Goal: Contribute content: Contribute content

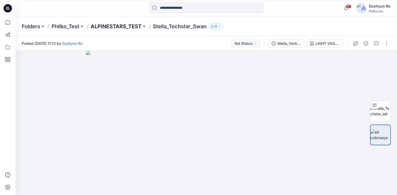
click at [133, 26] on p "ALPINESTARS_TEST" at bounding box center [116, 26] width 51 height 7
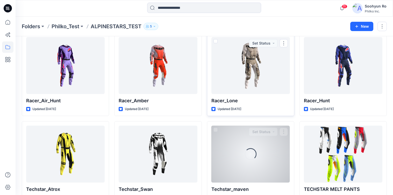
scroll to position [149, 0]
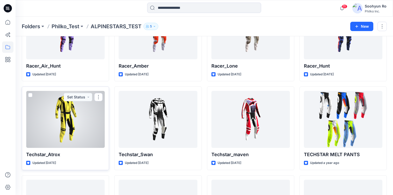
click at [61, 119] on div at bounding box center [65, 119] width 79 height 57
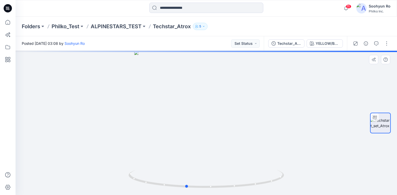
drag, startPoint x: 213, startPoint y: 134, endPoint x: 202, endPoint y: 138, distance: 10.8
click at [202, 138] on div at bounding box center [207, 123] width 382 height 144
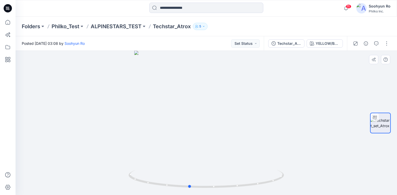
drag, startPoint x: 218, startPoint y: 160, endPoint x: 220, endPoint y: 160, distance: 2.9
click at [220, 160] on div at bounding box center [207, 123] width 382 height 144
drag, startPoint x: 214, startPoint y: 139, endPoint x: 233, endPoint y: 140, distance: 18.7
click at [233, 140] on div at bounding box center [207, 123] width 382 height 144
click at [346, 7] on icon "button" at bounding box center [346, 8] width 10 height 10
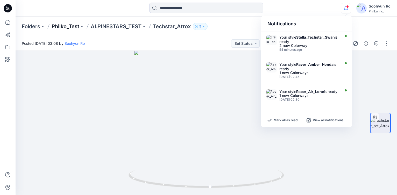
click at [61, 25] on p "Philko_Test" at bounding box center [66, 26] width 28 height 7
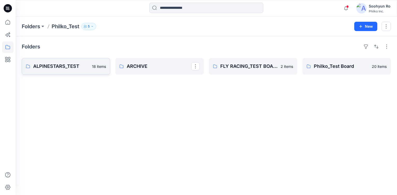
click at [67, 69] on p "ALPINESTARS_TEST" at bounding box center [61, 66] width 56 height 7
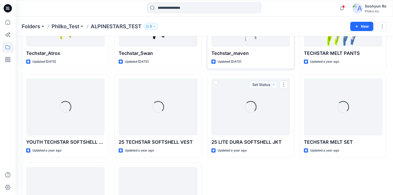
scroll to position [201, 0]
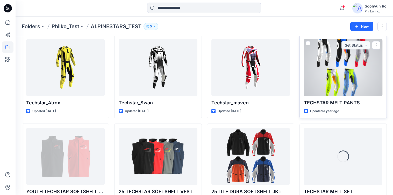
click at [319, 83] on div at bounding box center [343, 67] width 79 height 57
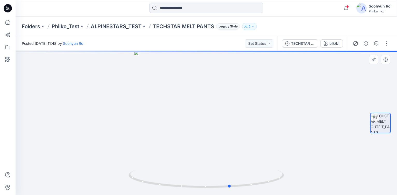
drag, startPoint x: 217, startPoint y: 109, endPoint x: 246, endPoint y: 134, distance: 38.1
click at [246, 134] on div at bounding box center [207, 123] width 382 height 144
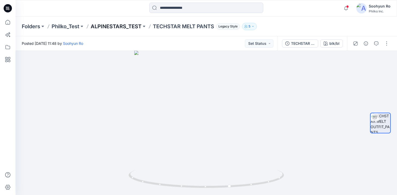
click at [129, 25] on p "ALPINESTARS_TEST" at bounding box center [116, 26] width 51 height 7
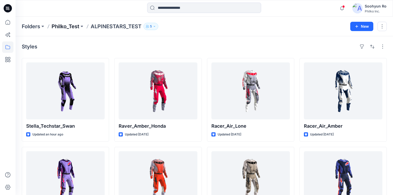
click at [65, 30] on p "Philko_Test" at bounding box center [66, 26] width 28 height 7
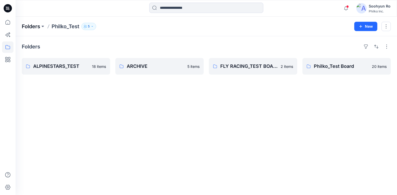
click at [40, 28] on p "Folders" at bounding box center [31, 26] width 18 height 7
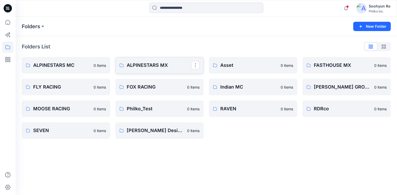
click at [131, 57] on link "ALPINESTARS MX" at bounding box center [159, 65] width 88 height 17
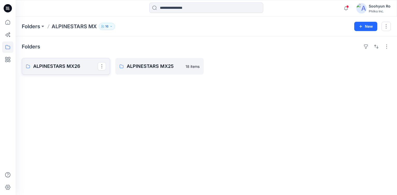
click at [81, 73] on link "ALPINESTARS MX26" at bounding box center [66, 66] width 88 height 17
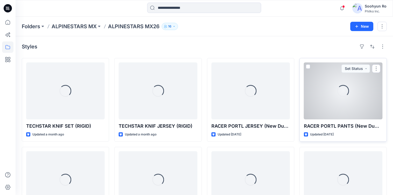
click at [330, 99] on div "Loading..." at bounding box center [343, 90] width 79 height 57
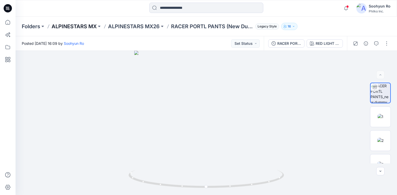
click at [93, 29] on p "ALPINESTARS MX" at bounding box center [74, 26] width 45 height 7
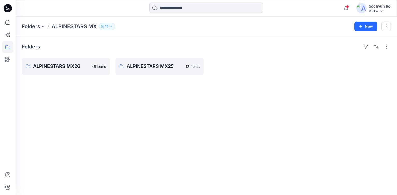
click at [379, 29] on div "New" at bounding box center [372, 26] width 37 height 9
click at [370, 30] on button "New" at bounding box center [365, 26] width 23 height 9
click at [368, 25] on button "New" at bounding box center [365, 26] width 23 height 9
click at [364, 26] on button "New" at bounding box center [365, 26] width 23 height 9
click at [354, 49] on p "New Folder" at bounding box center [350, 49] width 19 height 5
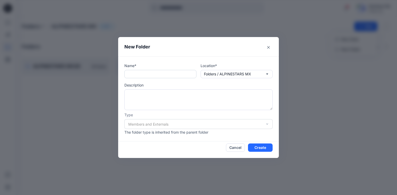
click at [187, 78] on input "text" at bounding box center [160, 74] width 72 height 8
type input "*"
type input "**********"
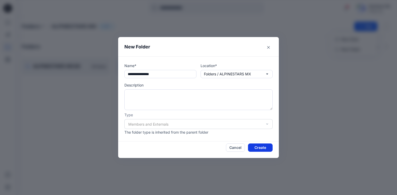
click at [268, 146] on button "Create" at bounding box center [260, 148] width 25 height 8
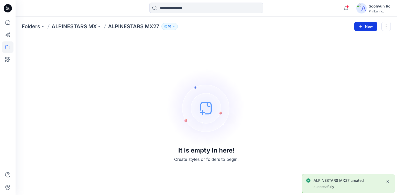
click at [369, 29] on button "New" at bounding box center [365, 26] width 23 height 9
click at [363, 38] on button "New Style" at bounding box center [354, 39] width 45 height 10
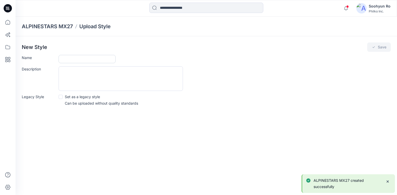
click at [92, 61] on input "Name" at bounding box center [87, 59] width 57 height 8
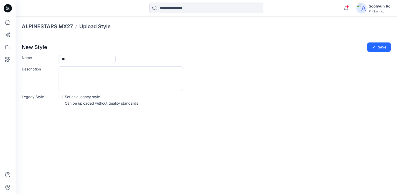
type input "*"
click at [68, 59] on input "**********" at bounding box center [87, 59] width 57 height 8
type input "**********"
click at [372, 42] on div "**********" at bounding box center [207, 75] width 382 height 79
click at [371, 48] on button "Save" at bounding box center [379, 47] width 24 height 9
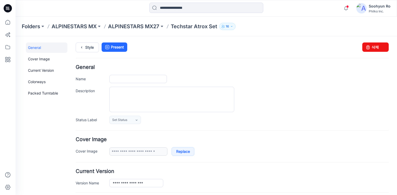
type input "**********"
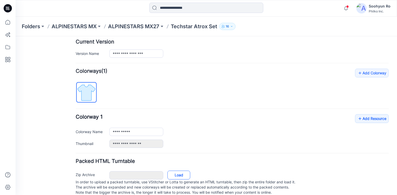
click at [184, 175] on link "Load" at bounding box center [178, 175] width 23 height 9
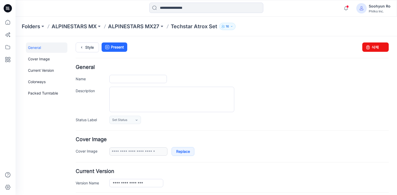
type input "**********"
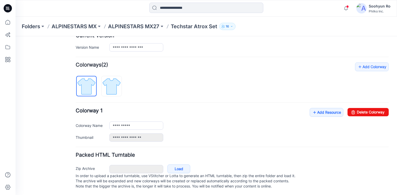
scroll to position [142, 0]
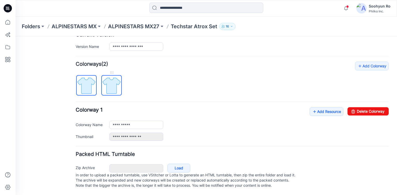
click at [117, 82] on img at bounding box center [111, 85] width 19 height 19
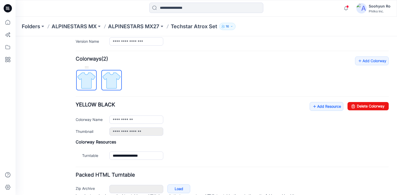
click at [84, 85] on img at bounding box center [86, 80] width 19 height 19
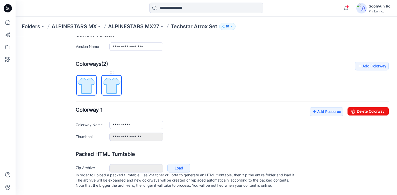
click at [113, 76] on img at bounding box center [111, 85] width 19 height 19
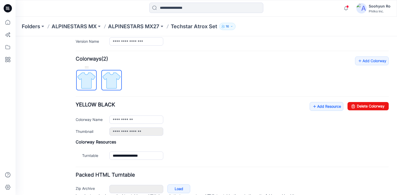
click at [87, 85] on img at bounding box center [86, 80] width 19 height 19
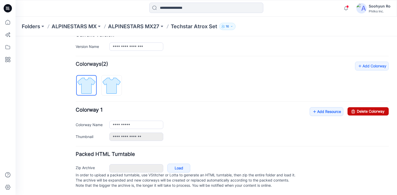
click at [365, 107] on link "Delete Colorway" at bounding box center [368, 111] width 41 height 8
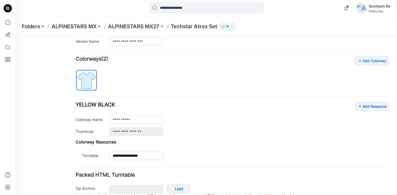
type input "**********"
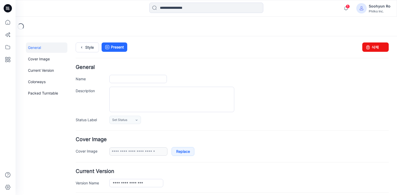
type input "**********"
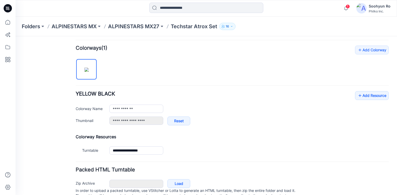
scroll to position [173, 0]
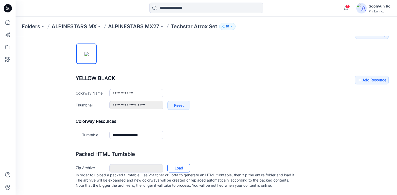
click at [174, 164] on link "Load" at bounding box center [178, 168] width 23 height 9
click at [178, 164] on link "Load" at bounding box center [178, 168] width 23 height 9
click at [174, 167] on link "Cancel" at bounding box center [180, 168] width 25 height 9
click at [370, 76] on link "Add Resource" at bounding box center [372, 80] width 34 height 9
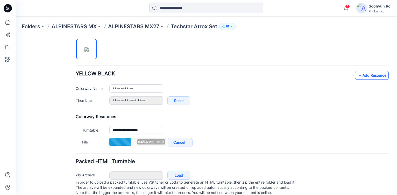
click at [359, 75] on link "Add Resource" at bounding box center [372, 75] width 34 height 9
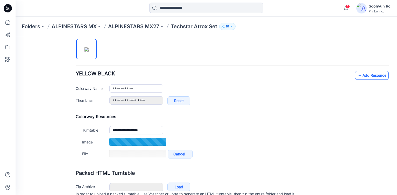
click at [367, 75] on link "Add Resource" at bounding box center [372, 75] width 34 height 9
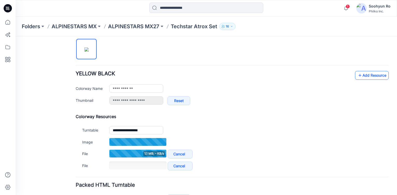
click at [369, 74] on link "Add Resource" at bounding box center [372, 75] width 34 height 9
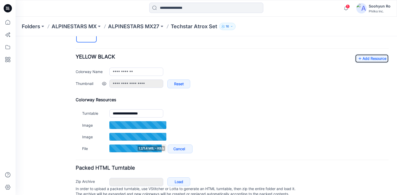
scroll to position [199, 0]
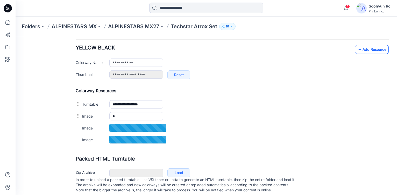
click at [374, 48] on link "Add Resource" at bounding box center [372, 49] width 34 height 9
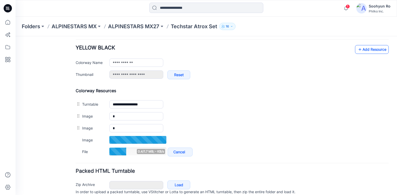
click at [366, 53] on link "Add Resource" at bounding box center [372, 49] width 34 height 9
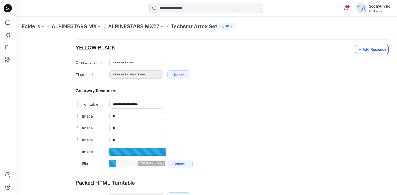
click at [370, 50] on link "Add Resource" at bounding box center [372, 49] width 34 height 9
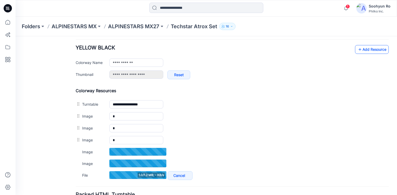
click at [365, 48] on link "Add Resource" at bounding box center [372, 49] width 34 height 9
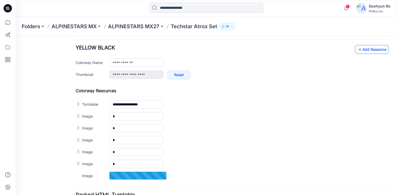
click at [357, 49] on icon at bounding box center [359, 49] width 5 height 8
click at [357, 50] on icon at bounding box center [359, 49] width 5 height 8
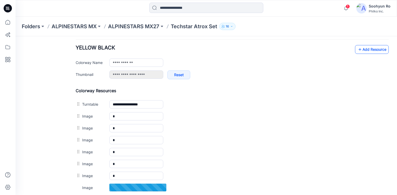
click at [366, 48] on link "Add Resource" at bounding box center [372, 49] width 34 height 9
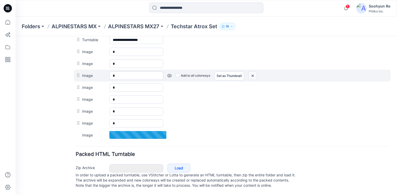
scroll to position [269, 0]
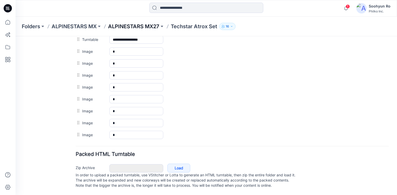
click at [157, 28] on p "ALPINESTARS MX27" at bounding box center [133, 26] width 51 height 7
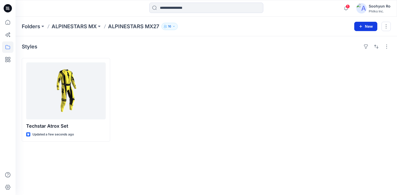
click at [367, 31] on button "New" at bounding box center [365, 26] width 23 height 9
click at [354, 38] on p "New Style" at bounding box center [349, 39] width 17 height 6
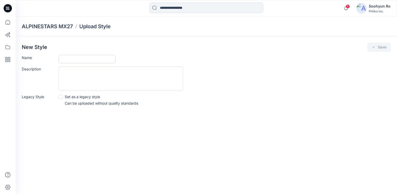
click at [70, 55] on input "Name" at bounding box center [87, 59] width 57 height 8
type input "**********"
click at [376, 49] on button "Save" at bounding box center [379, 47] width 24 height 9
click at [377, 50] on button "Save" at bounding box center [379, 47] width 24 height 9
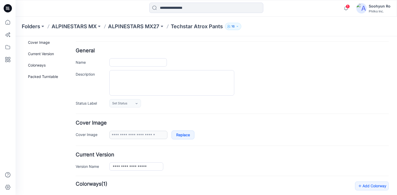
type input "**********"
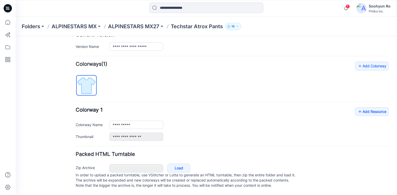
scroll to position [142, 0]
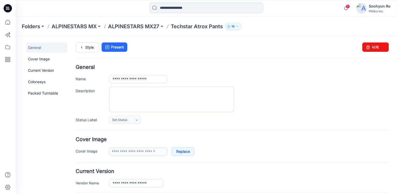
click at [170, 160] on form "**********" at bounding box center [232, 196] width 313 height 262
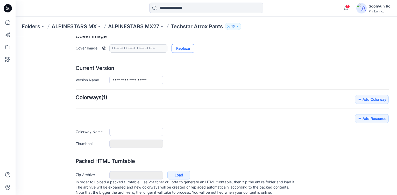
type input "**********"
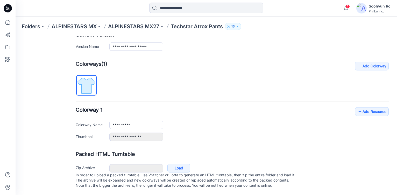
scroll to position [142, 0]
click at [183, 165] on link "Load" at bounding box center [178, 168] width 23 height 9
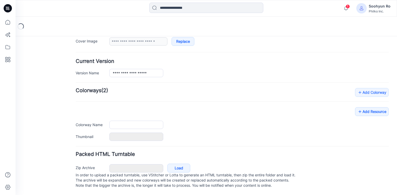
type input "**********"
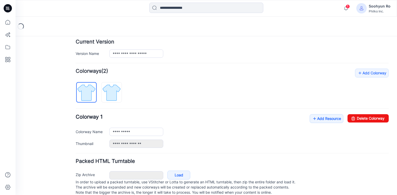
scroll to position [142, 0]
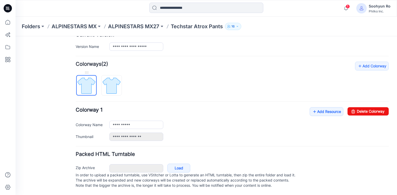
drag, startPoint x: 87, startPoint y: 82, endPoint x: 92, endPoint y: 83, distance: 5.2
click at [87, 82] on img at bounding box center [86, 85] width 19 height 19
drag, startPoint x: 356, startPoint y: 108, endPoint x: 239, endPoint y: 54, distance: 129.2
click at [356, 108] on link "Delete Colorway" at bounding box center [368, 111] width 41 height 8
type input "**********"
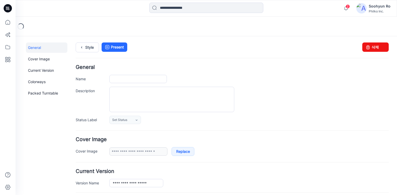
type input "**********"
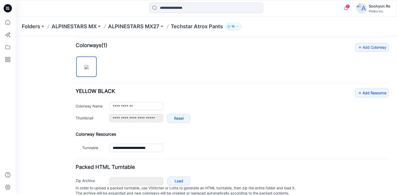
scroll to position [156, 0]
click at [362, 92] on link "Add Resource" at bounding box center [372, 92] width 34 height 9
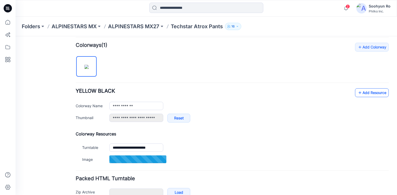
click at [357, 96] on icon at bounding box center [359, 93] width 5 height 8
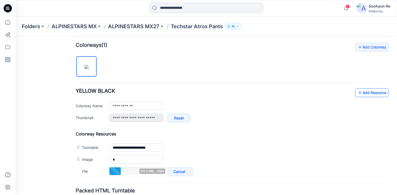
click at [366, 92] on link "Add Resource" at bounding box center [372, 92] width 34 height 9
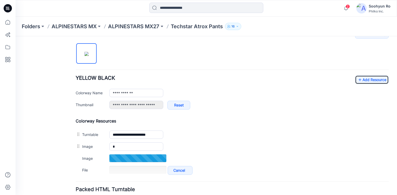
scroll to position [181, 0]
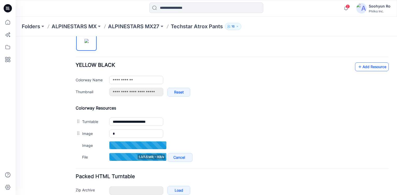
click at [363, 66] on link "Add Resource" at bounding box center [372, 66] width 34 height 9
click at [359, 66] on link "Add Resource" at bounding box center [372, 66] width 34 height 9
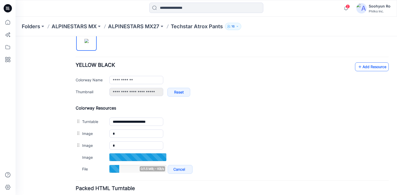
click at [373, 66] on link "Add Resource" at bounding box center [372, 66] width 34 height 9
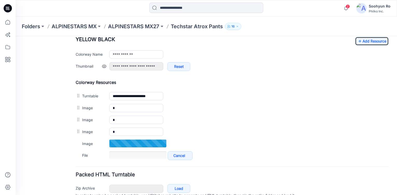
scroll to position [207, 0]
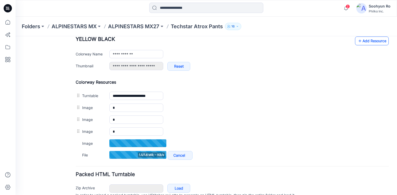
click at [364, 43] on link "Add Resource" at bounding box center [372, 41] width 34 height 9
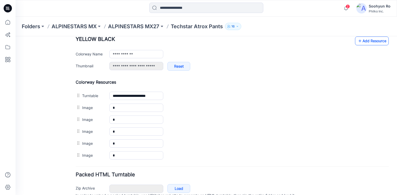
click at [366, 41] on link "Add Resource" at bounding box center [372, 41] width 34 height 9
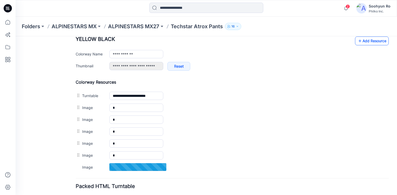
click at [358, 37] on icon at bounding box center [359, 41] width 5 height 8
click at [355, 39] on link "Add Resource" at bounding box center [372, 41] width 34 height 9
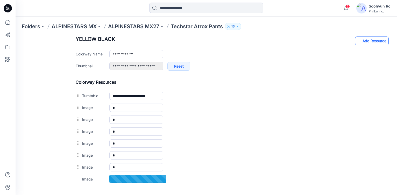
click at [373, 44] on link "Add Resource" at bounding box center [372, 41] width 34 height 9
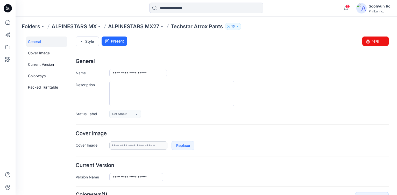
scroll to position [0, 0]
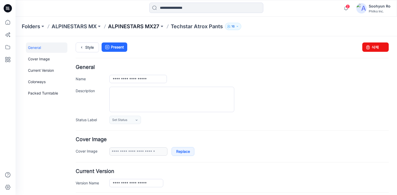
click at [119, 29] on p "ALPINESTARS MX27" at bounding box center [133, 26] width 51 height 7
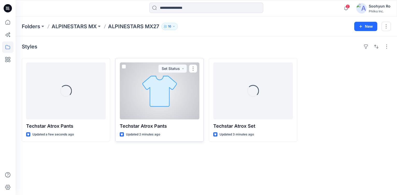
click at [181, 89] on div at bounding box center [160, 90] width 80 height 57
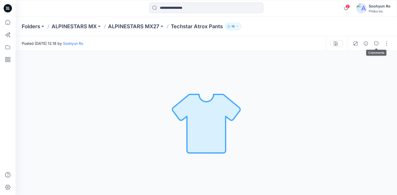
click at [380, 43] on button "button" at bounding box center [376, 43] width 8 height 8
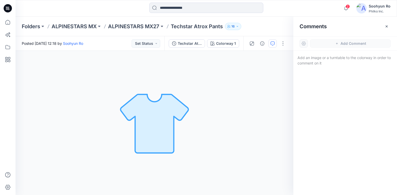
click at [386, 27] on icon "button" at bounding box center [387, 26] width 4 height 4
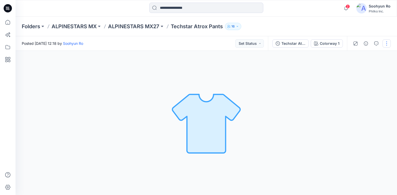
click at [386, 41] on button "button" at bounding box center [387, 43] width 8 height 8
click at [362, 69] on button "Edit" at bounding box center [365, 70] width 48 height 10
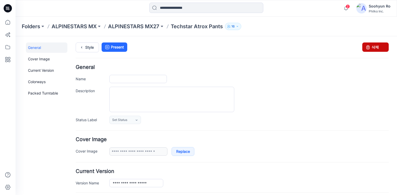
click at [379, 44] on link "삭제" at bounding box center [375, 47] width 26 height 9
type input "**********"
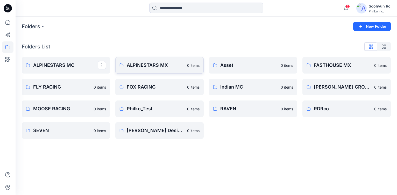
click at [144, 64] on p "ALPINESTARS MX" at bounding box center [155, 65] width 57 height 7
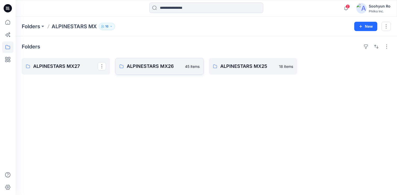
click at [140, 69] on p "ALPINESTARS MX26" at bounding box center [154, 66] width 55 height 7
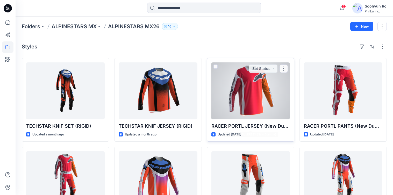
click at [239, 129] on p "RACER PORTL JERSEY (New Dummy)" at bounding box center [251, 126] width 79 height 7
click at [241, 82] on div at bounding box center [251, 90] width 79 height 57
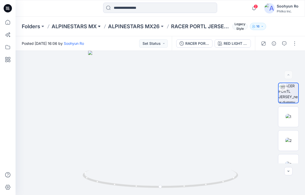
click at [98, 23] on button at bounding box center [99, 26] width 5 height 7
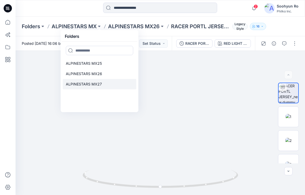
click at [96, 83] on p "ALPINESTARS MX27" at bounding box center [84, 84] width 36 height 6
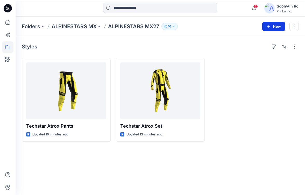
click at [275, 29] on button "New" at bounding box center [273, 26] width 23 height 9
click at [262, 38] on p "New Style" at bounding box center [257, 39] width 17 height 6
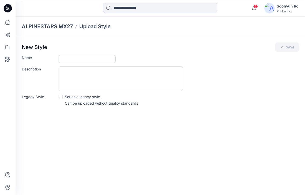
click at [103, 59] on input "Name" at bounding box center [87, 59] width 57 height 8
type input "*"
type input "**********"
click at [286, 47] on button "Save" at bounding box center [287, 47] width 24 height 9
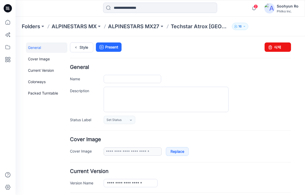
type input "**********"
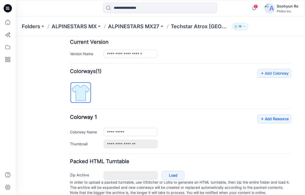
scroll to position [147, 0]
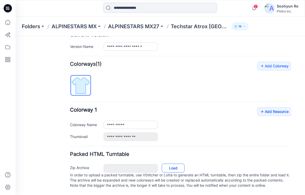
click at [167, 164] on link "Load" at bounding box center [173, 168] width 23 height 9
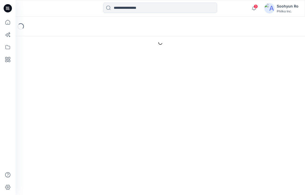
type input "**********"
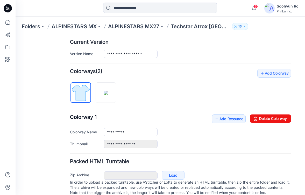
scroll to position [147, 0]
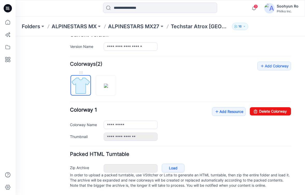
click at [79, 78] on img at bounding box center [80, 85] width 19 height 19
drag, startPoint x: 274, startPoint y: 100, endPoint x: 191, endPoint y: 54, distance: 94.9
click at [274, 107] on link "Delete Colorway" at bounding box center [270, 111] width 41 height 8
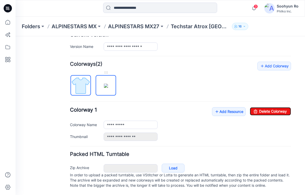
type input "**********"
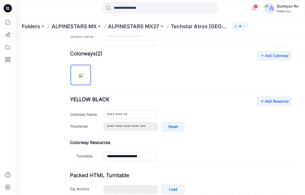
click at [83, 78] on img at bounding box center [81, 75] width 4 height 4
click at [272, 101] on link "Add Resource" at bounding box center [274, 101] width 34 height 9
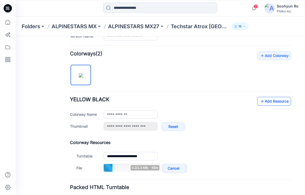
click at [272, 105] on link "Add Resource" at bounding box center [274, 101] width 34 height 9
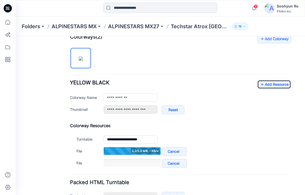
scroll to position [173, 0]
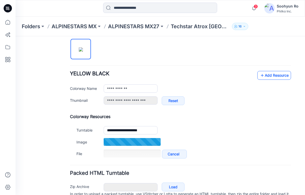
click at [266, 76] on link "Add Resource" at bounding box center [274, 75] width 34 height 9
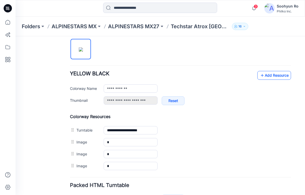
click at [282, 77] on link "Add Resource" at bounding box center [274, 75] width 34 height 9
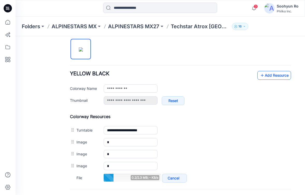
click at [260, 76] on icon at bounding box center [262, 75] width 5 height 8
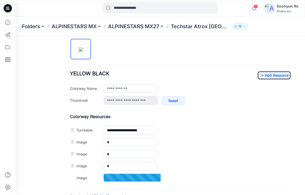
scroll to position [199, 0]
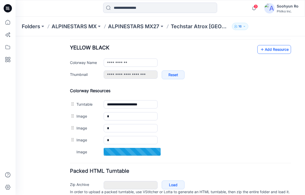
click at [262, 50] on link "Add Resource" at bounding box center [274, 49] width 34 height 9
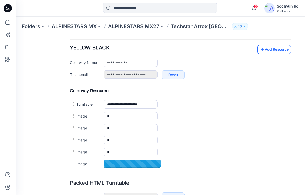
click at [275, 50] on link "Add Resource" at bounding box center [274, 49] width 34 height 9
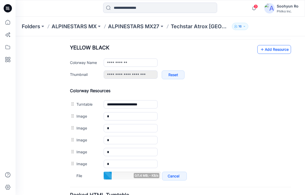
click at [260, 51] on icon at bounding box center [262, 49] width 5 height 8
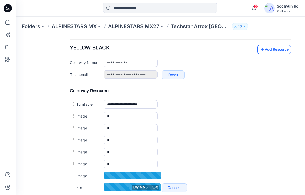
click at [268, 50] on link "Add Resource" at bounding box center [274, 49] width 34 height 9
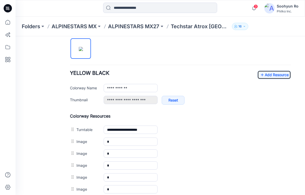
scroll to position [173, 0]
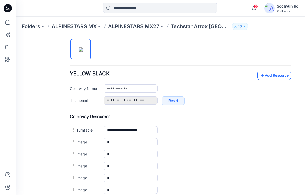
click at [267, 73] on link "Add Resource" at bounding box center [274, 75] width 34 height 9
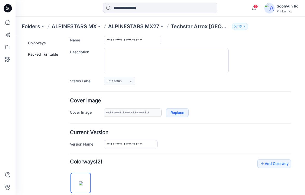
scroll to position [0, 0]
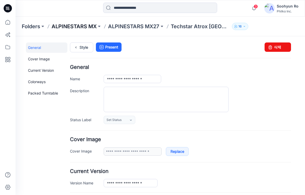
click at [88, 28] on p "ALPINESTARS MX" at bounding box center [74, 26] width 45 height 7
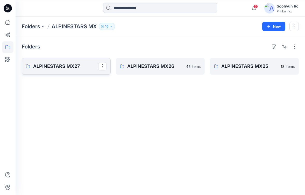
click at [72, 61] on link "ALPINESTARS MX27" at bounding box center [66, 66] width 89 height 17
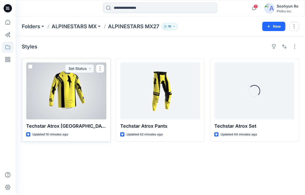
click at [103, 101] on div at bounding box center [66, 90] width 80 height 57
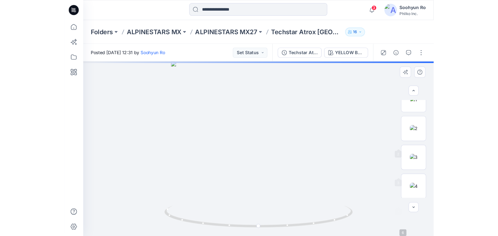
scroll to position [27, 0]
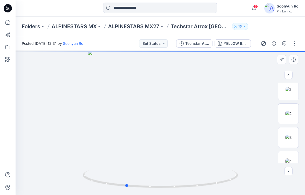
drag, startPoint x: 139, startPoint y: 110, endPoint x: 111, endPoint y: 133, distance: 36.4
click at [106, 135] on div at bounding box center [161, 123] width 290 height 144
click at [146, 26] on p "ALPINESTARS MX27" at bounding box center [133, 26] width 51 height 7
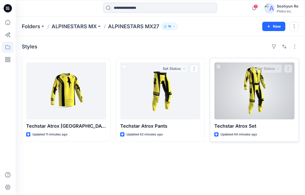
click at [261, 86] on div at bounding box center [254, 90] width 80 height 57
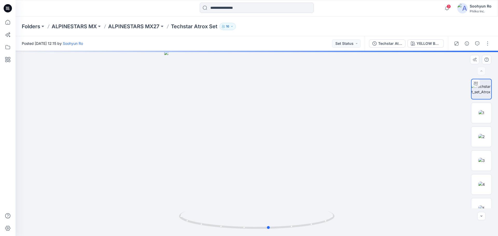
drag, startPoint x: 245, startPoint y: 157, endPoint x: 413, endPoint y: 138, distance: 168.8
click at [305, 138] on div at bounding box center [257, 143] width 482 height 185
click at [149, 33] on div "Folders ALPINESTARS MX ALPINESTARS MX27 Techstar Atrox Set 16" at bounding box center [257, 27] width 482 height 20
click at [153, 27] on p "ALPINESTARS MX27" at bounding box center [133, 26] width 51 height 7
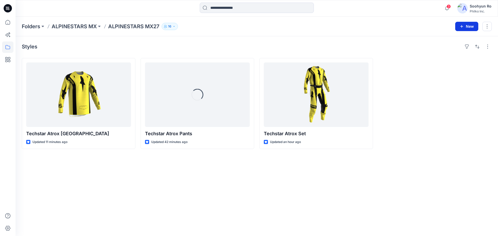
click at [305, 24] on button "New" at bounding box center [466, 26] width 23 height 9
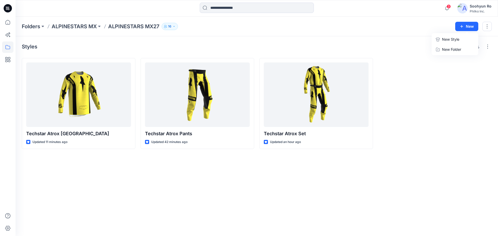
click at [305, 39] on p "New Style" at bounding box center [450, 39] width 17 height 6
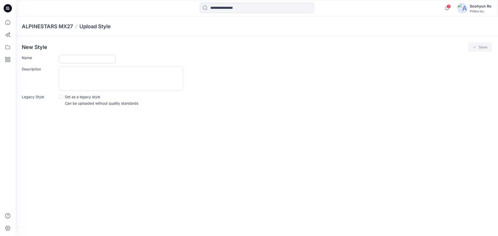
click at [73, 55] on input "Name" at bounding box center [87, 59] width 57 height 8
type input "**********"
click at [305, 44] on button "Save" at bounding box center [480, 47] width 24 height 9
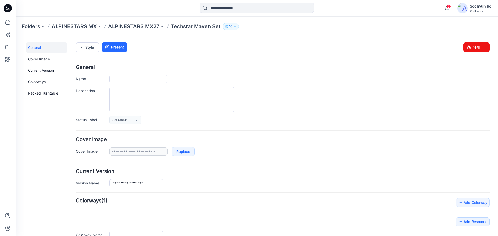
type input "**********"
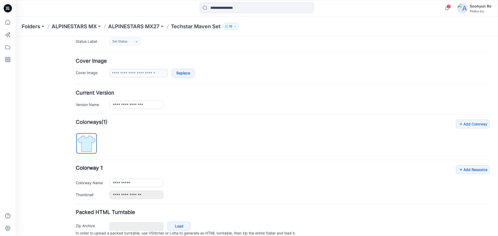
scroll to position [101, 0]
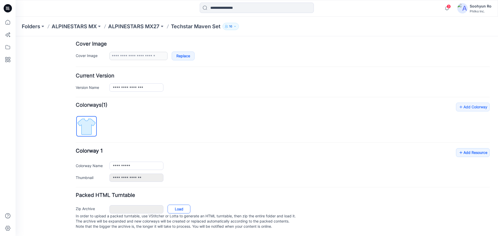
click at [176, 195] on link "Load" at bounding box center [178, 209] width 23 height 9
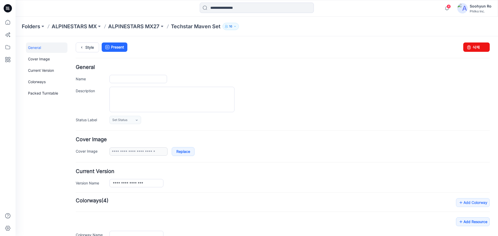
type input "**********"
click at [249, 138] on h4 "Cover Image" at bounding box center [283, 139] width 414 height 5
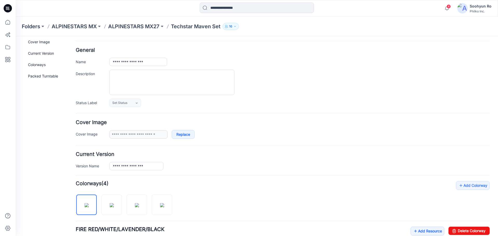
scroll to position [78, 0]
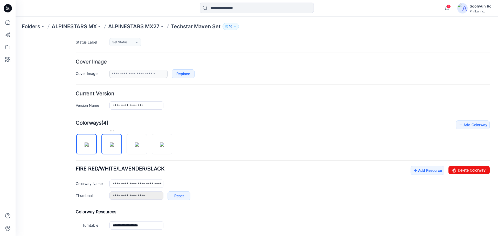
click at [112, 147] on img at bounding box center [112, 145] width 4 height 4
click at [139, 146] on img at bounding box center [137, 145] width 4 height 4
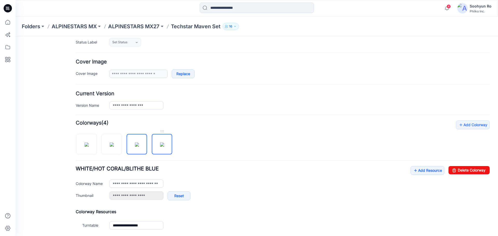
click at [160, 143] on img at bounding box center [162, 145] width 4 height 4
click at [85, 146] on img at bounding box center [87, 145] width 4 height 4
click at [426, 173] on link "Add Resource" at bounding box center [427, 170] width 34 height 9
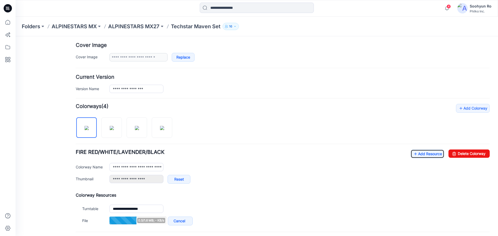
scroll to position [104, 0]
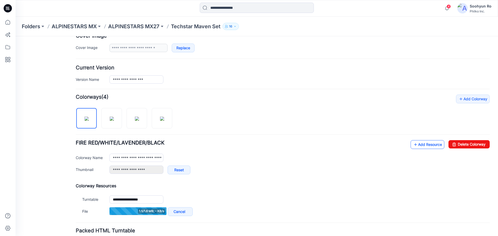
click at [427, 147] on link "Add Resource" at bounding box center [427, 144] width 34 height 9
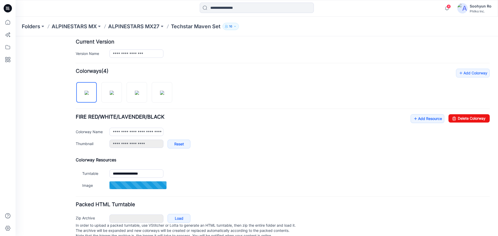
click at [402, 122] on div "**********" at bounding box center [283, 133] width 414 height 39
click at [410, 120] on link "Add Resource" at bounding box center [427, 118] width 34 height 9
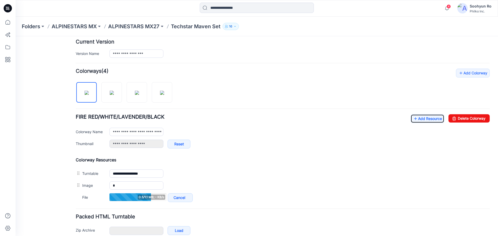
scroll to position [156, 0]
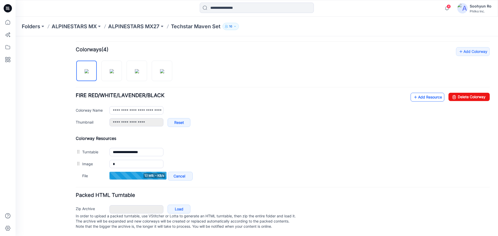
click at [415, 94] on link "Add Resource" at bounding box center [427, 97] width 34 height 9
click at [415, 93] on link "Add Resource" at bounding box center [427, 97] width 34 height 9
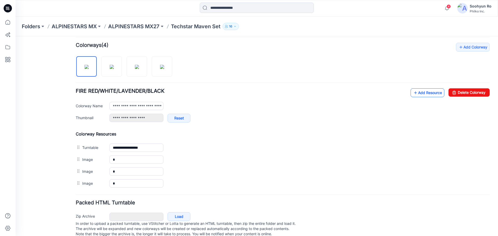
click at [420, 96] on link "Add Resource" at bounding box center [427, 92] width 34 height 9
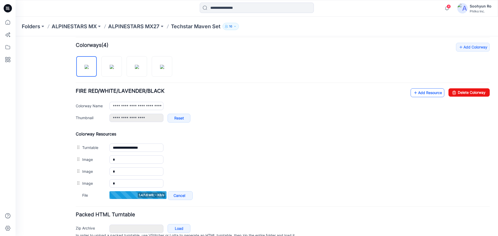
click at [419, 95] on link "Add Resource" at bounding box center [427, 92] width 34 height 9
click at [413, 91] on icon at bounding box center [415, 93] width 5 height 8
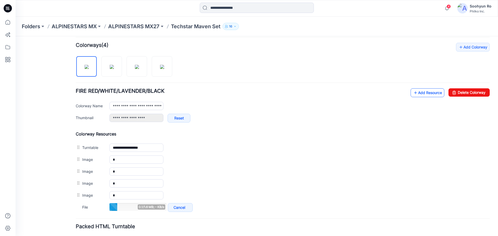
click at [420, 89] on link "Add Resource" at bounding box center [427, 92] width 34 height 9
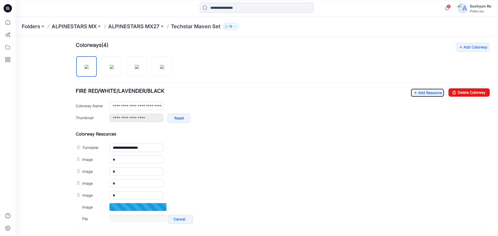
scroll to position [181, 0]
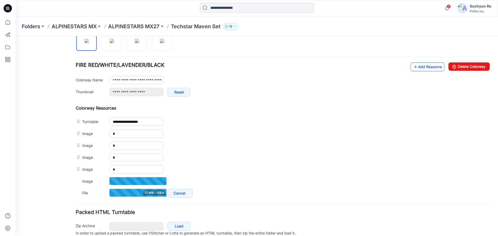
click at [424, 70] on link "Add Resource" at bounding box center [427, 66] width 34 height 9
click at [413, 67] on icon at bounding box center [415, 67] width 5 height 8
click at [416, 67] on link "Add Resource" at bounding box center [427, 66] width 34 height 9
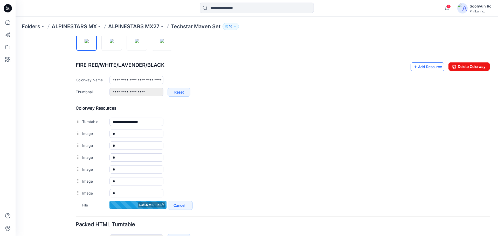
click at [424, 68] on link "Add Resource" at bounding box center [427, 66] width 34 height 9
click at [416, 67] on link "Add Resource" at bounding box center [427, 66] width 34 height 9
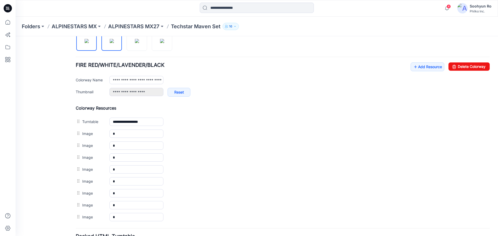
click at [110, 39] on img at bounding box center [112, 41] width 4 height 4
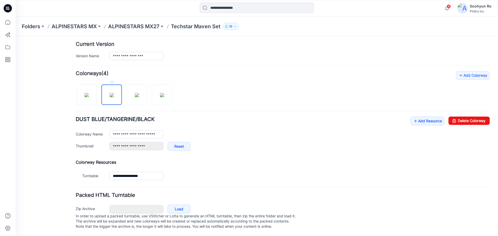
scroll to position [132, 0]
click at [413, 118] on icon at bounding box center [415, 121] width 5 height 8
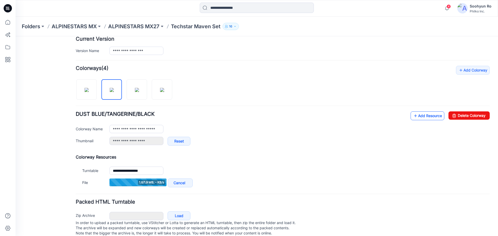
click at [413, 116] on icon at bounding box center [415, 116] width 5 height 8
click at [418, 123] on div "**********" at bounding box center [283, 130] width 414 height 39
click at [420, 120] on link "Add Resource" at bounding box center [427, 115] width 34 height 9
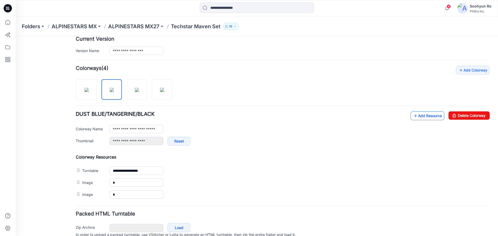
click at [413, 114] on icon at bounding box center [415, 116] width 5 height 8
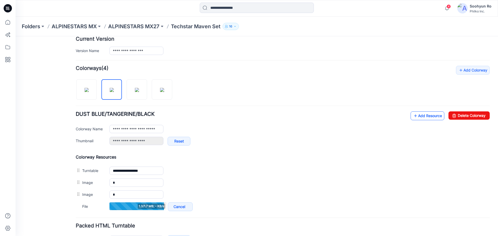
click at [433, 118] on link "Add Resource" at bounding box center [427, 115] width 34 height 9
click at [418, 115] on link "Add Resource" at bounding box center [427, 115] width 34 height 9
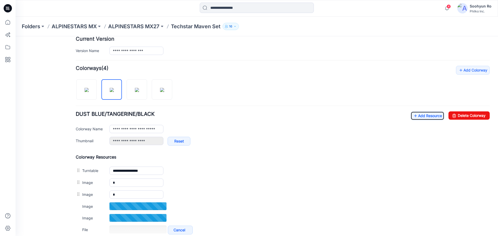
scroll to position [158, 0]
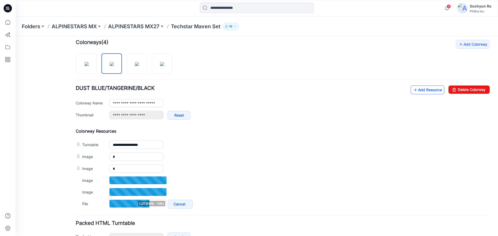
click at [424, 91] on link "Add Resource" at bounding box center [427, 90] width 34 height 9
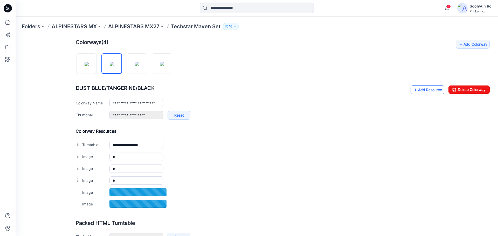
click at [413, 93] on icon at bounding box center [415, 90] width 5 height 8
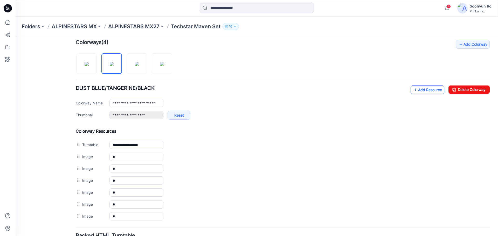
click at [426, 89] on link "Add Resource" at bounding box center [427, 90] width 34 height 9
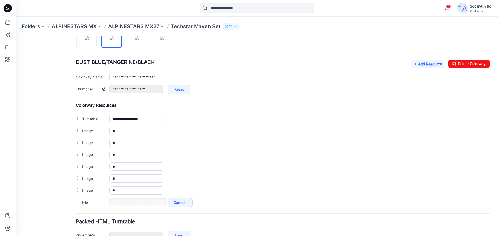
click at [331, 98] on div "**********" at bounding box center [299, 92] width 380 height 14
click at [428, 65] on link "Add Resource" at bounding box center [427, 64] width 34 height 9
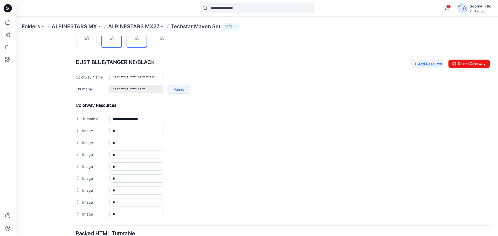
click at [135, 40] on img at bounding box center [137, 38] width 4 height 4
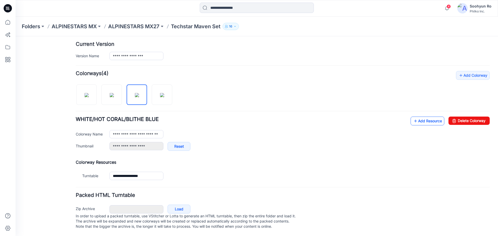
click at [413, 117] on icon at bounding box center [415, 121] width 5 height 8
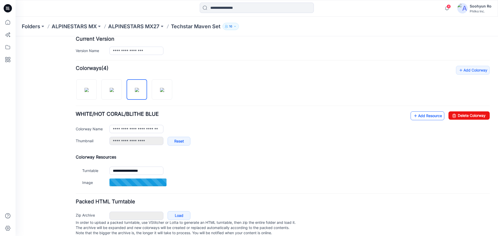
click at [416, 117] on link "Add Resource" at bounding box center [427, 115] width 34 height 9
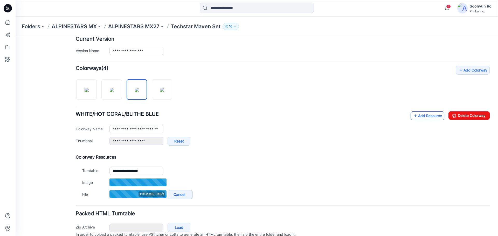
click at [420, 118] on link "Add Resource" at bounding box center [427, 115] width 34 height 9
click at [414, 109] on div "**********" at bounding box center [283, 133] width 414 height 134
click at [418, 114] on link "Add Resource" at bounding box center [427, 115] width 34 height 9
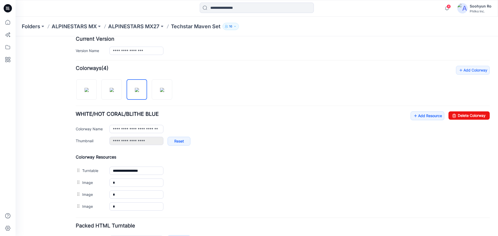
click at [424, 110] on div "**********" at bounding box center [283, 139] width 414 height 147
click at [423, 112] on link "Add Resource" at bounding box center [427, 115] width 34 height 9
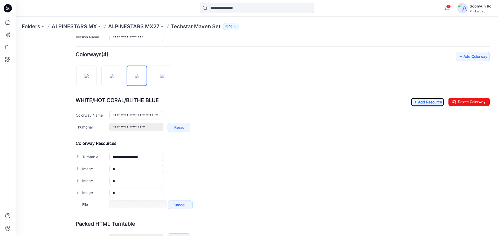
scroll to position [158, 0]
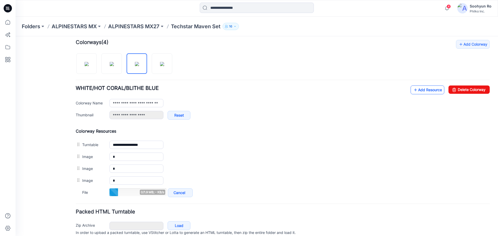
click at [413, 89] on icon at bounding box center [415, 90] width 5 height 8
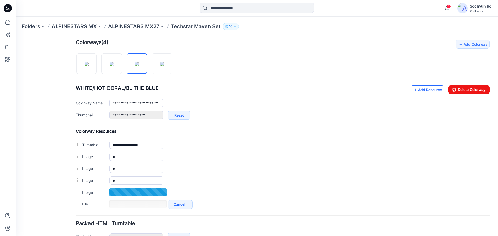
click at [413, 93] on icon at bounding box center [415, 90] width 5 height 8
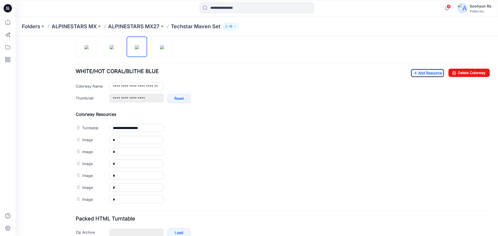
scroll to position [184, 0]
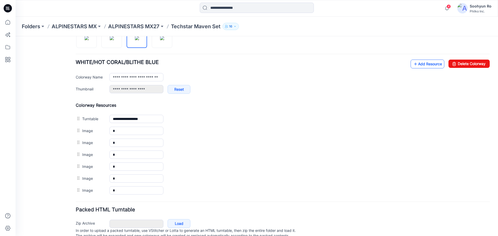
click at [436, 61] on link "Add Resource" at bounding box center [427, 64] width 34 height 9
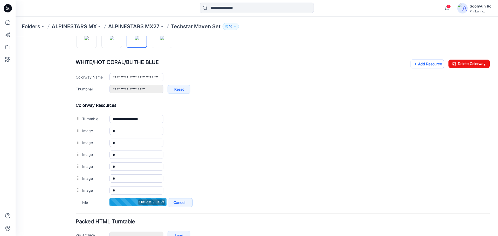
click at [416, 68] on link "Add Resource" at bounding box center [427, 64] width 34 height 9
click at [400, 60] on div "**********" at bounding box center [283, 79] width 414 height 39
click at [413, 62] on icon at bounding box center [415, 64] width 5 height 8
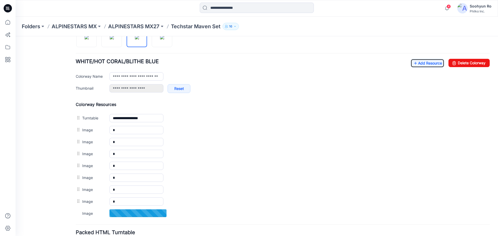
scroll to position [210, 0]
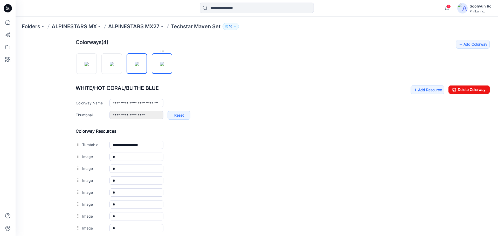
click at [154, 74] on link at bounding box center [162, 63] width 20 height 20
type input "**********"
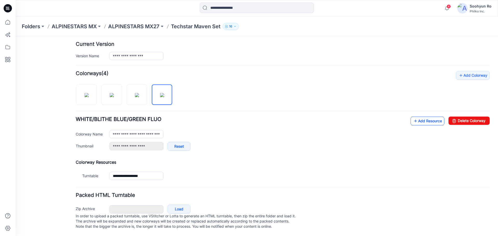
click at [414, 117] on link "Add Resource" at bounding box center [427, 121] width 34 height 9
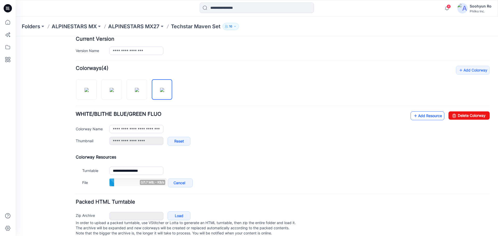
click at [427, 116] on link "Add Resource" at bounding box center [427, 115] width 34 height 9
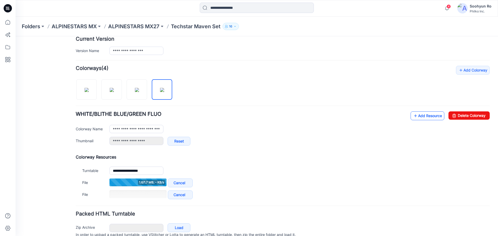
click at [429, 114] on link "Add Resource" at bounding box center [427, 115] width 34 height 9
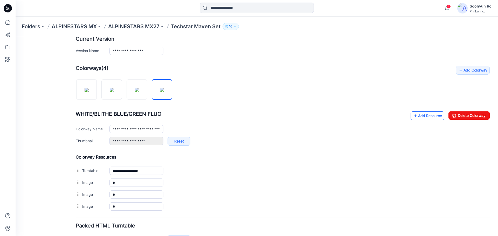
click at [427, 115] on link "Add Resource" at bounding box center [427, 115] width 34 height 9
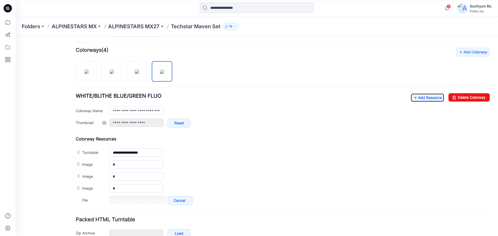
scroll to position [158, 0]
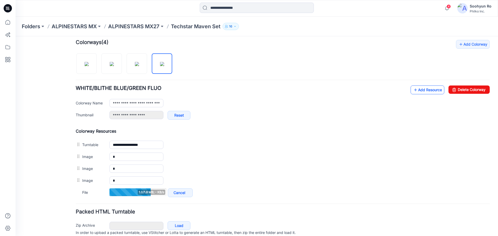
click at [416, 92] on link "Add Resource" at bounding box center [427, 90] width 34 height 9
click at [414, 93] on link "Add Resource" at bounding box center [427, 90] width 34 height 9
click at [431, 94] on link "Add Resource" at bounding box center [427, 90] width 34 height 9
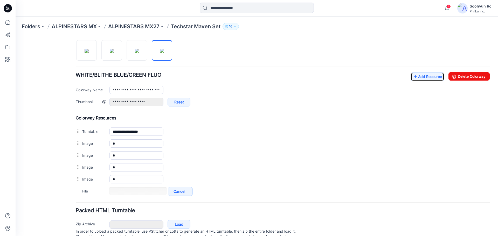
scroll to position [184, 0]
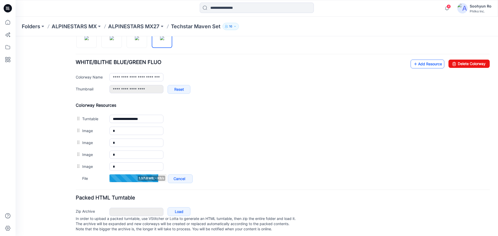
click at [420, 66] on link "Add Resource" at bounding box center [427, 64] width 34 height 9
click at [424, 63] on link "Add Resource" at bounding box center [427, 64] width 34 height 9
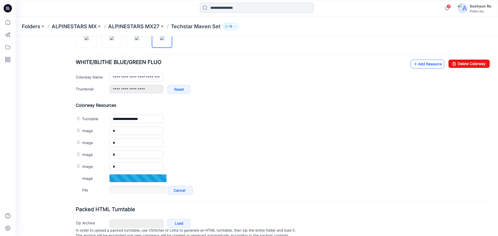
click at [424, 66] on link "Add Resource" at bounding box center [427, 64] width 34 height 9
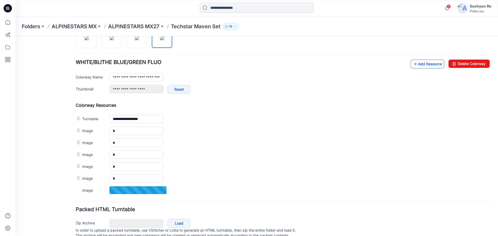
click at [415, 66] on link "Add Resource" at bounding box center [427, 64] width 34 height 9
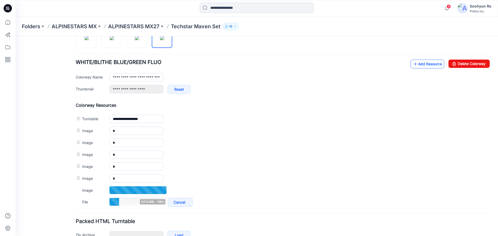
click at [413, 64] on icon at bounding box center [415, 64] width 5 height 8
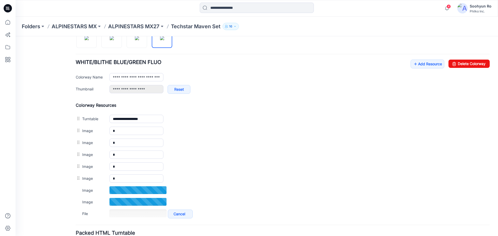
click at [316, 109] on div "**********" at bounding box center [283, 161] width 414 height 117
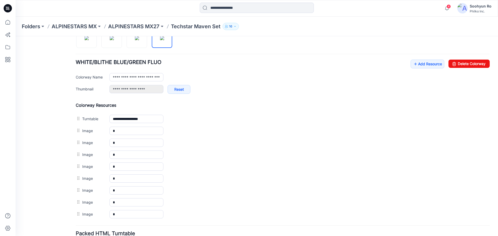
click at [52, 103] on div "General Cover Image Current Version Colorways Packed Turntable" at bounding box center [46, 66] width 41 height 416
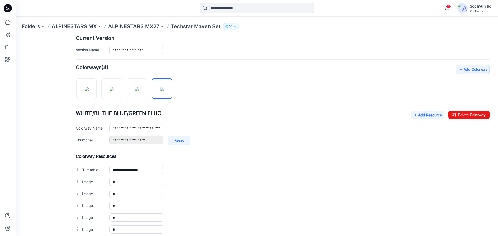
scroll to position [107, 0]
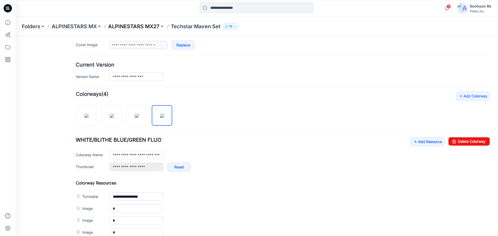
click at [142, 27] on p "ALPINESTARS MX27" at bounding box center [133, 26] width 51 height 7
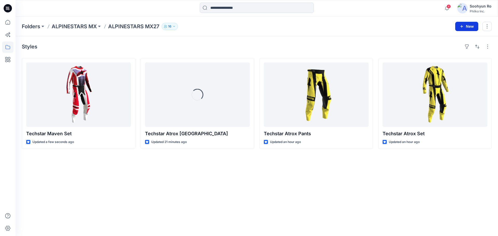
click at [464, 27] on button "New" at bounding box center [466, 26] width 23 height 9
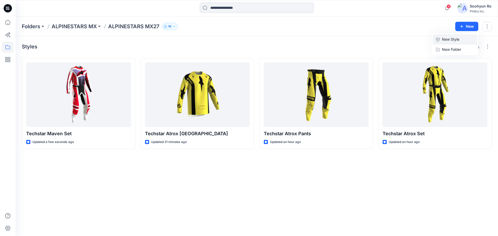
click at [456, 37] on p "New Style" at bounding box center [450, 39] width 17 height 6
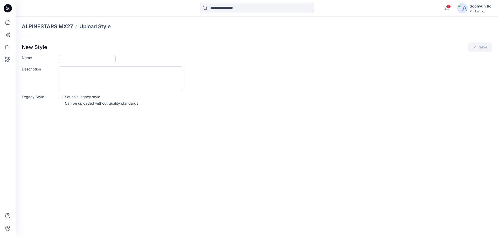
click at [80, 59] on input "Name" at bounding box center [87, 59] width 57 height 8
type input "**********"
click at [468, 43] on button "Save" at bounding box center [480, 47] width 24 height 9
click at [485, 45] on button "Save" at bounding box center [480, 47] width 24 height 9
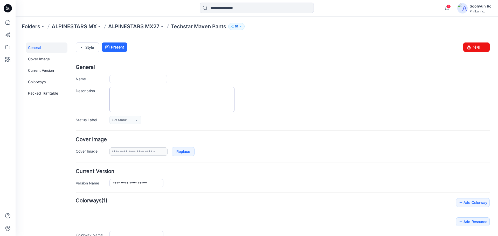
type input "**********"
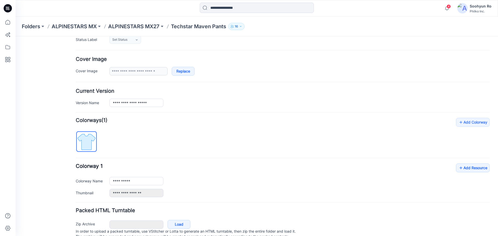
scroll to position [101, 0]
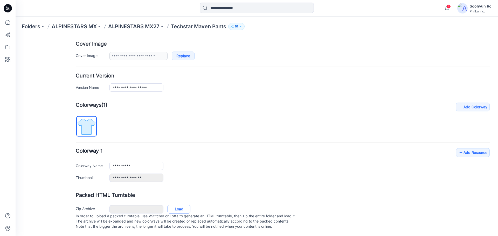
click at [185, 207] on link "Load" at bounding box center [178, 209] width 23 height 9
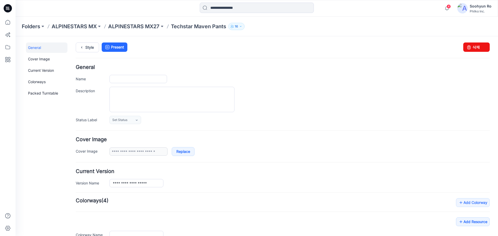
type input "**********"
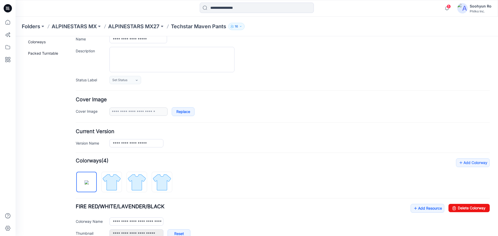
scroll to position [52, 0]
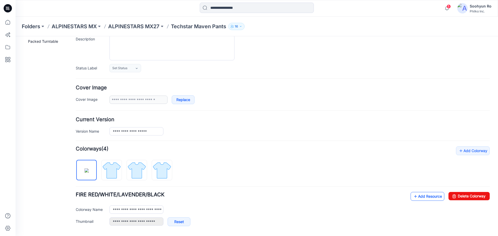
click at [425, 198] on link "Add Resource" at bounding box center [427, 196] width 34 height 9
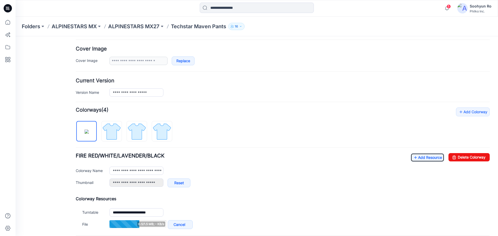
scroll to position [104, 0]
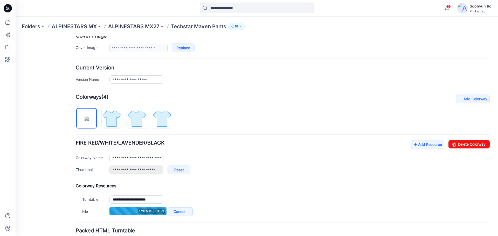
click at [412, 140] on div "**********" at bounding box center [283, 156] width 414 height 123
click at [414, 144] on link "Add Resource" at bounding box center [427, 144] width 34 height 9
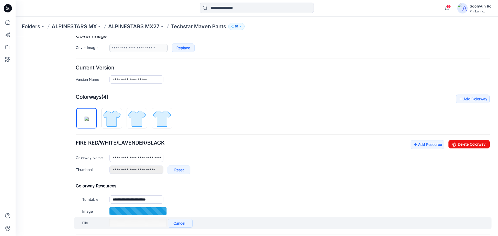
click at [175, 229] on div "File Cancel Add to all colorways" at bounding box center [282, 223] width 417 height 12
click at [177, 223] on link "Cancel" at bounding box center [180, 223] width 25 height 9
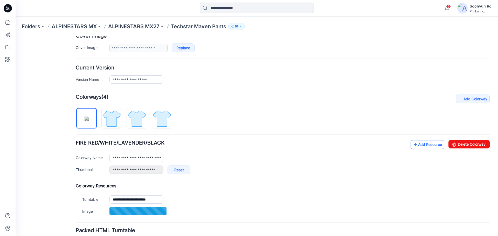
click at [413, 143] on icon at bounding box center [415, 145] width 5 height 8
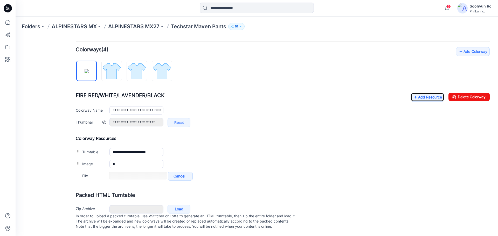
scroll to position [156, 0]
click at [413, 96] on link "Add Resource" at bounding box center [427, 97] width 34 height 9
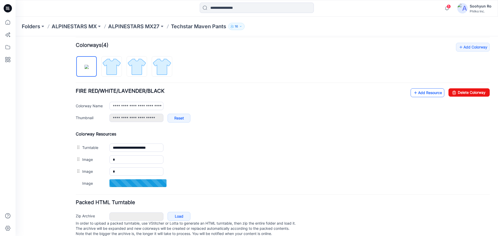
click at [419, 91] on link "Add Resource" at bounding box center [427, 92] width 34 height 9
click at [420, 95] on link "Add Resource" at bounding box center [427, 92] width 34 height 9
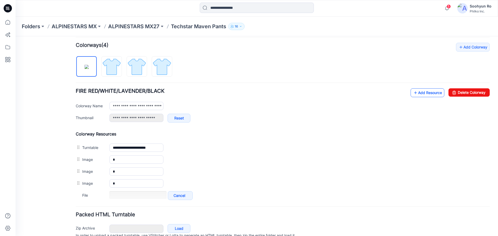
click at [415, 95] on link "Add Resource" at bounding box center [427, 92] width 34 height 9
click at [421, 94] on link "Add Resource" at bounding box center [427, 92] width 34 height 9
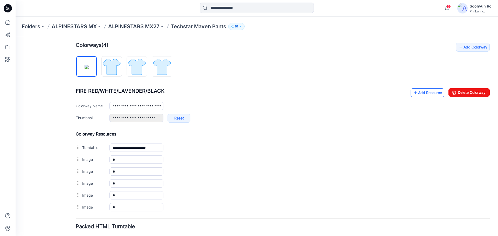
click at [423, 93] on link "Add Resource" at bounding box center [427, 92] width 34 height 9
click at [413, 95] on icon at bounding box center [415, 93] width 5 height 8
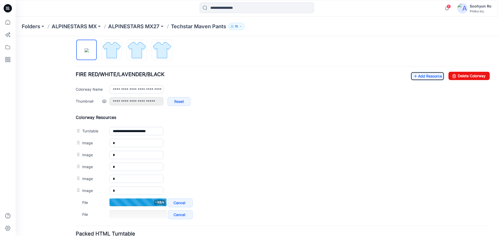
scroll to position [181, 0]
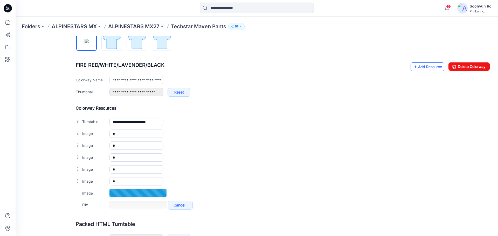
click at [419, 65] on link "Add Resource" at bounding box center [427, 66] width 34 height 9
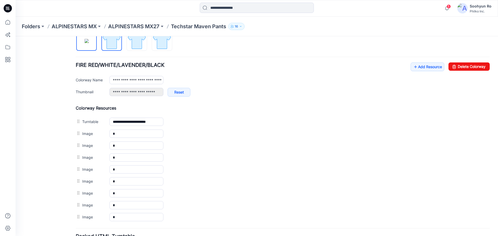
click at [110, 42] on img at bounding box center [111, 40] width 19 height 19
type input "**********"
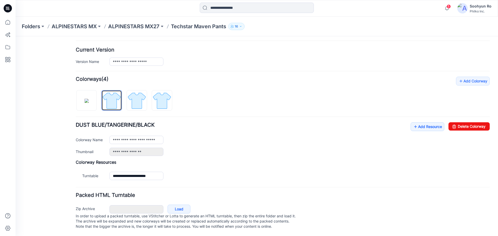
scroll to position [127, 0]
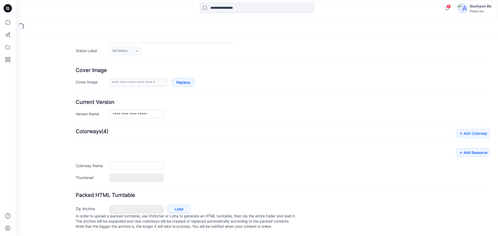
type input "**********"
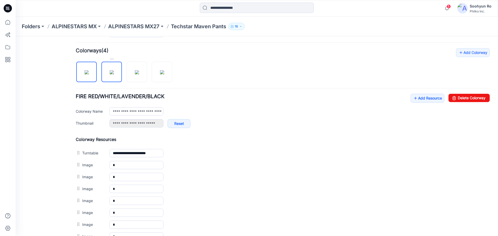
click at [111, 74] on img at bounding box center [112, 72] width 4 height 4
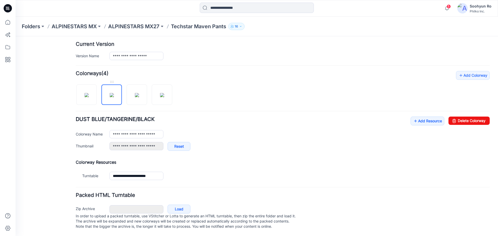
scroll to position [132, 0]
click at [429, 117] on link "Add Resource" at bounding box center [427, 121] width 34 height 9
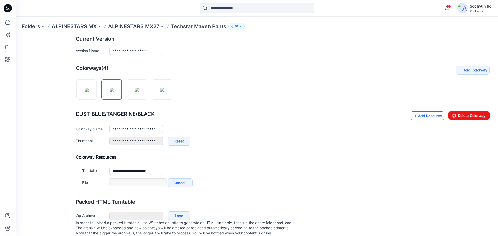
click at [426, 113] on link "Add Resource" at bounding box center [427, 115] width 34 height 9
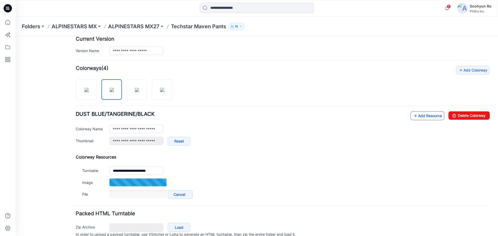
click at [410, 117] on link "Add Resource" at bounding box center [427, 115] width 34 height 9
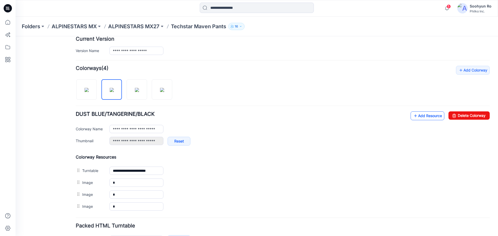
click at [418, 114] on link "Add Resource" at bounding box center [427, 115] width 34 height 9
click at [418, 118] on link "Add Resource" at bounding box center [427, 115] width 34 height 9
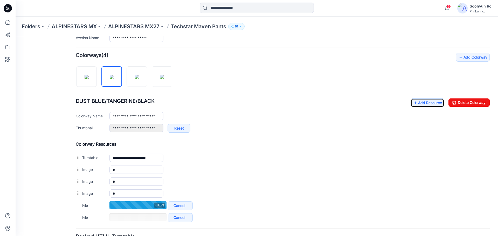
scroll to position [158, 0]
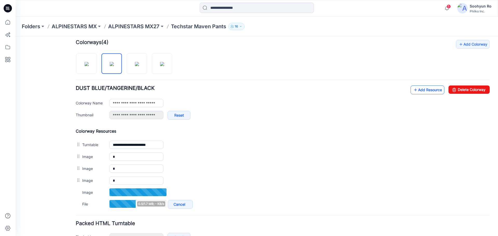
click at [419, 86] on link "Add Resource" at bounding box center [427, 90] width 34 height 9
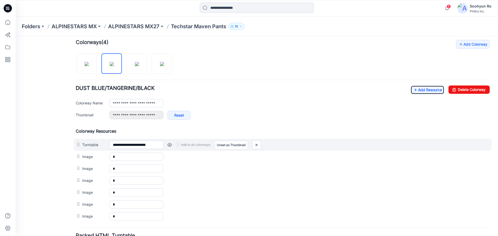
scroll to position [184, 0]
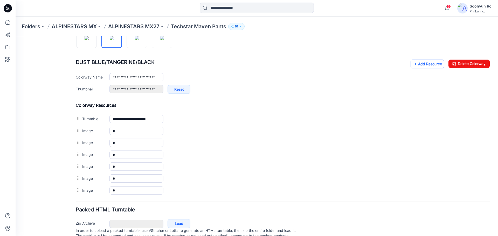
click at [419, 67] on link "Add Resource" at bounding box center [427, 64] width 34 height 9
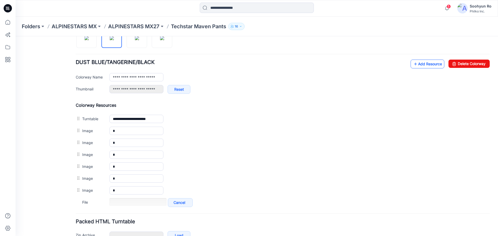
click at [413, 64] on icon at bounding box center [415, 64] width 5 height 8
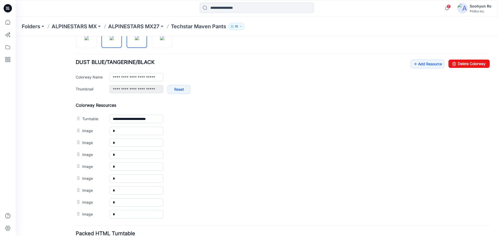
click at [139, 40] on img at bounding box center [137, 38] width 4 height 4
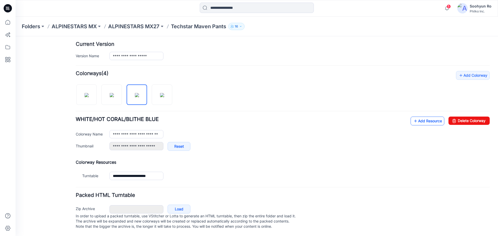
click at [419, 117] on link "Add Resource" at bounding box center [427, 121] width 34 height 9
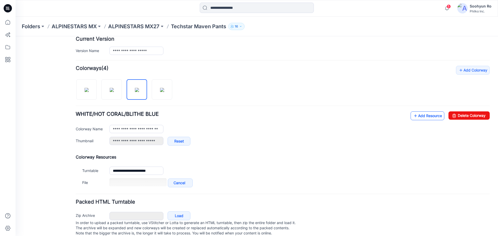
click at [420, 116] on link "Add Resource" at bounding box center [427, 115] width 34 height 9
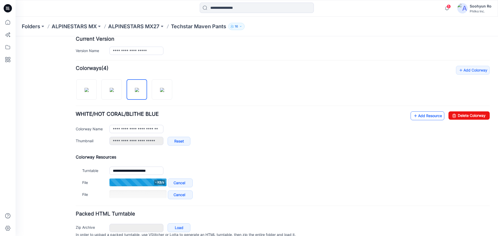
click at [417, 113] on link "Add Resource" at bounding box center [427, 115] width 34 height 9
click at [413, 114] on icon at bounding box center [415, 116] width 5 height 8
click at [422, 115] on link "Add Resource" at bounding box center [427, 115] width 34 height 9
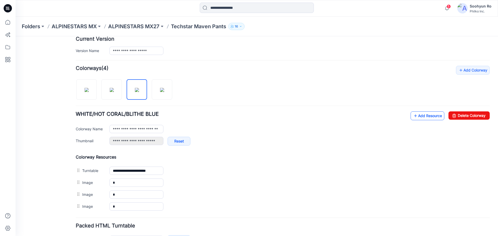
click at [420, 115] on link "Add Resource" at bounding box center [427, 115] width 34 height 9
click at [416, 114] on link "Add Resource" at bounding box center [427, 115] width 34 height 9
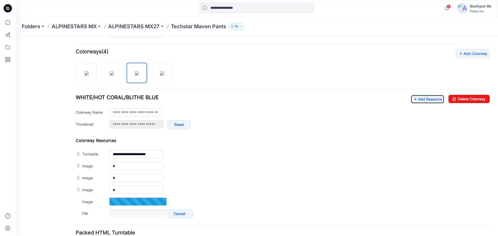
scroll to position [158, 0]
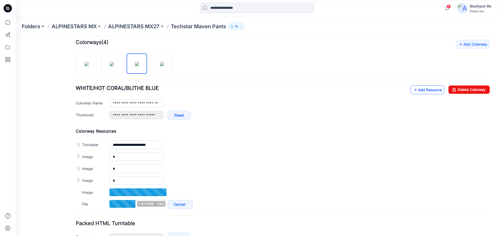
click at [413, 88] on icon at bounding box center [415, 90] width 5 height 8
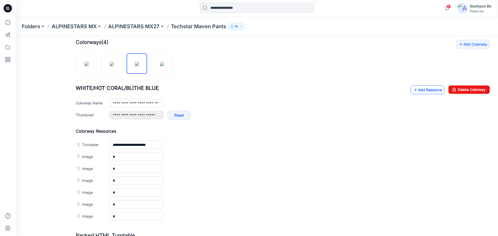
click at [425, 90] on link "Add Resource" at bounding box center [427, 90] width 34 height 9
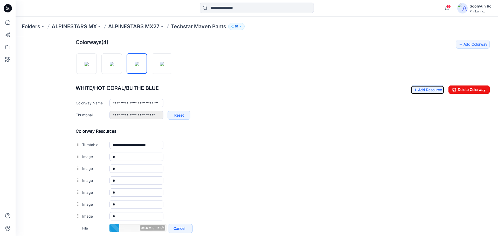
scroll to position [184, 0]
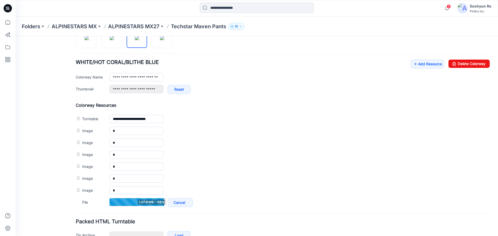
click at [417, 71] on div "**********" at bounding box center [283, 79] width 414 height 39
click at [420, 67] on link "Add Resource" at bounding box center [427, 64] width 34 height 9
click at [413, 65] on icon at bounding box center [415, 64] width 5 height 8
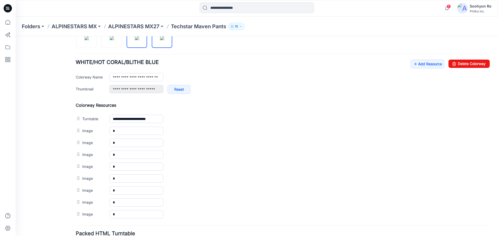
click at [172, 39] on link at bounding box center [162, 37] width 20 height 20
type input "**********"
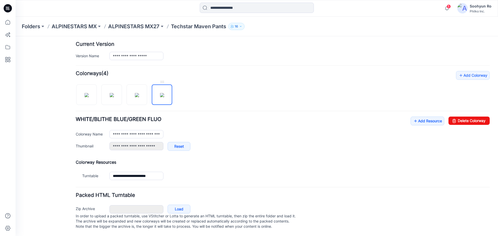
scroll to position [132, 0]
click at [420, 117] on link "Add Resource" at bounding box center [427, 121] width 34 height 9
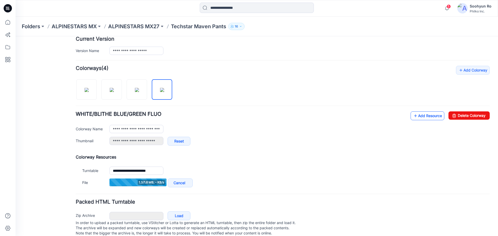
click at [415, 115] on link "Add Resource" at bounding box center [427, 115] width 34 height 9
click at [421, 114] on link "Add Resource" at bounding box center [427, 115] width 34 height 9
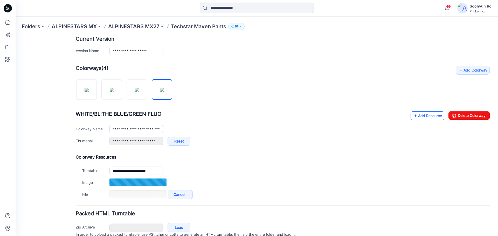
click at [417, 112] on link "Add Resource" at bounding box center [427, 115] width 34 height 9
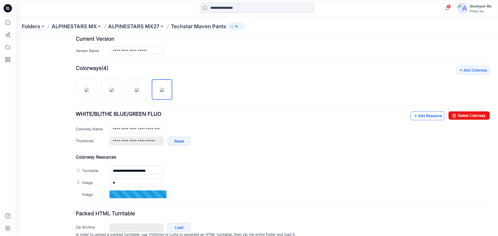
click at [429, 116] on link "Add Resource" at bounding box center [427, 115] width 34 height 9
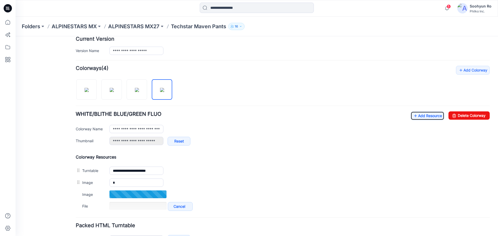
scroll to position [158, 0]
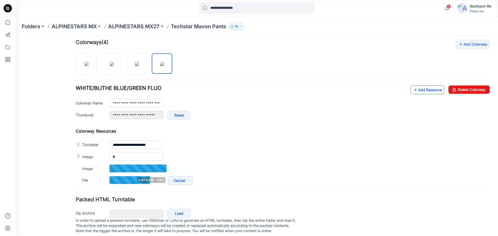
click at [424, 90] on link "Add Resource" at bounding box center [427, 90] width 34 height 9
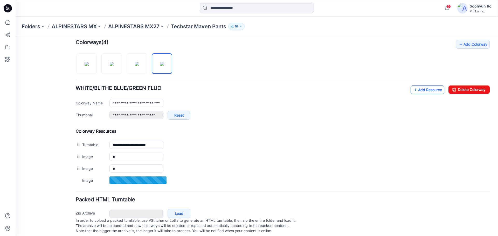
click at [415, 89] on link "Add Resource" at bounding box center [427, 90] width 34 height 9
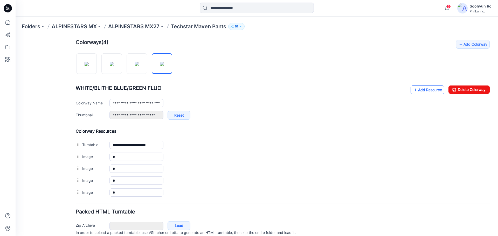
click at [424, 90] on link "Add Resource" at bounding box center [427, 90] width 34 height 9
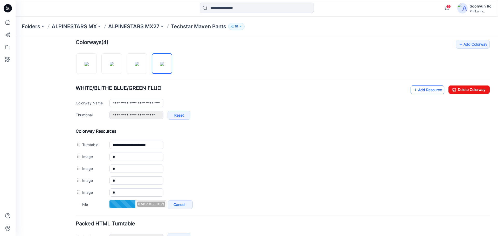
click at [421, 90] on link "Add Resource" at bounding box center [427, 90] width 34 height 9
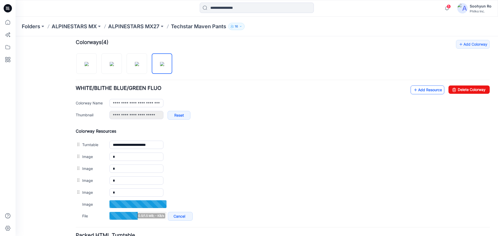
click at [413, 91] on icon at bounding box center [415, 90] width 5 height 8
click at [429, 95] on div "**********" at bounding box center [283, 105] width 414 height 39
click at [428, 93] on link "Add Resource" at bounding box center [427, 90] width 34 height 9
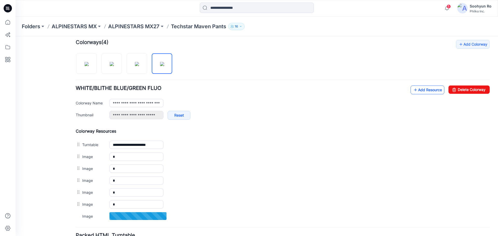
click at [413, 91] on icon at bounding box center [415, 90] width 5 height 8
click at [429, 86] on link "Add Resource" at bounding box center [427, 90] width 34 height 9
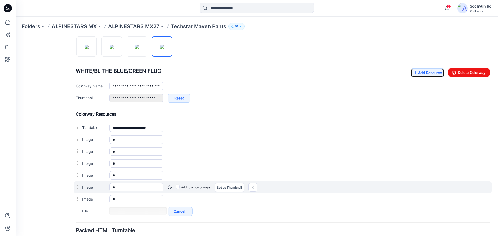
scroll to position [184, 0]
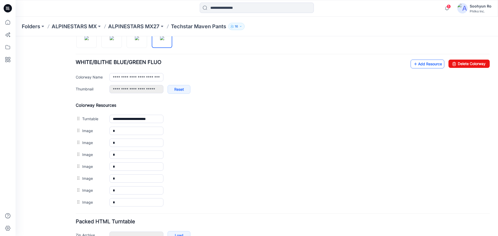
click at [426, 65] on link "Add Resource" at bounding box center [427, 64] width 34 height 9
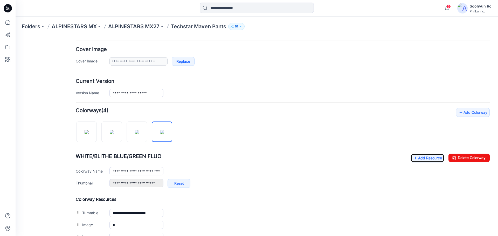
scroll to position [55, 0]
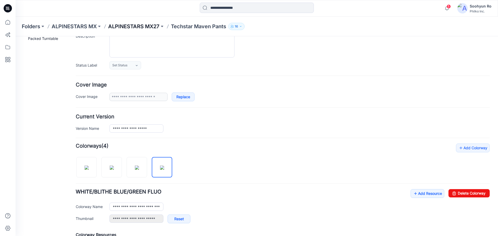
click at [141, 26] on p "ALPINESTARS MX27" at bounding box center [133, 26] width 51 height 7
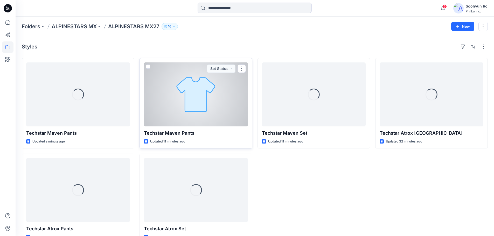
click at [229, 90] on div at bounding box center [196, 94] width 104 height 64
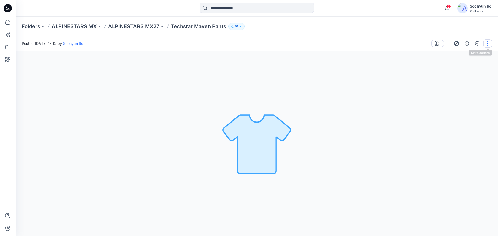
click at [487, 43] on button "button" at bounding box center [487, 43] width 8 height 8
click at [467, 67] on button "Edit" at bounding box center [466, 70] width 48 height 10
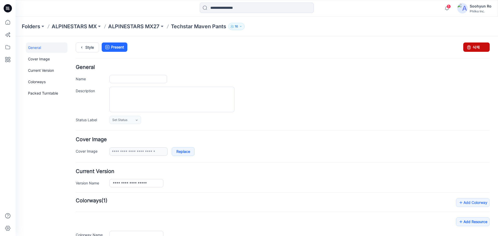
type input "**********"
drag, startPoint x: 477, startPoint y: 44, endPoint x: 295, endPoint y: 54, distance: 182.0
click at [477, 44] on link "삭제" at bounding box center [476, 47] width 26 height 9
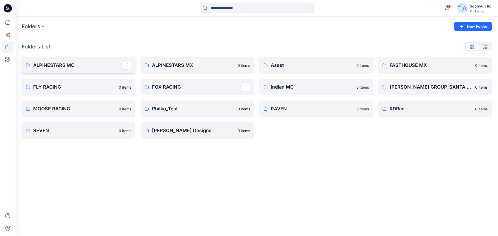
click at [59, 68] on p "ALPINESTARS MC" at bounding box center [78, 65] width 90 height 7
click at [177, 62] on p "ALPINESTARS MX" at bounding box center [197, 65] width 90 height 7
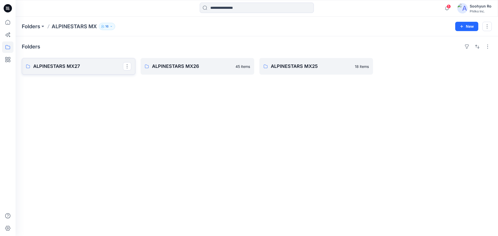
click at [43, 65] on p "ALPINESTARS MX27" at bounding box center [78, 66] width 90 height 7
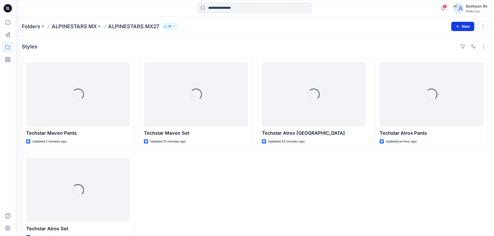
click at [463, 28] on button "New" at bounding box center [462, 26] width 23 height 9
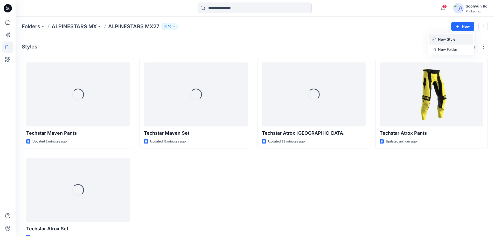
click at [443, 41] on p "New Style" at bounding box center [446, 39] width 17 height 6
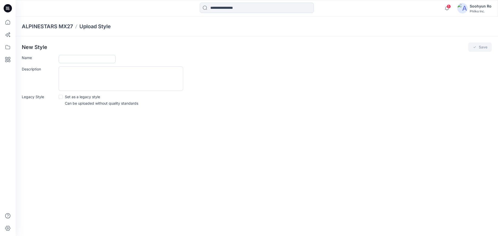
click at [90, 58] on input "Name" at bounding box center [87, 59] width 57 height 8
type input "*"
type input "**********"
click at [476, 40] on div "**********" at bounding box center [257, 75] width 482 height 79
click at [476, 41] on div "**********" at bounding box center [257, 75] width 482 height 79
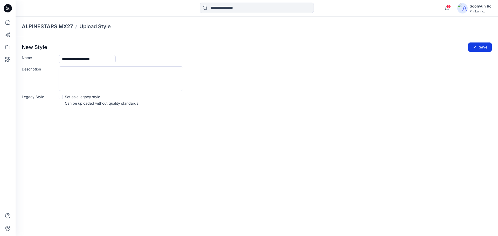
click at [476, 43] on button "Save" at bounding box center [480, 47] width 24 height 9
click at [476, 49] on icon "submit" at bounding box center [474, 47] width 4 height 4
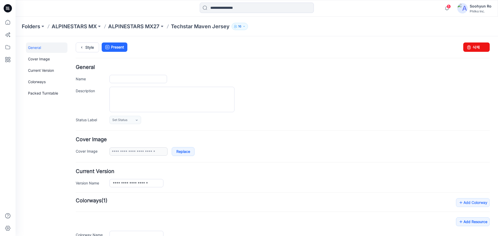
type input "**********"
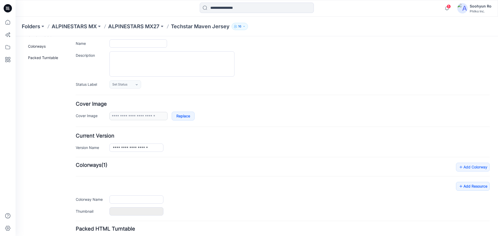
scroll to position [74, 0]
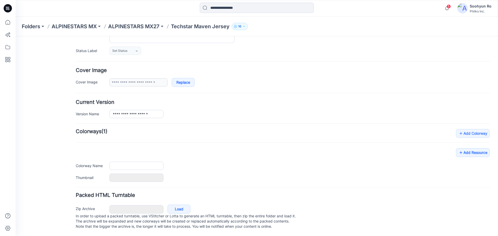
type input "**********"
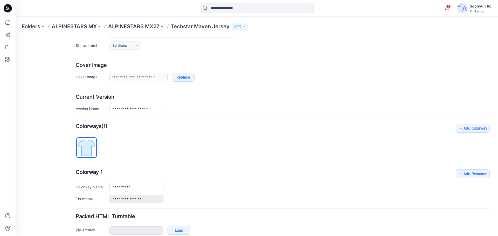
click at [184, 208] on form "**********" at bounding box center [283, 121] width 414 height 262
click at [178, 228] on link "Load" at bounding box center [178, 230] width 23 height 9
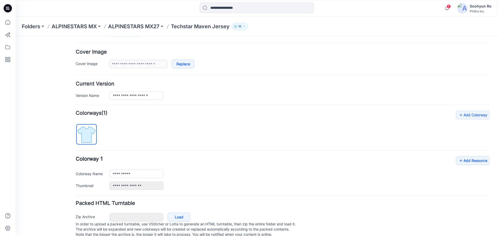
scroll to position [101, 0]
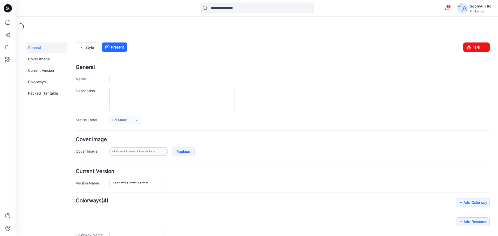
type input "**********"
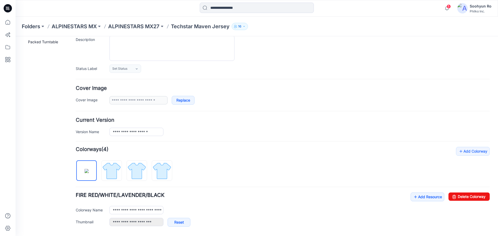
scroll to position [52, 0]
click at [428, 198] on link "Add Resource" at bounding box center [427, 196] width 34 height 9
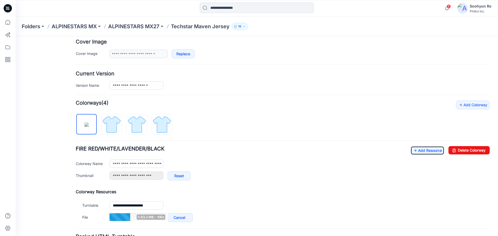
scroll to position [104, 0]
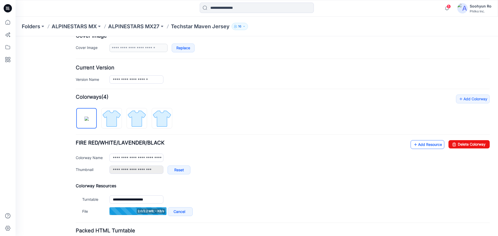
click at [416, 148] on link "Add Resource" at bounding box center [427, 144] width 34 height 9
click at [416, 146] on link "Add Resource" at bounding box center [427, 144] width 34 height 9
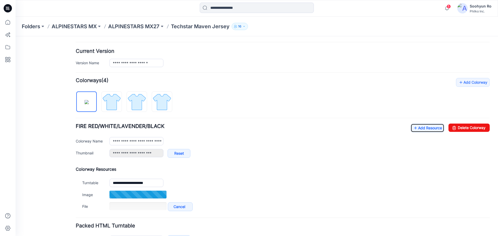
scroll to position [130, 0]
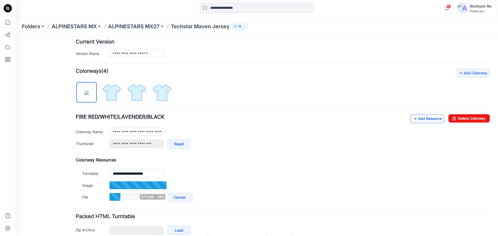
click at [414, 119] on link "Add Resource" at bounding box center [427, 118] width 34 height 9
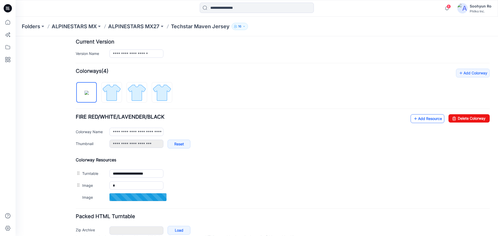
click at [413, 119] on icon at bounding box center [415, 119] width 5 height 8
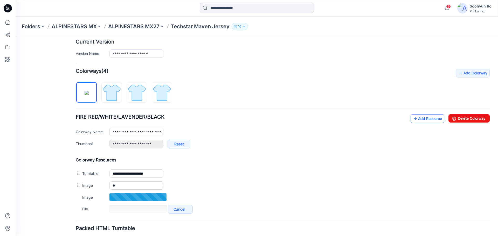
click at [421, 119] on link "Add Resource" at bounding box center [427, 118] width 34 height 9
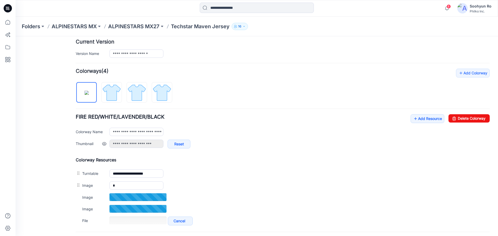
click at [310, 152] on div "**********" at bounding box center [299, 147] width 380 height 14
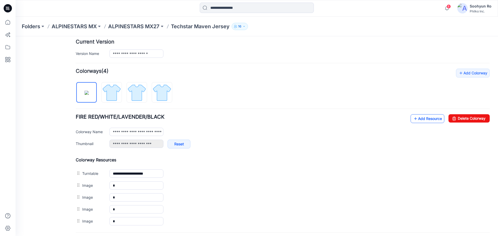
click at [413, 116] on icon at bounding box center [415, 119] width 5 height 8
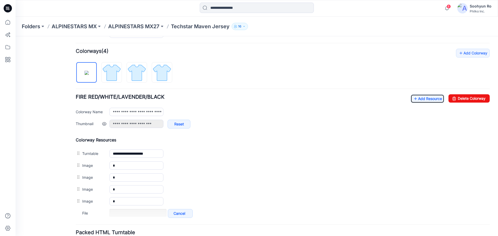
scroll to position [156, 0]
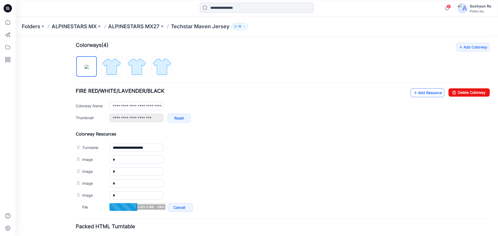
click at [425, 92] on link "Add Resource" at bounding box center [427, 92] width 34 height 9
click at [420, 84] on div "**********" at bounding box center [283, 134] width 414 height 182
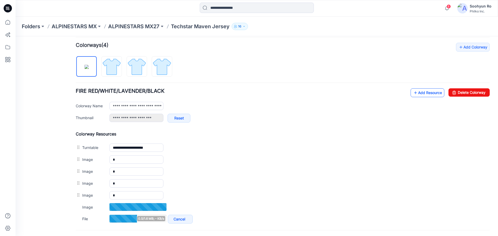
click at [420, 90] on link "Add Resource" at bounding box center [427, 92] width 34 height 9
click at [422, 92] on link "Add Resource" at bounding box center [427, 92] width 34 height 9
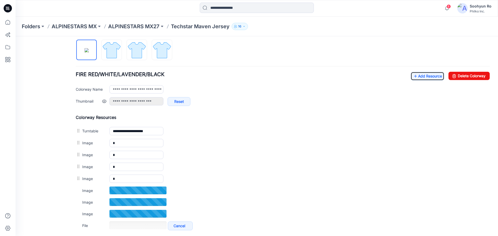
scroll to position [181, 0]
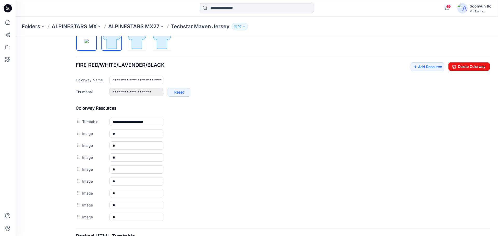
click at [112, 45] on img at bounding box center [111, 40] width 19 height 19
type input "**********"
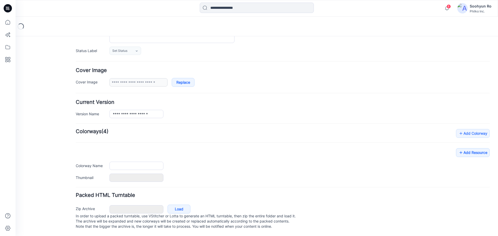
scroll to position [74, 0]
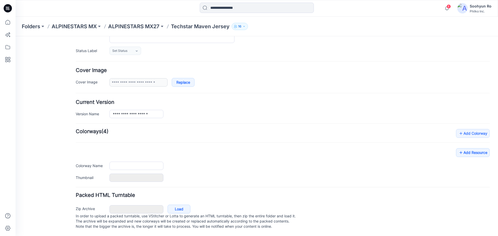
type input "**********"
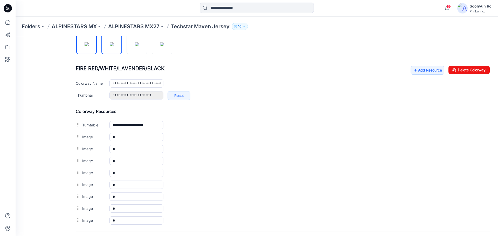
click at [110, 42] on img at bounding box center [112, 44] width 4 height 4
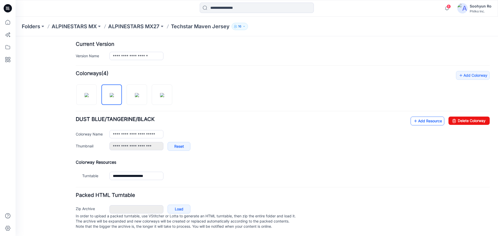
click at [414, 117] on link "Add Resource" at bounding box center [427, 121] width 34 height 9
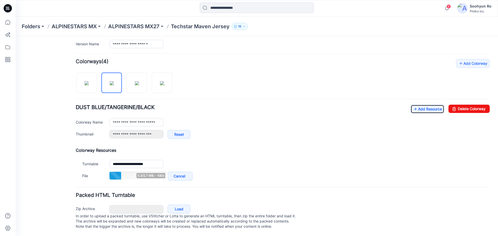
scroll to position [144, 0]
click at [413, 106] on icon at bounding box center [415, 109] width 5 height 8
click at [404, 107] on div "**********" at bounding box center [283, 124] width 414 height 39
click at [405, 107] on div "**********" at bounding box center [283, 124] width 414 height 39
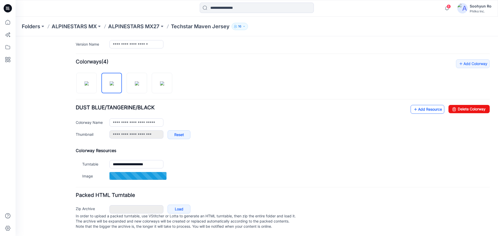
click at [413, 107] on icon at bounding box center [415, 109] width 5 height 8
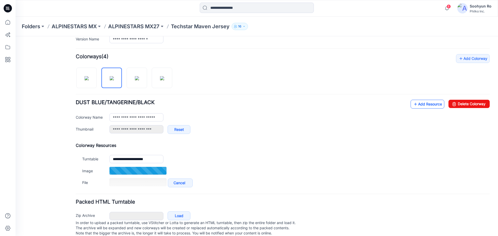
click at [419, 105] on link "Add Resource" at bounding box center [427, 104] width 34 height 9
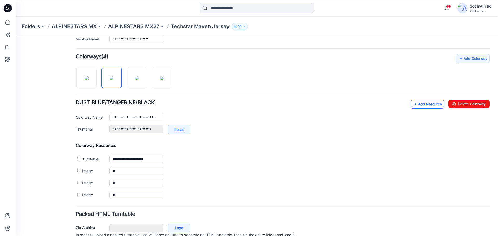
click at [432, 104] on link "Add Resource" at bounding box center [427, 104] width 34 height 9
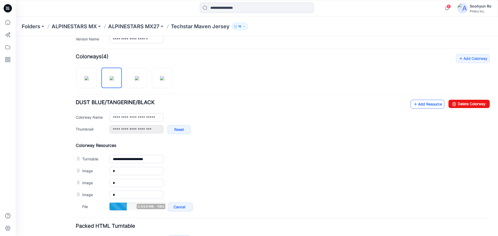
click at [413, 103] on link "Add Resource" at bounding box center [427, 104] width 34 height 9
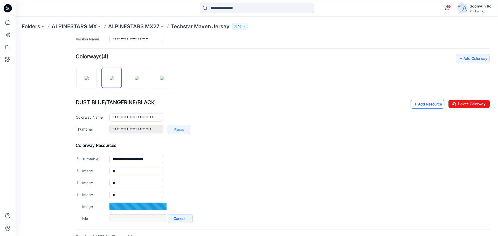
click at [419, 104] on link "Add Resource" at bounding box center [427, 104] width 34 height 9
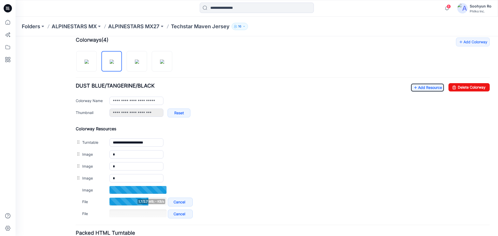
scroll to position [170, 0]
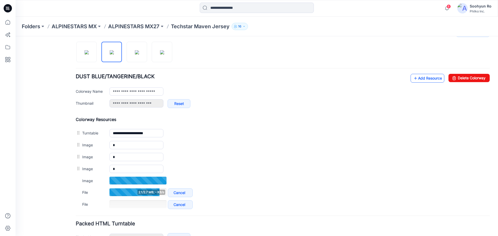
click at [422, 81] on link "Add Resource" at bounding box center [427, 78] width 34 height 9
click at [423, 86] on div "**********" at bounding box center [283, 93] width 414 height 39
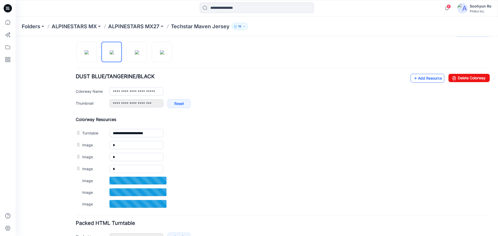
click at [422, 79] on link "Add Resource" at bounding box center [427, 78] width 34 height 9
click at [420, 80] on link "Add Resource" at bounding box center [427, 78] width 34 height 9
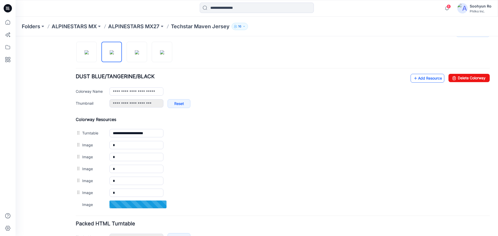
click at [430, 80] on link "Add Resource" at bounding box center [427, 78] width 34 height 9
click at [423, 74] on link "Add Resource" at bounding box center [427, 78] width 34 height 9
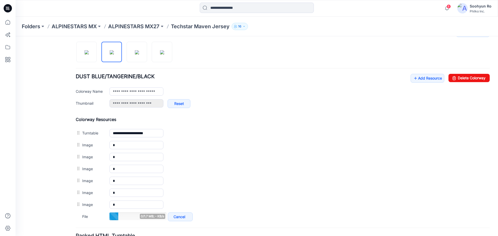
click at [408, 83] on div "**********" at bounding box center [283, 93] width 414 height 39
click at [410, 82] on link "Add Resource" at bounding box center [427, 78] width 34 height 9
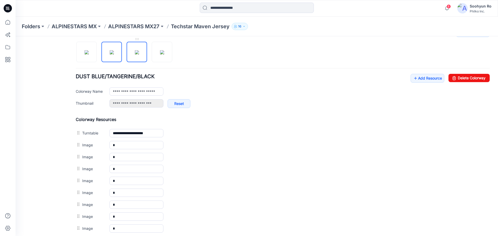
click at [135, 54] on img at bounding box center [137, 52] width 4 height 4
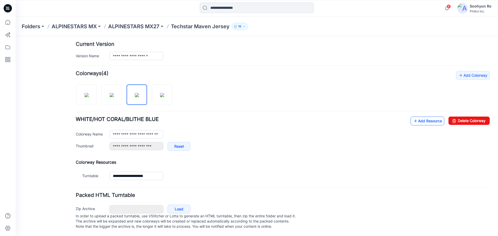
click at [424, 117] on link "Add Resource" at bounding box center [427, 121] width 34 height 9
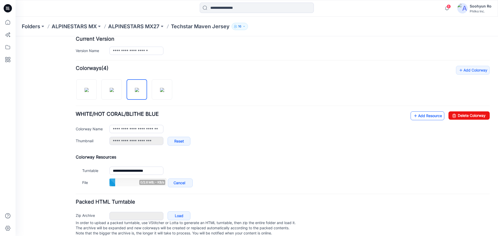
click at [418, 113] on link "Add Resource" at bounding box center [427, 115] width 34 height 9
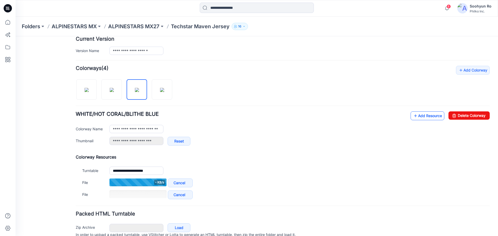
click at [423, 115] on link "Add Resource" at bounding box center [427, 115] width 34 height 9
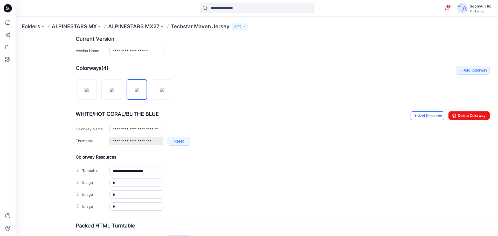
click at [423, 118] on link "Add Resource" at bounding box center [427, 115] width 34 height 9
click at [425, 110] on div "**********" at bounding box center [283, 145] width 414 height 159
click at [424, 112] on link "Add Resource" at bounding box center [427, 115] width 34 height 9
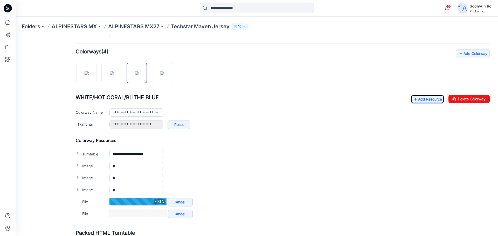
scroll to position [158, 0]
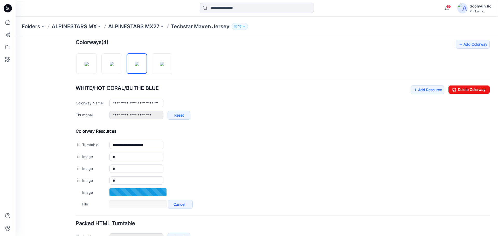
click at [420, 85] on div "**********" at bounding box center [283, 125] width 414 height 170
click at [419, 90] on link "Add Resource" at bounding box center [427, 90] width 34 height 9
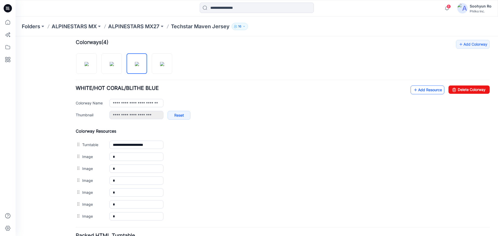
click at [417, 92] on link "Add Resource" at bounding box center [427, 90] width 34 height 9
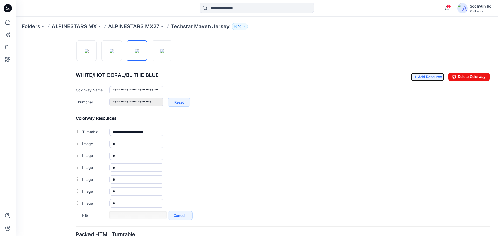
scroll to position [184, 0]
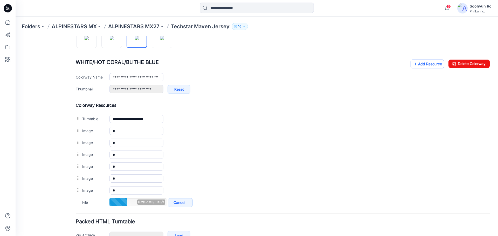
click at [417, 64] on link "Add Resource" at bounding box center [427, 64] width 34 height 9
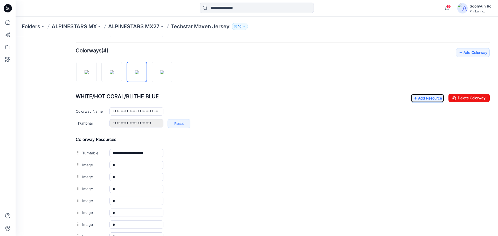
scroll to position [124, 0]
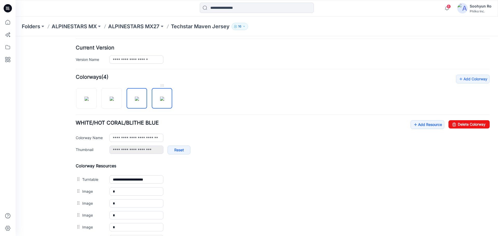
click at [162, 101] on img at bounding box center [162, 99] width 4 height 4
type input "**********"
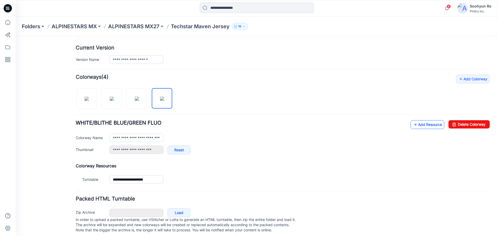
click at [422, 125] on link "Add Resource" at bounding box center [427, 124] width 34 height 9
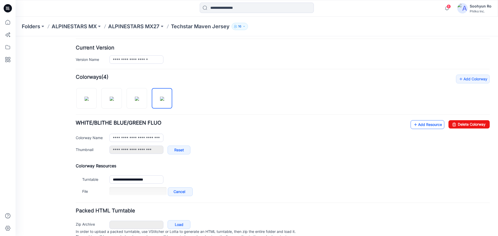
click at [428, 123] on link "Add Resource" at bounding box center [427, 124] width 34 height 9
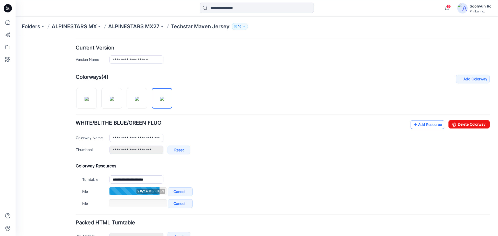
click at [410, 128] on link "Add Resource" at bounding box center [427, 124] width 34 height 9
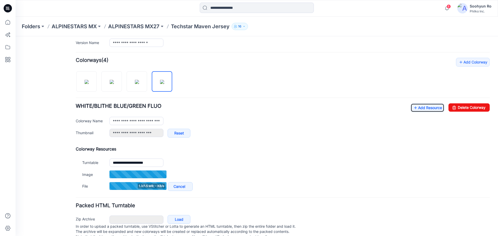
scroll to position [150, 0]
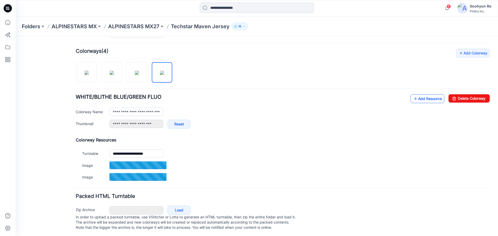
click at [413, 100] on link "Add Resource" at bounding box center [427, 98] width 34 height 9
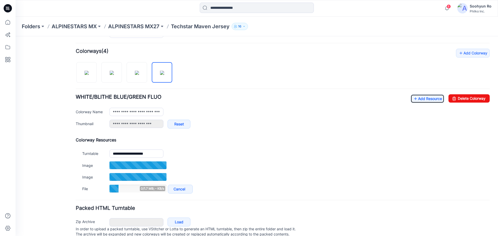
scroll to position [168, 0]
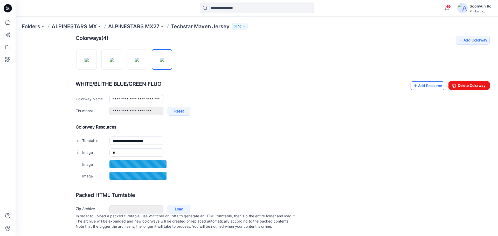
click at [419, 85] on link "Add Resource" at bounding box center [427, 85] width 34 height 9
click at [418, 81] on link "Add Resource" at bounding box center [427, 85] width 34 height 9
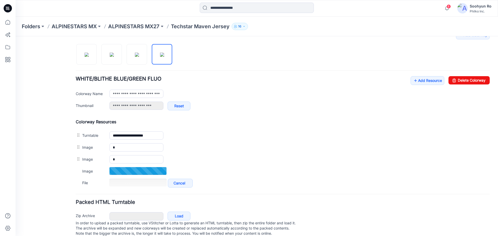
click at [417, 85] on div "**********" at bounding box center [283, 95] width 414 height 39
click at [418, 81] on link "Add Resource" at bounding box center [427, 80] width 34 height 9
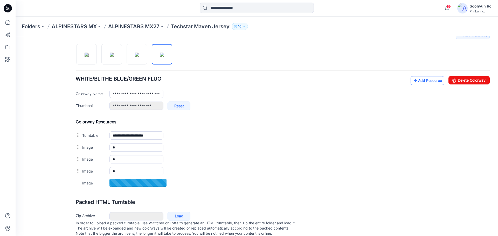
click at [417, 81] on link "Add Resource" at bounding box center [427, 80] width 34 height 9
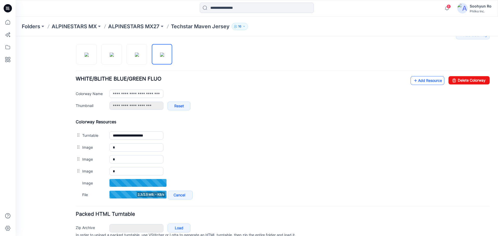
click at [417, 80] on link "Add Resource" at bounding box center [427, 80] width 34 height 9
click at [413, 84] on icon at bounding box center [415, 80] width 5 height 8
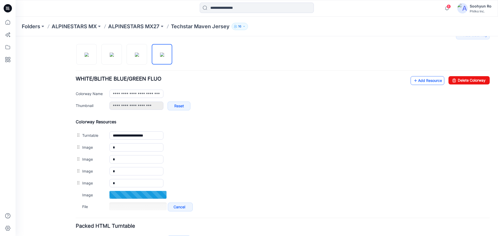
click at [424, 80] on link "Add Resource" at bounding box center [427, 80] width 34 height 9
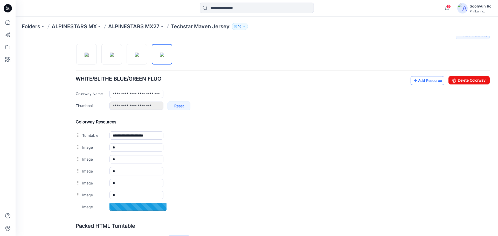
click at [421, 83] on link "Add Resource" at bounding box center [427, 80] width 34 height 9
click at [405, 81] on div "**********" at bounding box center [283, 95] width 414 height 39
click at [410, 82] on link "Add Resource" at bounding box center [427, 80] width 34 height 9
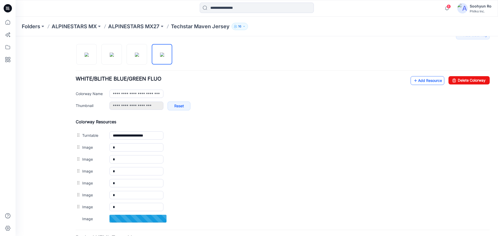
click at [417, 80] on link "Add Resource" at bounding box center [427, 80] width 34 height 9
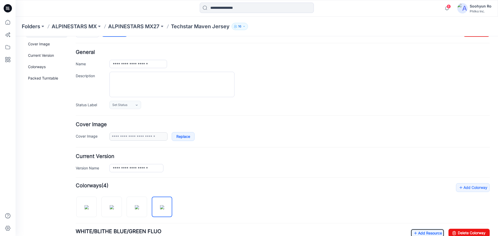
scroll to position [0, 0]
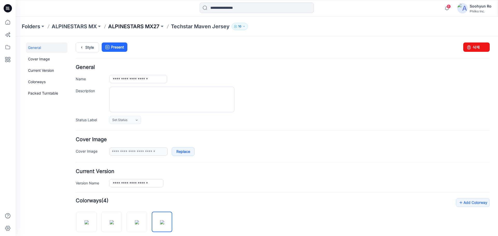
click at [128, 27] on p "ALPINESTARS MX27" at bounding box center [133, 26] width 51 height 7
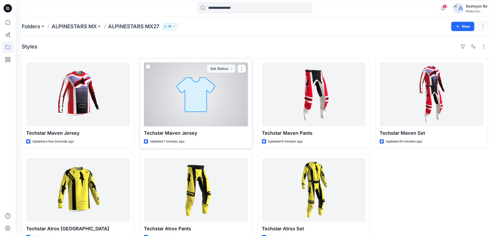
click at [223, 85] on div at bounding box center [196, 94] width 104 height 64
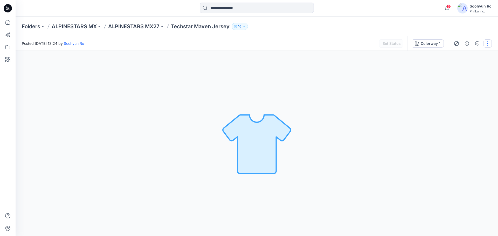
click at [490, 44] on button "button" at bounding box center [487, 43] width 8 height 8
click at [454, 71] on p "Edit" at bounding box center [454, 69] width 6 height 5
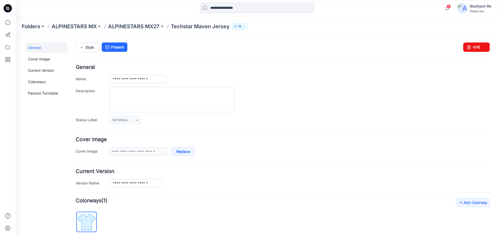
click at [473, 52] on div "Style Present Changes Saved 삭제" at bounding box center [283, 54] width 414 height 22
drag, startPoint x: 473, startPoint y: 50, endPoint x: 287, endPoint y: 58, distance: 186.6
click at [473, 50] on link "삭제" at bounding box center [476, 47] width 26 height 9
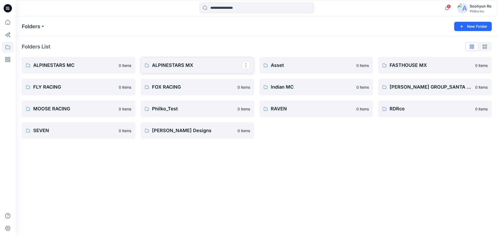
click at [158, 71] on link "ALPINESTARS MX" at bounding box center [198, 65] width 114 height 17
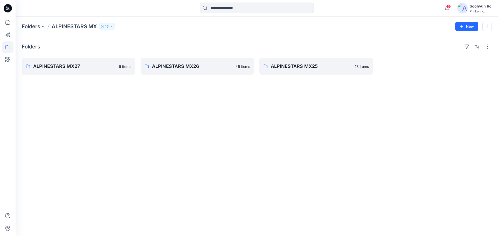
click at [234, 132] on div "Folders ALPINESTARS MX27 6 items ALPINESTARS MX26 45 items ALPINESTARS MX25 18 …" at bounding box center [257, 136] width 482 height 200
click at [73, 64] on p "ALPINESTARS MX27" at bounding box center [78, 66] width 90 height 7
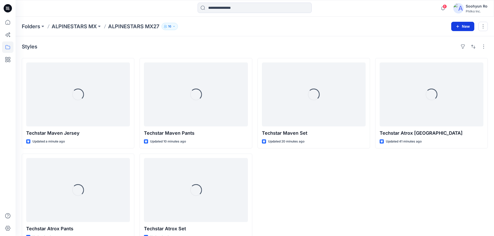
click at [466, 29] on button "New" at bounding box center [462, 26] width 23 height 9
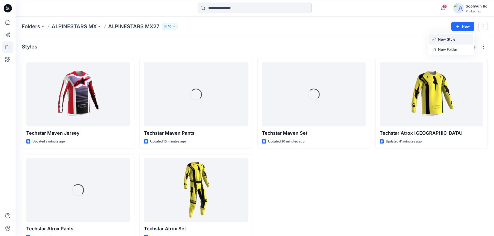
click at [447, 36] on p "New Style" at bounding box center [446, 39] width 17 height 6
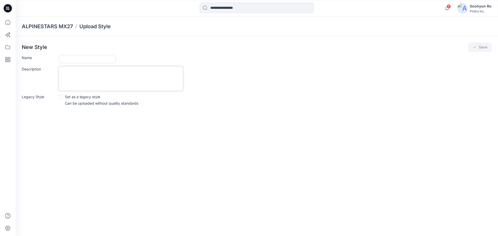
click at [97, 66] on textarea "Description" at bounding box center [121, 78] width 124 height 25
click at [97, 62] on input "Name" at bounding box center [87, 59] width 57 height 8
type input "**********"
click at [474, 49] on icon "submit" at bounding box center [474, 47] width 4 height 4
click at [475, 52] on div "**********" at bounding box center [257, 75] width 482 height 79
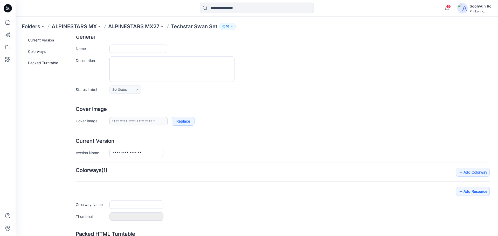
type input "**********"
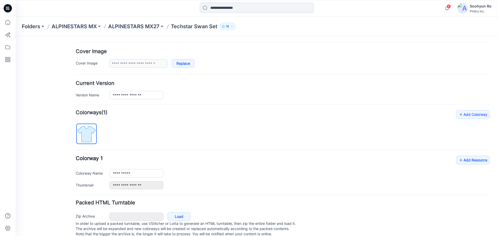
scroll to position [101, 0]
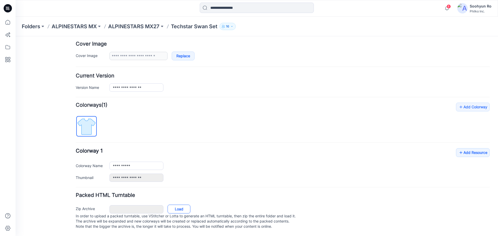
click at [180, 205] on link "Load" at bounding box center [178, 209] width 23 height 9
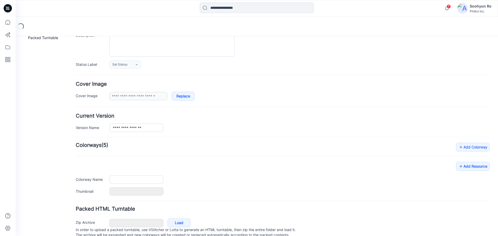
scroll to position [74, 0]
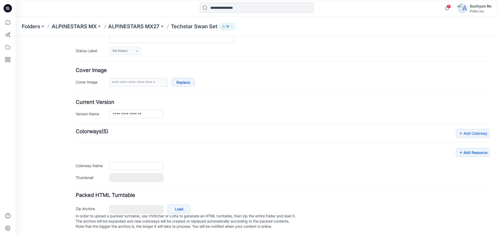
type input "**********"
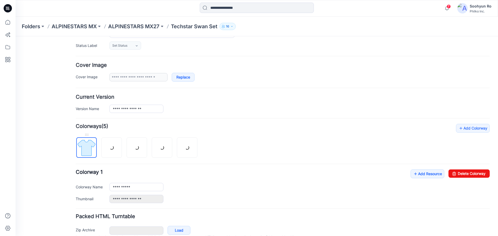
click at [96, 150] on img at bounding box center [86, 147] width 19 height 19
click at [461, 175] on link "Delete Colorway" at bounding box center [468, 174] width 41 height 8
type input "**********"
click at [189, 147] on div "**********" at bounding box center [283, 163] width 414 height 79
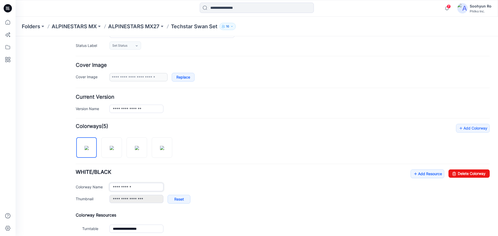
drag, startPoint x: 140, startPoint y: 188, endPoint x: 111, endPoint y: 188, distance: 28.8
click at [111, 188] on input "**********" at bounding box center [136, 187] width 54 height 8
click at [164, 147] on img at bounding box center [162, 148] width 4 height 4
drag, startPoint x: 141, startPoint y: 187, endPoint x: 104, endPoint y: 187, distance: 37.1
click at [95, 187] on div "Colorway Name ****" at bounding box center [283, 187] width 414 height 8
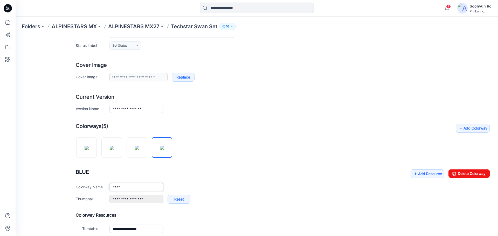
paste input "**********"
click at [223, 172] on div "**********" at bounding box center [283, 189] width 414 height 39
click at [413, 176] on icon at bounding box center [415, 174] width 5 height 8
click at [423, 177] on link "Add Resource" at bounding box center [427, 174] width 34 height 9
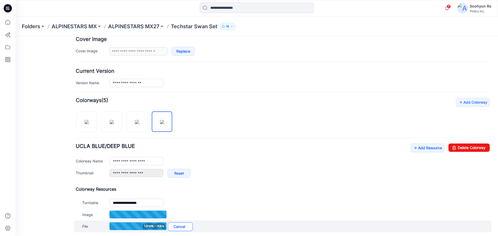
click at [191, 227] on link "Cancel" at bounding box center [180, 226] width 25 height 9
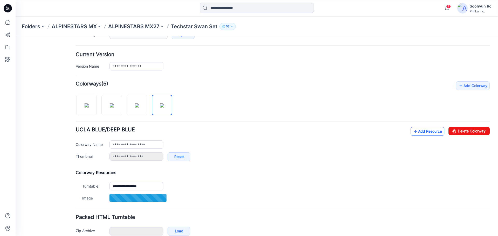
scroll to position [126, 0]
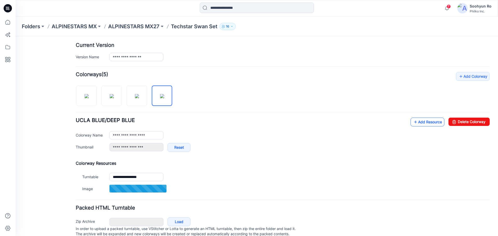
click at [420, 120] on link "Add Resource" at bounding box center [427, 122] width 34 height 9
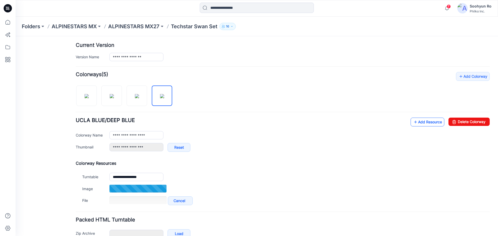
click at [420, 122] on link "Add Resource" at bounding box center [427, 122] width 34 height 9
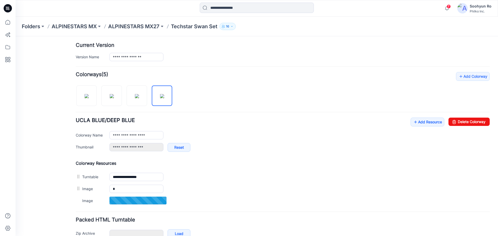
click at [422, 128] on div "**********" at bounding box center [283, 137] width 414 height 39
click at [425, 122] on link "Add Resource" at bounding box center [427, 122] width 34 height 9
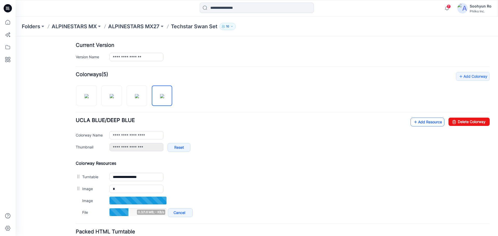
click at [426, 124] on link "Add Resource" at bounding box center [427, 122] width 34 height 9
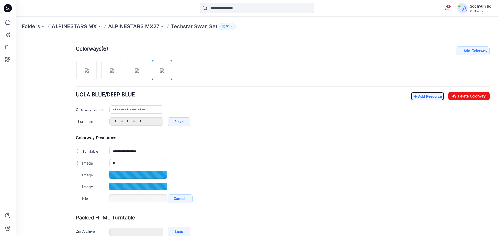
scroll to position [152, 0]
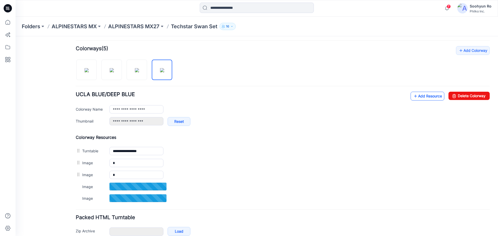
click at [425, 95] on link "Add Resource" at bounding box center [427, 96] width 34 height 9
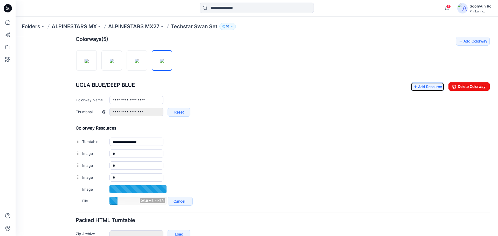
scroll to position [178, 0]
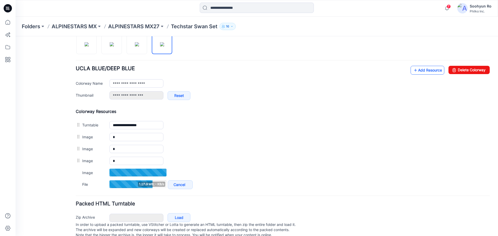
click at [430, 70] on link "Add Resource" at bounding box center [427, 70] width 34 height 9
click at [430, 74] on link "Add Resource" at bounding box center [427, 70] width 34 height 9
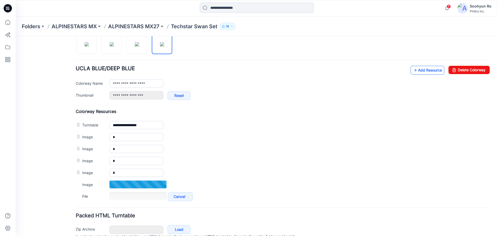
click at [422, 72] on link "Add Resource" at bounding box center [427, 70] width 34 height 9
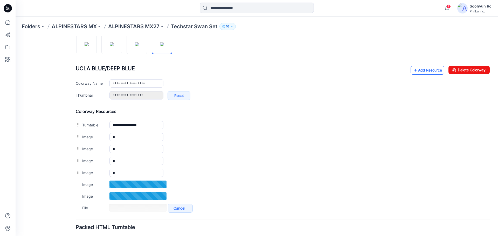
click at [413, 73] on icon at bounding box center [415, 70] width 5 height 8
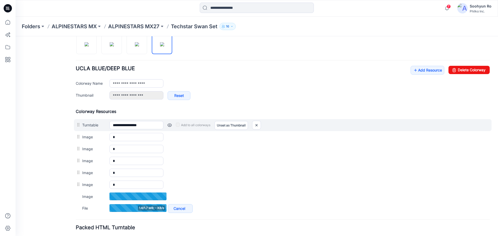
click at [341, 125] on div "Add to all colorways Set as Thumbnail Unset as Thumbnail" at bounding box center [326, 125] width 326 height 8
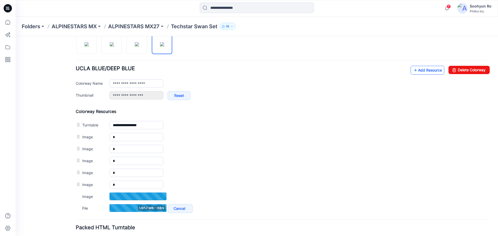
click at [413, 74] on link "Add Resource" at bounding box center [427, 70] width 34 height 9
click at [413, 73] on icon at bounding box center [415, 70] width 5 height 8
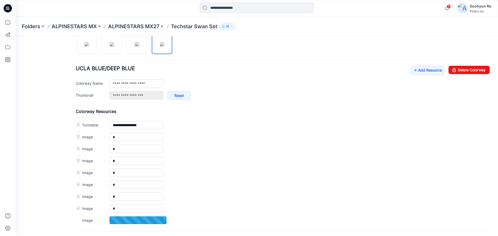
click at [24, 113] on div "**********" at bounding box center [254, 69] width 476 height 422
click at [136, 46] on img at bounding box center [137, 44] width 4 height 4
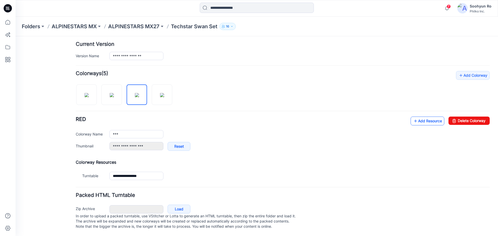
click at [413, 117] on icon at bounding box center [415, 121] width 5 height 8
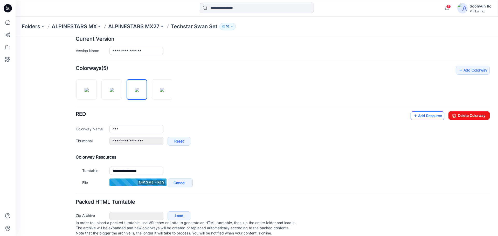
click at [413, 116] on icon at bounding box center [415, 116] width 5 height 8
click at [416, 112] on link "Add Resource" at bounding box center [427, 115] width 34 height 9
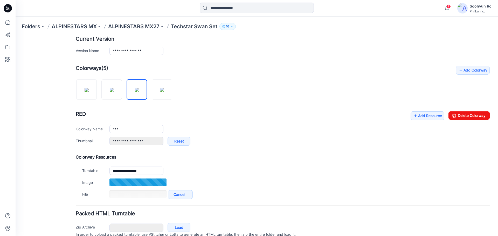
click at [420, 110] on div "Add Colorway Colorways (5) RED Add Resource Delete Colorway Colorway Name *** T…" at bounding box center [283, 133] width 414 height 135
click at [420, 114] on link "Add Resource" at bounding box center [427, 115] width 34 height 9
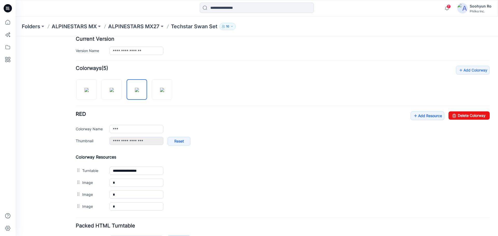
drag, startPoint x: 130, startPoint y: 121, endPoint x: 129, endPoint y: 125, distance: 3.4
click at [129, 122] on div "**********" at bounding box center [283, 130] width 414 height 39
drag, startPoint x: 123, startPoint y: 129, endPoint x: 95, endPoint y: 131, distance: 27.3
click at [94, 131] on div "Colorway Name ***" at bounding box center [283, 129] width 414 height 8
paste input "**********"
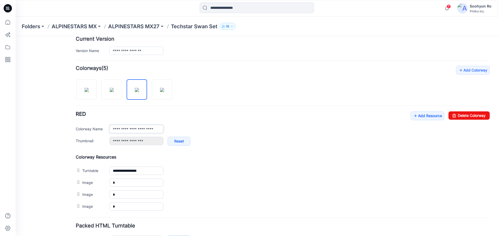
scroll to position [0, 2]
click at [302, 131] on div "**********" at bounding box center [299, 129] width 380 height 8
click at [430, 114] on link "Add Resource" at bounding box center [427, 115] width 34 height 9
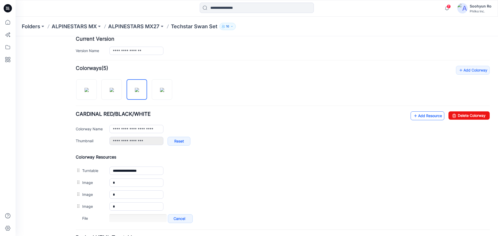
click at [420, 115] on link "Add Resource" at bounding box center [427, 115] width 34 height 9
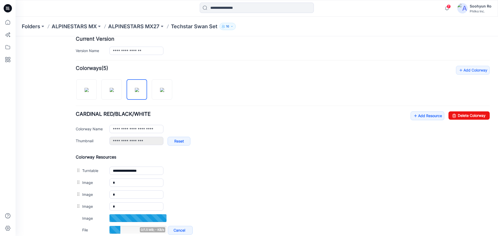
click at [409, 121] on div "**********" at bounding box center [283, 130] width 414 height 39
click at [409, 120] on div "**********" at bounding box center [283, 130] width 414 height 39
click at [413, 118] on icon at bounding box center [415, 116] width 5 height 8
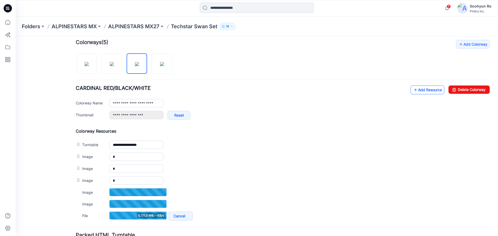
click at [418, 88] on link "Add Resource" at bounding box center [427, 90] width 34 height 9
click at [415, 88] on link "Add Resource" at bounding box center [427, 90] width 34 height 9
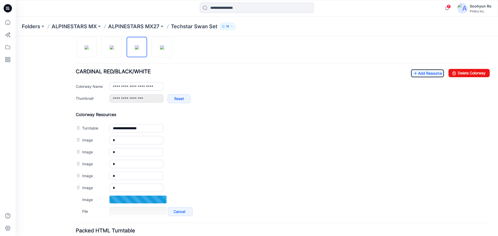
scroll to position [184, 0]
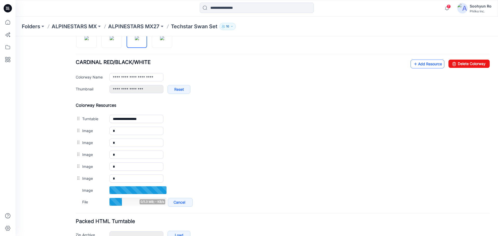
click at [422, 66] on link "Add Resource" at bounding box center [427, 64] width 34 height 9
click at [328, 92] on div "**********" at bounding box center [299, 92] width 380 height 14
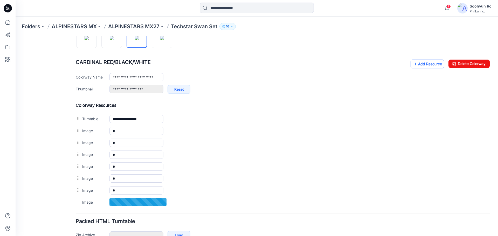
click at [413, 61] on icon at bounding box center [415, 64] width 5 height 8
click at [322, 100] on div "**********" at bounding box center [283, 117] width 414 height 206
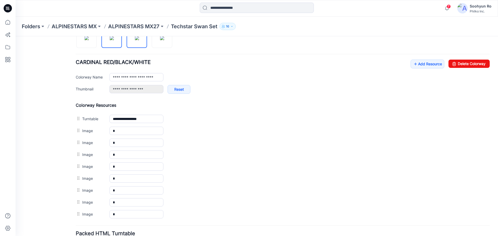
click at [114, 40] on img at bounding box center [112, 38] width 4 height 4
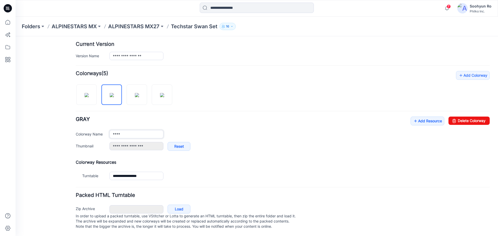
drag, startPoint x: 127, startPoint y: 127, endPoint x: 84, endPoint y: 129, distance: 43.1
click at [84, 130] on div "Colorway Name ****" at bounding box center [283, 134] width 414 height 8
paste input "**********"
click at [234, 117] on div "**********" at bounding box center [283, 136] width 414 height 39
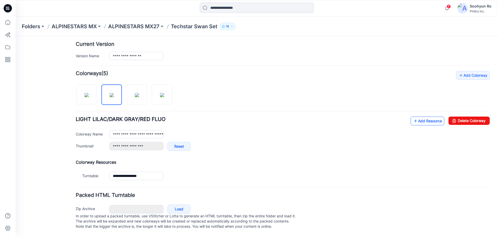
click at [413, 117] on icon at bounding box center [415, 121] width 5 height 8
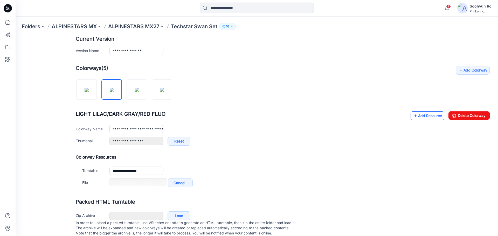
click at [426, 115] on link "Add Resource" at bounding box center [427, 115] width 34 height 9
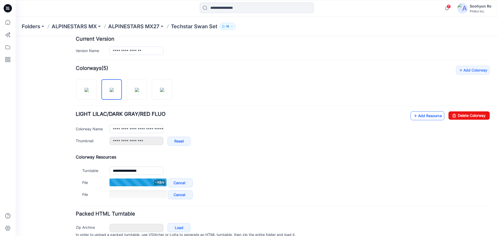
click at [415, 115] on link "Add Resource" at bounding box center [427, 115] width 34 height 9
click at [431, 114] on link "Add Resource" at bounding box center [427, 115] width 34 height 9
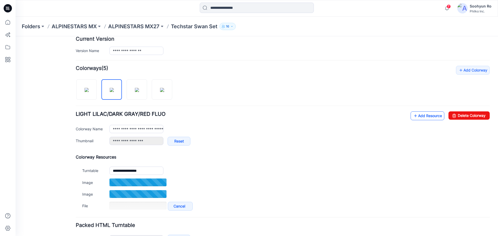
click at [423, 115] on link "Add Resource" at bounding box center [427, 115] width 34 height 9
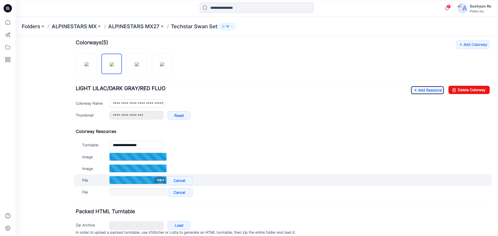
scroll to position [158, 0]
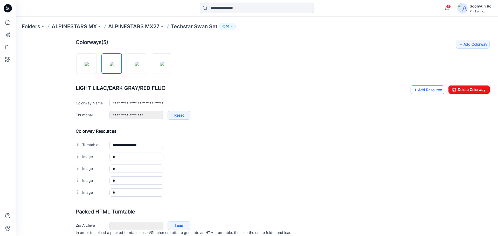
click at [422, 89] on link "Add Resource" at bounding box center [427, 90] width 34 height 9
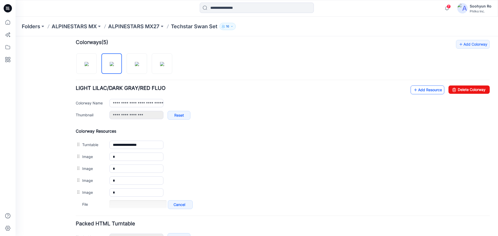
click at [415, 88] on link "Add Resource" at bounding box center [427, 90] width 34 height 9
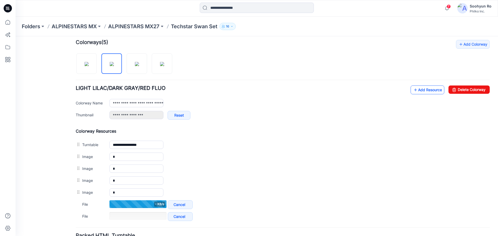
click at [413, 91] on icon at bounding box center [415, 90] width 5 height 8
click at [423, 90] on link "Add Resource" at bounding box center [427, 90] width 34 height 9
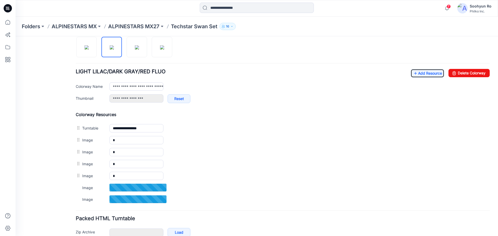
scroll to position [184, 0]
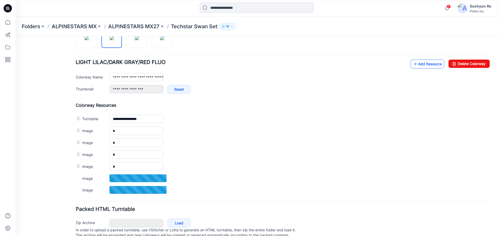
click at [415, 66] on link "Add Resource" at bounding box center [427, 64] width 34 height 9
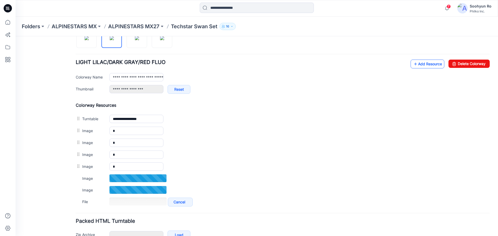
click at [413, 62] on icon at bounding box center [415, 64] width 5 height 8
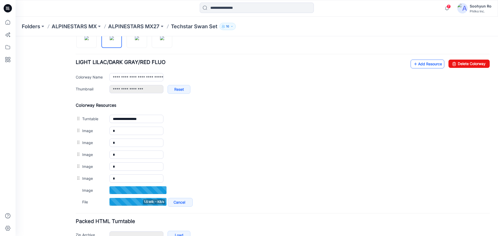
click at [423, 60] on link "Add Resource" at bounding box center [427, 64] width 34 height 9
click at [423, 62] on link "Add Resource" at bounding box center [427, 64] width 34 height 9
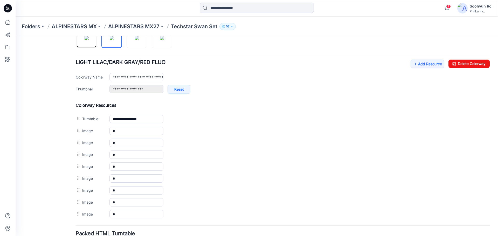
click at [89, 40] on img at bounding box center [87, 38] width 4 height 4
type input "**********"
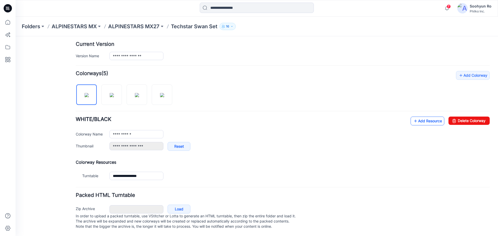
click at [413, 117] on icon at bounding box center [415, 121] width 5 height 8
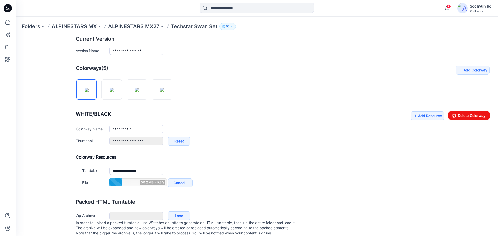
click at [410, 120] on div "**********" at bounding box center [283, 130] width 414 height 39
click at [413, 117] on link "Add Resource" at bounding box center [427, 115] width 34 height 9
click at [416, 109] on div "**********" at bounding box center [283, 127] width 414 height 123
click at [416, 111] on div "**********" at bounding box center [283, 127] width 414 height 123
click at [416, 114] on link "Add Resource" at bounding box center [427, 115] width 34 height 9
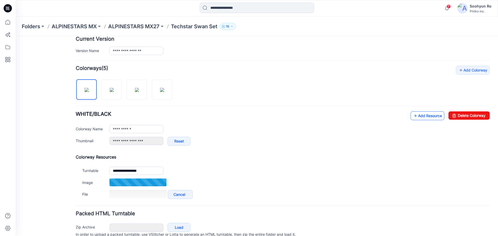
click at [415, 115] on link "Add Resource" at bounding box center [427, 115] width 34 height 9
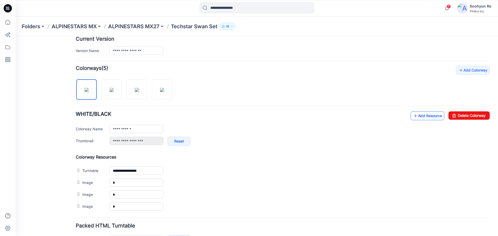
click at [416, 120] on link "Add Resource" at bounding box center [427, 115] width 34 height 9
click at [420, 117] on link "Add Resource" at bounding box center [427, 115] width 34 height 9
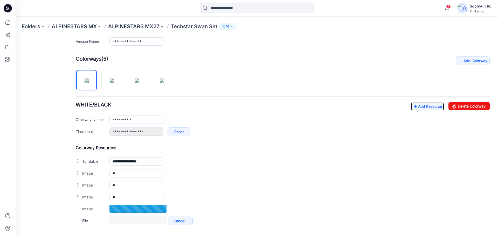
scroll to position [158, 0]
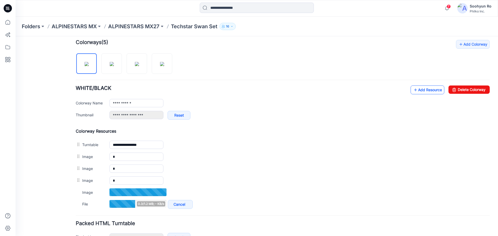
click at [422, 94] on link "Add Resource" at bounding box center [427, 90] width 34 height 9
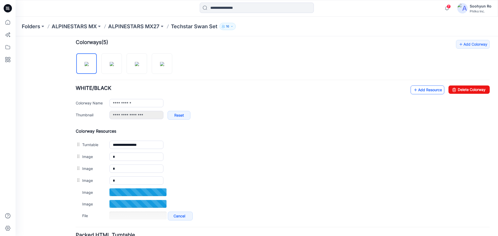
click at [422, 91] on link "Add Resource" at bounding box center [427, 90] width 34 height 9
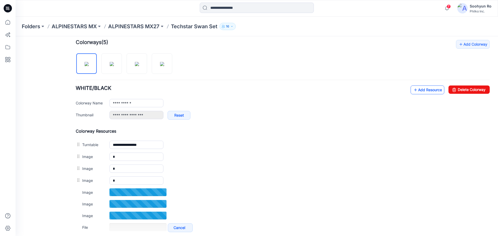
click at [410, 92] on link "Add Resource" at bounding box center [427, 90] width 34 height 9
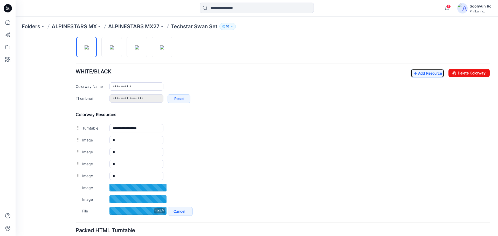
scroll to position [184, 0]
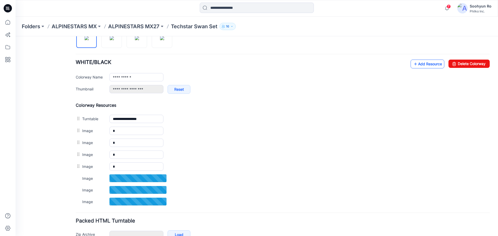
click at [416, 68] on link "Add Resource" at bounding box center [427, 64] width 34 height 9
click at [418, 64] on link "Add Resource" at bounding box center [427, 64] width 34 height 9
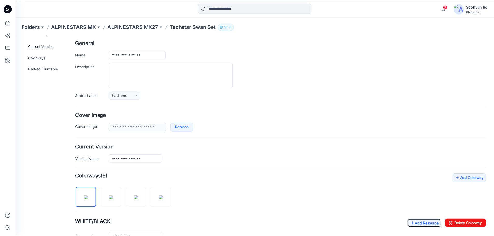
scroll to position [0, 0]
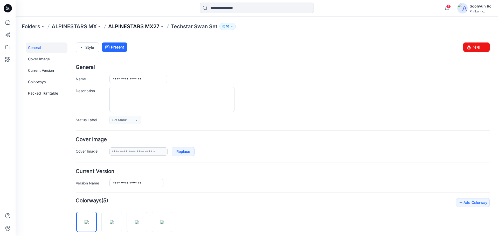
click at [121, 24] on p "ALPINESTARS MX27" at bounding box center [133, 26] width 51 height 7
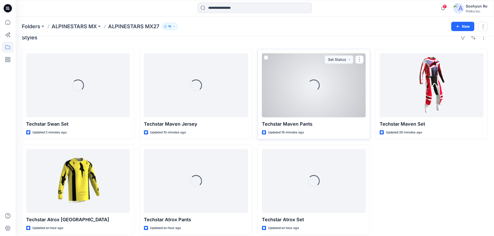
scroll to position [14, 0]
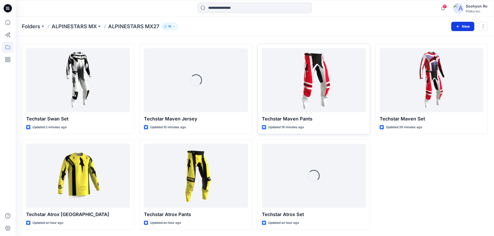
click at [453, 26] on button "New" at bounding box center [462, 26] width 23 height 9
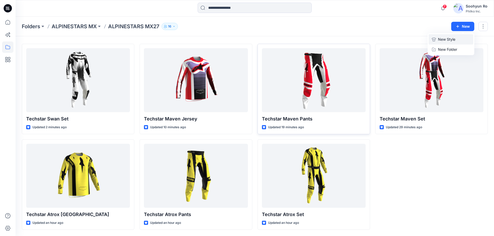
click at [446, 38] on p "New Style" at bounding box center [446, 39] width 17 height 6
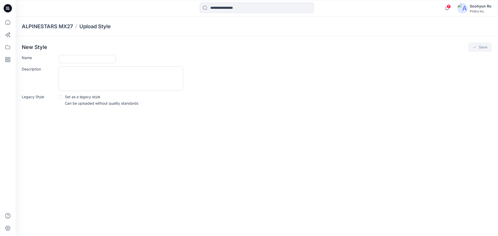
click at [94, 65] on form "Name Description Legacy Style Set as a legacy style Can be uploaded without qua…" at bounding box center [257, 80] width 470 height 51
click at [95, 63] on input "Name" at bounding box center [87, 59] width 57 height 8
type input "**********"
click at [481, 48] on button "Save" at bounding box center [480, 47] width 24 height 9
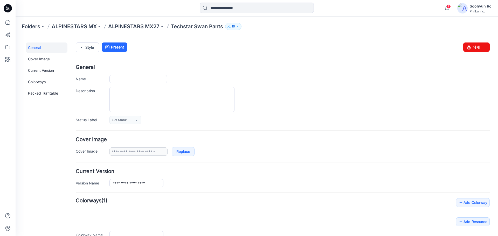
type input "**********"
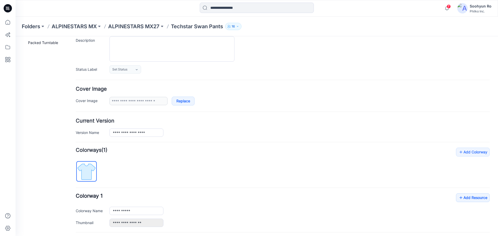
scroll to position [52, 0]
click at [206, 197] on div "**********" at bounding box center [283, 209] width 414 height 34
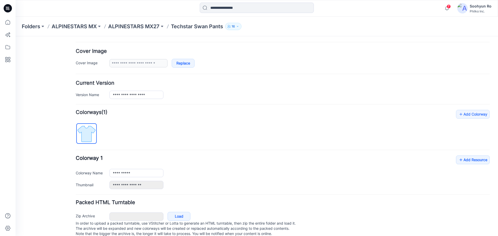
scroll to position [101, 0]
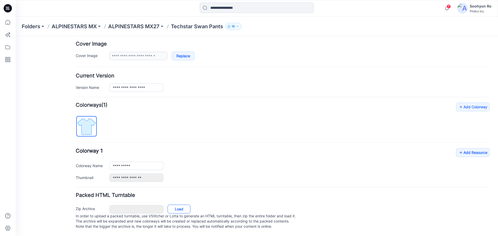
click at [182, 205] on link "Load" at bounding box center [178, 209] width 23 height 9
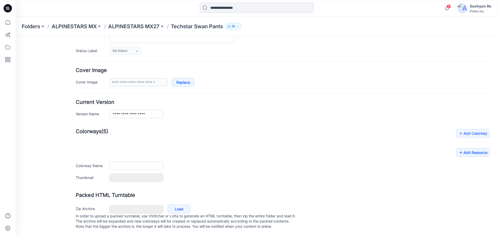
type input "**********"
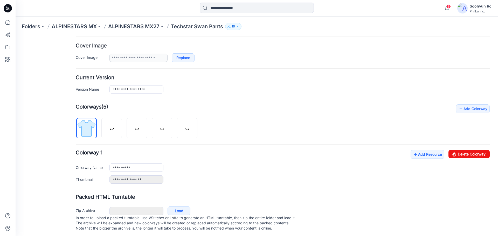
scroll to position [101, 0]
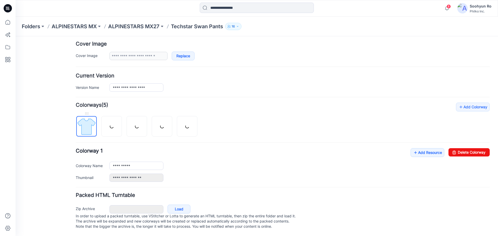
click at [78, 126] on img at bounding box center [86, 126] width 19 height 19
drag, startPoint x: 471, startPoint y: 146, endPoint x: 298, endPoint y: 55, distance: 195.9
click at [471, 148] on link "Delete Colorway" at bounding box center [468, 152] width 41 height 8
type input "**********"
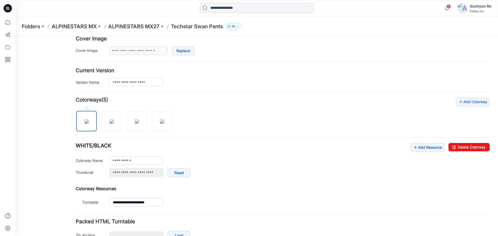
click at [85, 124] on img at bounding box center [87, 122] width 4 height 4
click at [435, 148] on link "Add Resource" at bounding box center [427, 147] width 34 height 9
click at [437, 148] on link "Add Resource" at bounding box center [427, 147] width 34 height 9
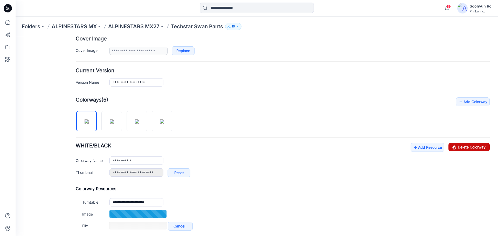
drag, startPoint x: 445, startPoint y: 147, endPoint x: 312, endPoint y: 55, distance: 162.0
click at [448, 147] on link "Delete Colorway" at bounding box center [468, 147] width 41 height 8
click at [413, 149] on link "Add Resource" at bounding box center [427, 147] width 34 height 9
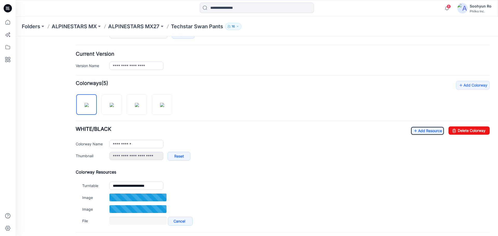
scroll to position [127, 0]
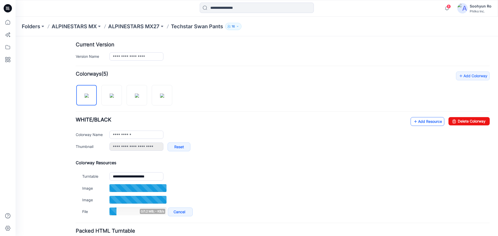
click at [421, 123] on link "Add Resource" at bounding box center [427, 121] width 34 height 9
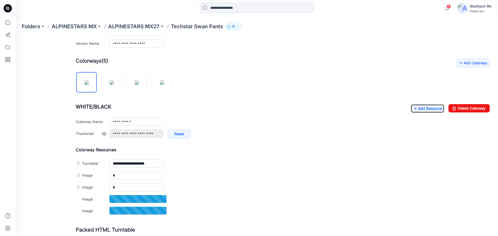
scroll to position [153, 0]
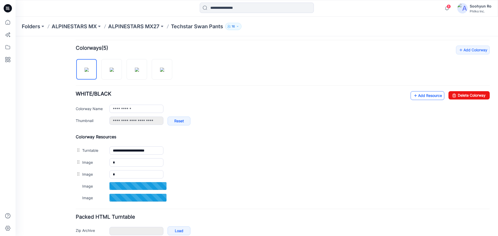
click at [422, 97] on link "Add Resource" at bounding box center [427, 95] width 34 height 9
click at [411, 90] on div "**********" at bounding box center [283, 125] width 414 height 158
click at [413, 96] on link "Add Resource" at bounding box center [427, 95] width 34 height 9
click at [426, 95] on link "Add Resource" at bounding box center [427, 95] width 34 height 9
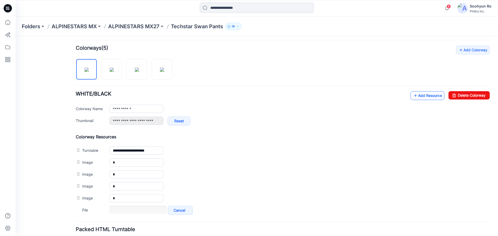
click at [423, 95] on link "Add Resource" at bounding box center [427, 95] width 34 height 9
click at [413, 95] on link "Add Resource" at bounding box center [427, 95] width 34 height 9
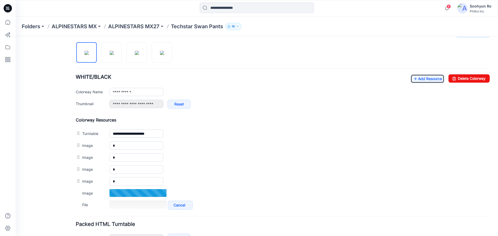
scroll to position [179, 0]
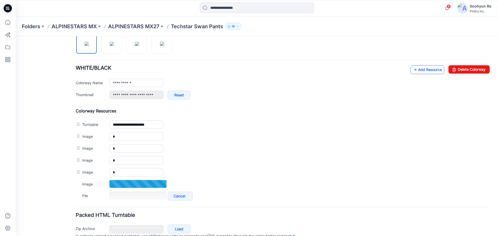
click at [413, 69] on icon at bounding box center [415, 70] width 5 height 8
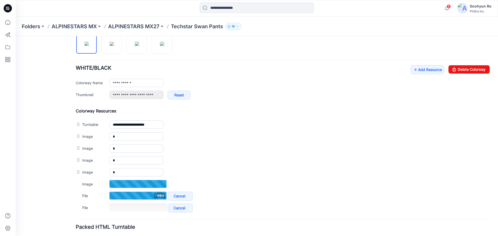
click at [417, 74] on div "**********" at bounding box center [283, 84] width 414 height 39
click at [418, 71] on link "Add Resource" at bounding box center [427, 69] width 34 height 9
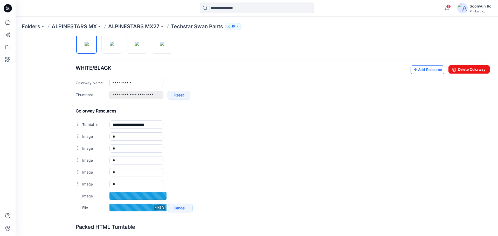
click at [413, 66] on icon at bounding box center [415, 70] width 5 height 8
click at [414, 68] on link "Add Resource" at bounding box center [427, 69] width 34 height 9
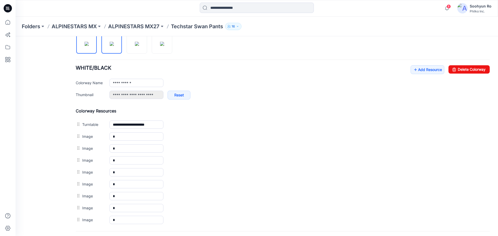
click at [111, 42] on img at bounding box center [112, 44] width 4 height 4
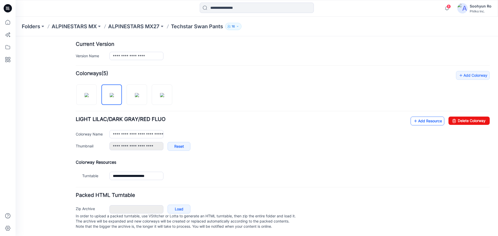
click at [423, 120] on link "Add Resource" at bounding box center [427, 121] width 34 height 9
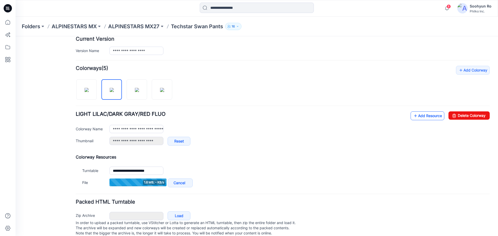
click at [410, 117] on link "Add Resource" at bounding box center [427, 115] width 34 height 9
click at [403, 115] on div "**********" at bounding box center [283, 130] width 414 height 39
click at [413, 115] on icon at bounding box center [415, 116] width 5 height 8
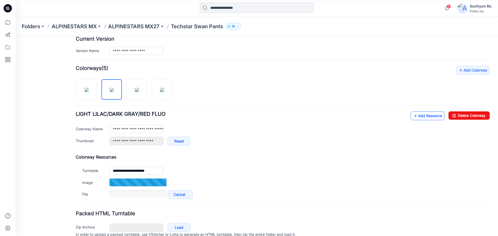
click at [424, 118] on link "Add Resource" at bounding box center [427, 115] width 34 height 9
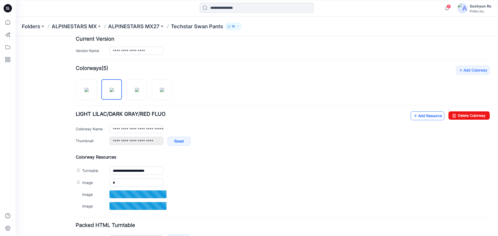
click at [419, 118] on link "Add Resource" at bounding box center [427, 115] width 34 height 9
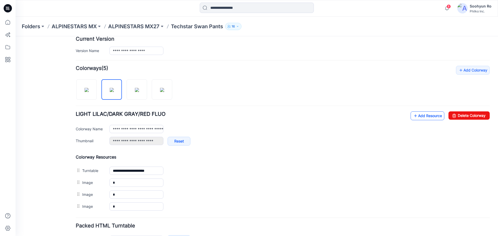
click at [422, 118] on link "Add Resource" at bounding box center [427, 115] width 34 height 9
click at [422, 119] on link "Add Resource" at bounding box center [427, 115] width 34 height 9
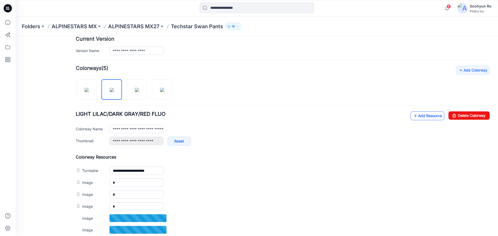
click at [416, 113] on link "Add Resource" at bounding box center [427, 115] width 34 height 9
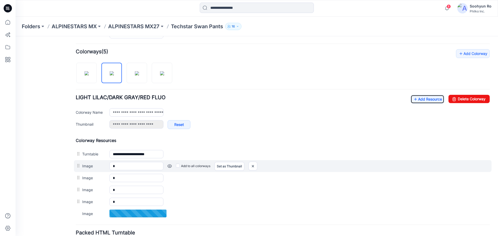
scroll to position [158, 0]
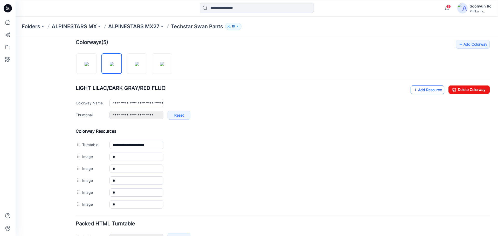
click at [417, 89] on link "Add Resource" at bounding box center [427, 90] width 34 height 9
click at [404, 86] on div "**********" at bounding box center [283, 105] width 414 height 39
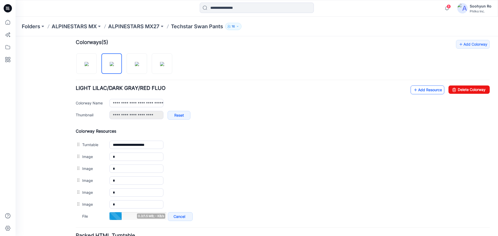
click at [410, 87] on link "Add Resource" at bounding box center [427, 90] width 34 height 9
click at [413, 91] on icon at bounding box center [415, 90] width 5 height 8
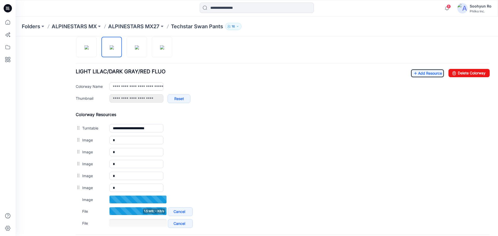
scroll to position [184, 0]
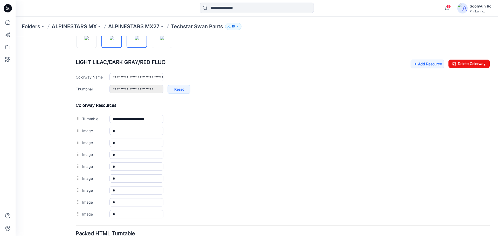
click at [135, 39] on img at bounding box center [137, 38] width 4 height 4
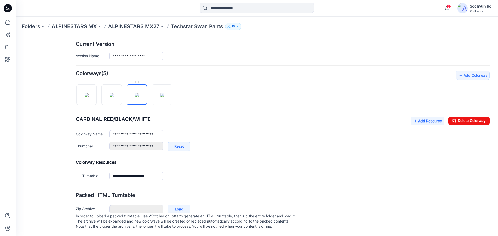
scroll to position [132, 0]
click at [413, 117] on icon at bounding box center [415, 121] width 5 height 8
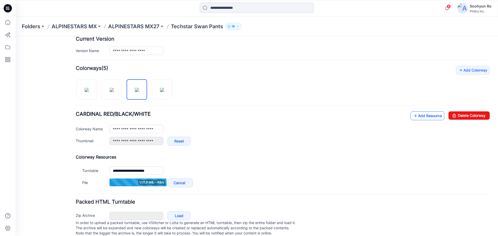
click at [426, 118] on link "Add Resource" at bounding box center [427, 115] width 34 height 9
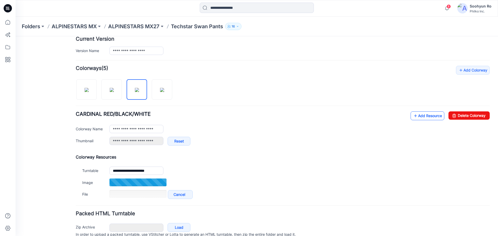
click at [415, 120] on link "Add Resource" at bounding box center [427, 115] width 34 height 9
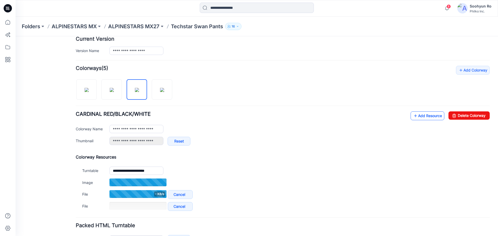
click at [419, 118] on link "Add Resource" at bounding box center [427, 115] width 34 height 9
click at [418, 116] on link "Add Resource" at bounding box center [427, 115] width 34 height 9
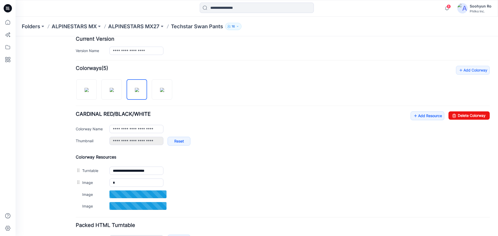
click at [427, 111] on div "**********" at bounding box center [283, 139] width 414 height 146
click at [427, 116] on link "Add Resource" at bounding box center [427, 115] width 34 height 9
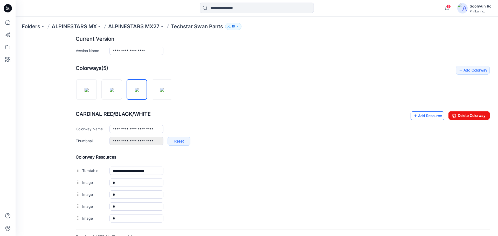
drag, startPoint x: 414, startPoint y: 111, endPoint x: 413, endPoint y: 115, distance: 4.1
click at [414, 111] on div "**********" at bounding box center [283, 145] width 414 height 159
click at [413, 115] on icon at bounding box center [415, 116] width 5 height 8
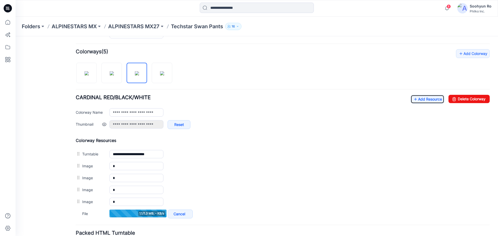
scroll to position [158, 0]
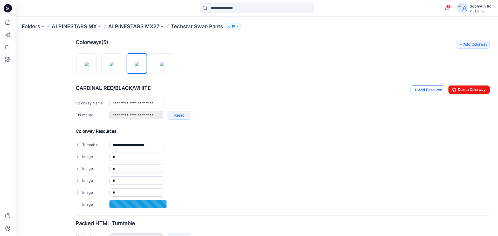
click at [410, 87] on link "Add Resource" at bounding box center [427, 90] width 34 height 9
click at [436, 85] on div "**********" at bounding box center [283, 131] width 414 height 182
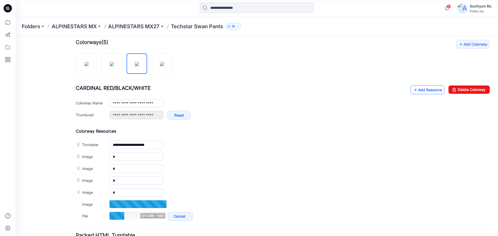
click at [430, 87] on link "Add Resource" at bounding box center [427, 90] width 34 height 9
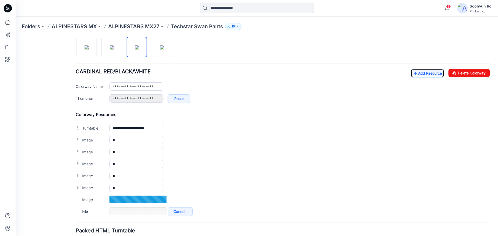
scroll to position [184, 0]
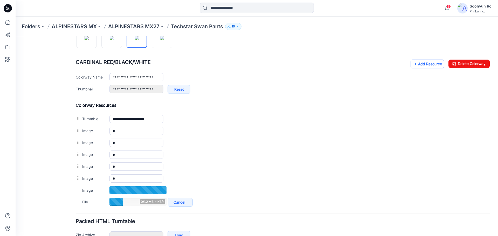
click at [430, 67] on link "Add Resource" at bounding box center [427, 64] width 34 height 9
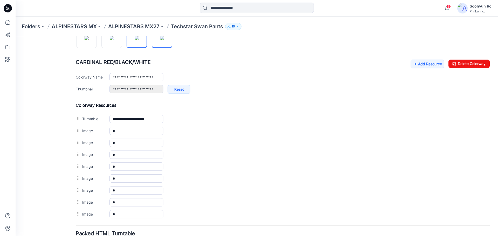
click at [160, 40] on img at bounding box center [162, 38] width 4 height 4
type input "**********"
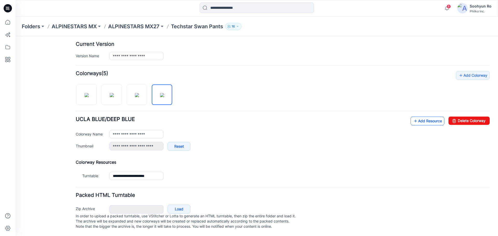
click at [417, 117] on link "Add Resource" at bounding box center [427, 121] width 34 height 9
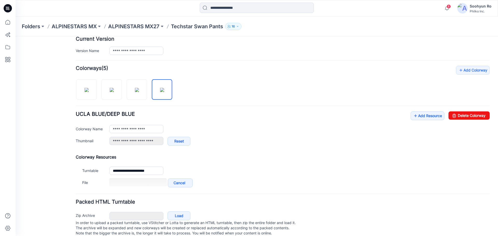
click at [426, 121] on div "**********" at bounding box center [283, 130] width 414 height 39
click at [425, 118] on link "Add Resource" at bounding box center [427, 115] width 34 height 9
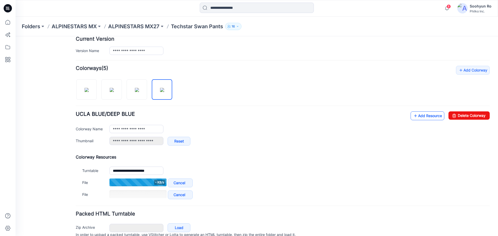
click at [424, 120] on link "Add Resource" at bounding box center [427, 115] width 34 height 9
click at [428, 111] on div "**********" at bounding box center [283, 133] width 414 height 135
click at [425, 114] on link "Add Resource" at bounding box center [427, 115] width 34 height 9
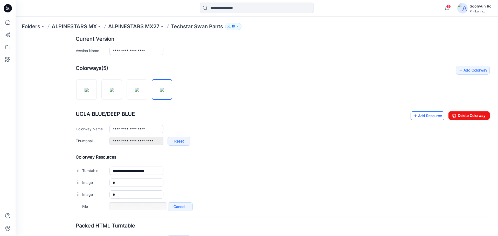
click at [423, 115] on link "Add Resource" at bounding box center [427, 115] width 34 height 9
click at [421, 116] on link "Add Resource" at bounding box center [427, 115] width 34 height 9
click at [424, 118] on link "Add Resource" at bounding box center [427, 115] width 34 height 9
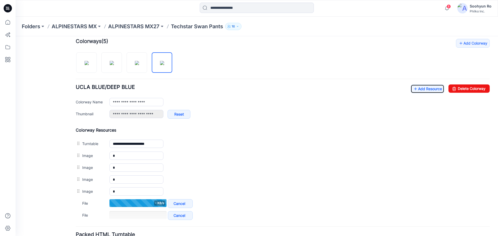
scroll to position [184, 0]
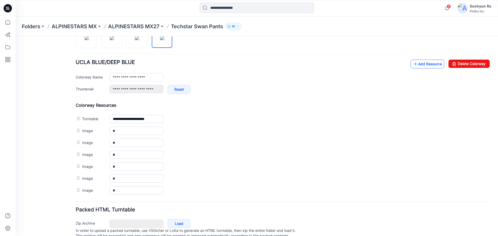
click at [416, 62] on link "Add Resource" at bounding box center [427, 64] width 34 height 9
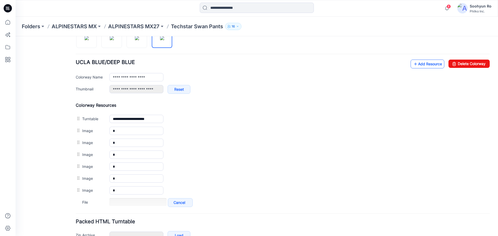
click at [423, 67] on link "Add Resource" at bounding box center [427, 64] width 34 height 9
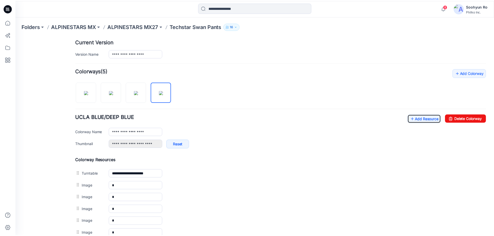
scroll to position [81, 0]
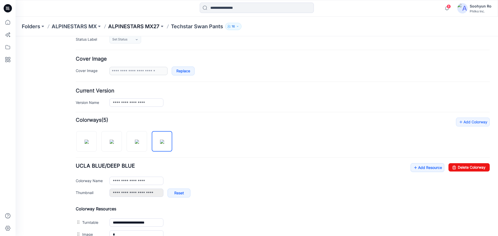
click at [127, 30] on p "ALPINESTARS MX27" at bounding box center [133, 26] width 51 height 7
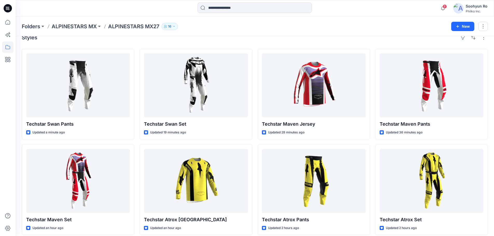
scroll to position [14, 0]
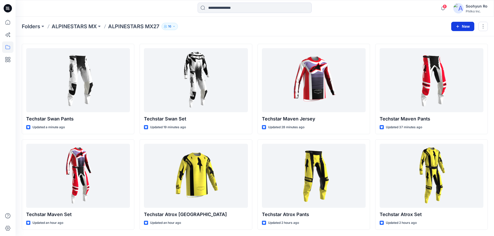
click at [457, 27] on icon "button" at bounding box center [457, 26] width 4 height 4
click at [447, 39] on p "New Style" at bounding box center [446, 39] width 17 height 6
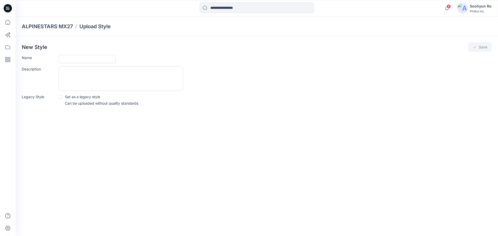
click at [78, 55] on div "New Style Save Name Description Legacy Style Set as a legacy style Can be uploa…" at bounding box center [257, 75] width 482 height 79
click at [78, 56] on input "Name" at bounding box center [87, 59] width 57 height 8
type input "*"
type input "**********"
click at [491, 47] on button "Save" at bounding box center [480, 47] width 24 height 9
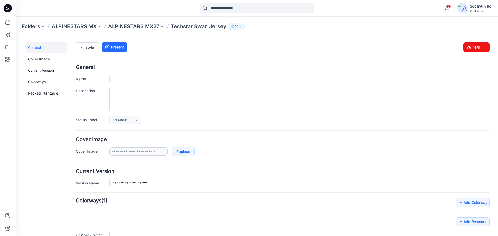
type input "**********"
drag, startPoint x: 234, startPoint y: 69, endPoint x: 240, endPoint y: 71, distance: 6.0
click at [234, 69] on h4 "General" at bounding box center [283, 67] width 414 height 5
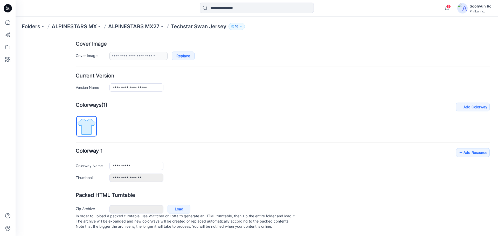
scroll to position [101, 0]
click at [461, 152] on link "Add Resource" at bounding box center [473, 152] width 34 height 9
click at [183, 208] on link "Load" at bounding box center [178, 209] width 23 height 9
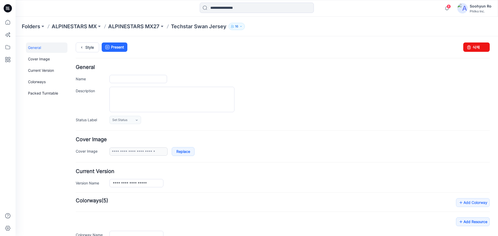
type input "**********"
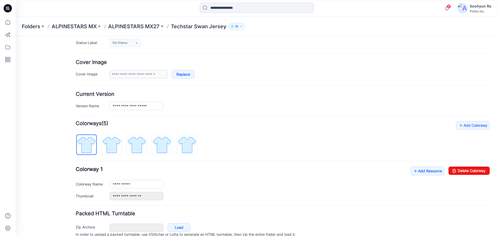
scroll to position [78, 0]
drag, startPoint x: 471, startPoint y: 172, endPoint x: 297, endPoint y: 57, distance: 208.7
click at [471, 172] on link "Delete Colorway" at bounding box center [468, 170] width 41 height 8
type input "**********"
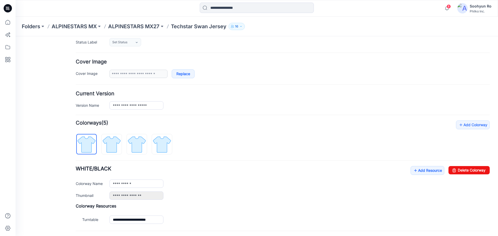
click at [282, 150] on div "**********" at bounding box center [283, 173] width 414 height 105
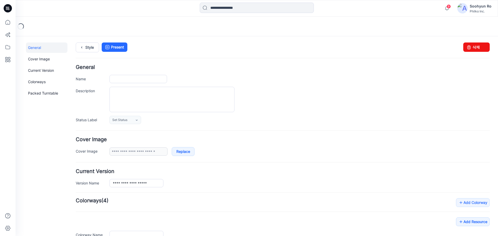
type input "**********"
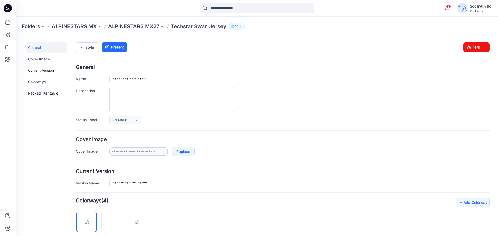
scroll to position [78, 0]
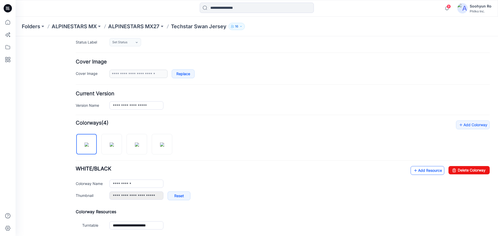
click at [415, 171] on link "Add Resource" at bounding box center [427, 170] width 34 height 9
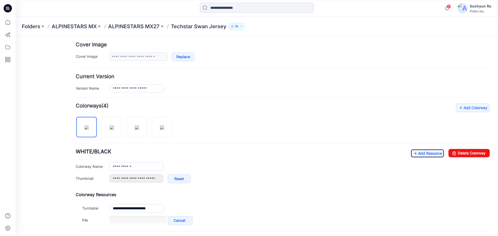
scroll to position [104, 0]
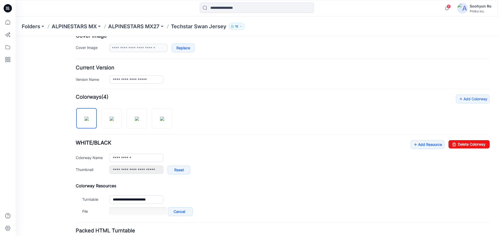
click at [426, 149] on div "**********" at bounding box center [283, 159] width 414 height 39
click at [426, 148] on link "Add Resource" at bounding box center [427, 144] width 34 height 9
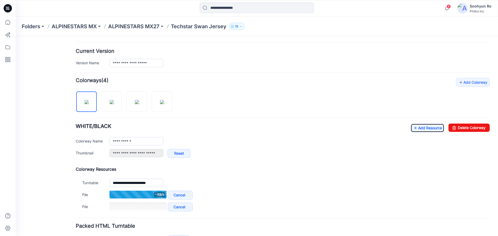
scroll to position [130, 0]
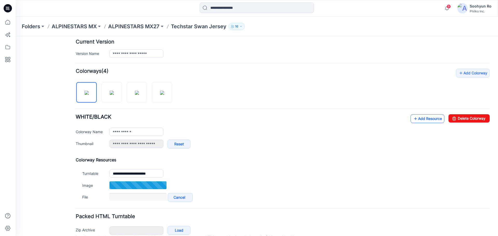
click at [410, 118] on link "Add Resource" at bounding box center [427, 118] width 34 height 9
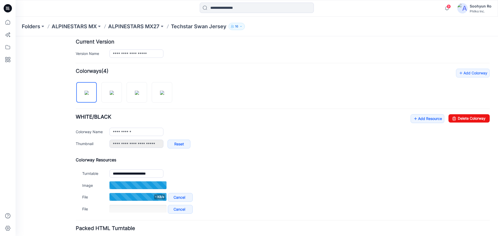
click at [442, 120] on ul "Add Resource Delete Colorway" at bounding box center [449, 118] width 79 height 8
click at [437, 121] on link "Add Resource" at bounding box center [427, 118] width 34 height 9
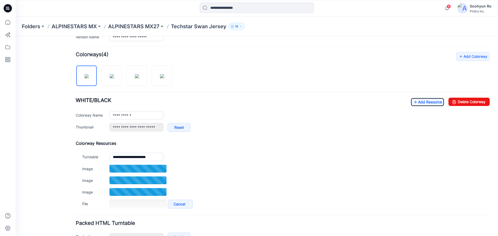
scroll to position [156, 0]
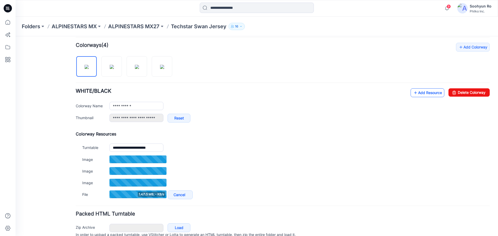
click at [418, 93] on link "Add Resource" at bounding box center [427, 92] width 34 height 9
click at [426, 92] on link "Add Resource" at bounding box center [427, 92] width 34 height 9
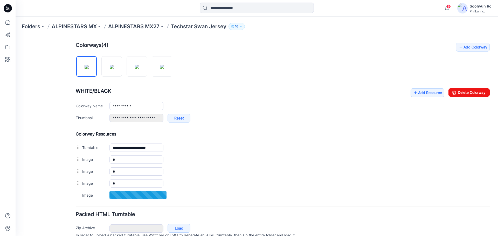
click at [413, 98] on div "**********" at bounding box center [283, 107] width 414 height 39
click at [414, 97] on link "Add Resource" at bounding box center [427, 92] width 34 height 9
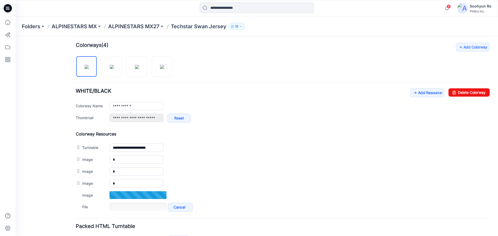
click at [404, 94] on div "**********" at bounding box center [283, 107] width 414 height 39
click at [413, 94] on icon at bounding box center [415, 93] width 5 height 8
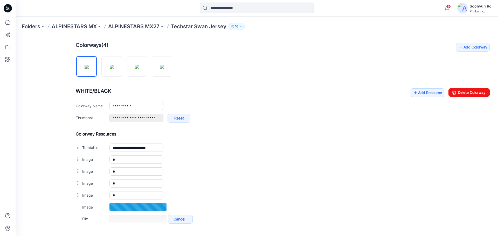
click at [412, 98] on div "**********" at bounding box center [283, 107] width 414 height 39
click at [413, 97] on div "**********" at bounding box center [283, 107] width 414 height 39
click at [415, 93] on link "Add Resource" at bounding box center [427, 92] width 34 height 9
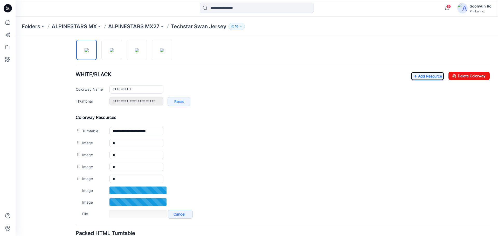
scroll to position [181, 0]
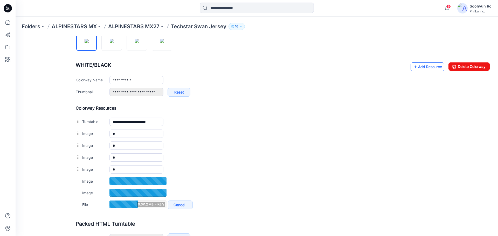
click at [419, 63] on link "Add Resource" at bounding box center [427, 66] width 34 height 9
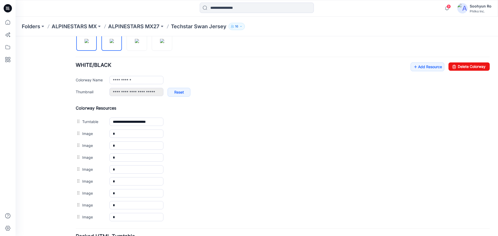
click at [102, 40] on link at bounding box center [111, 40] width 20 height 20
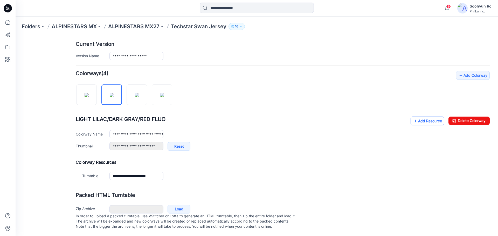
click at [419, 117] on link "Add Resource" at bounding box center [427, 121] width 34 height 9
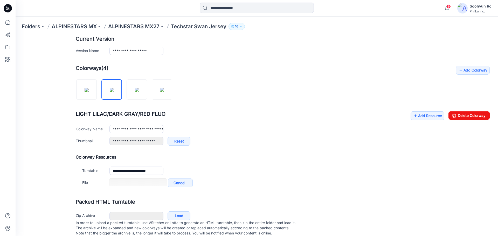
click at [423, 107] on div "**********" at bounding box center [283, 127] width 414 height 123
click at [426, 116] on link "Add Resource" at bounding box center [427, 115] width 34 height 9
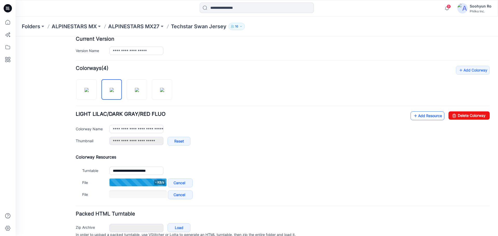
click at [423, 112] on link "Add Resource" at bounding box center [427, 115] width 34 height 9
click at [423, 116] on link "Add Resource" at bounding box center [427, 115] width 34 height 9
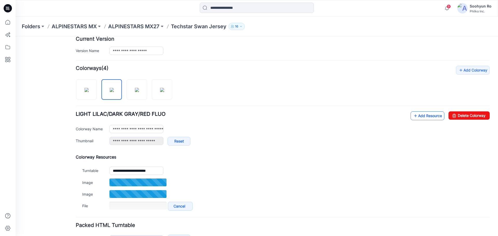
click at [419, 115] on link "Add Resource" at bounding box center [427, 115] width 34 height 9
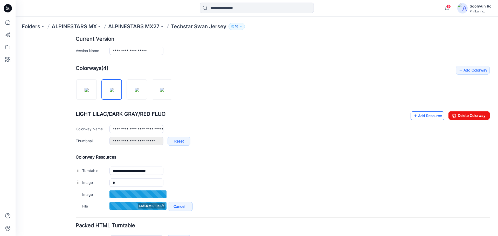
click at [417, 114] on link "Add Resource" at bounding box center [427, 115] width 34 height 9
click at [422, 118] on link "Add Resource" at bounding box center [427, 115] width 34 height 9
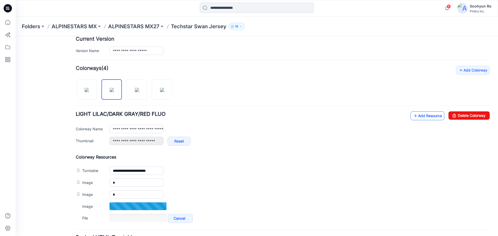
click at [415, 119] on link "Add Resource" at bounding box center [427, 115] width 34 height 9
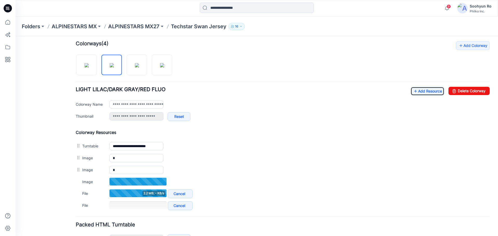
scroll to position [158, 0]
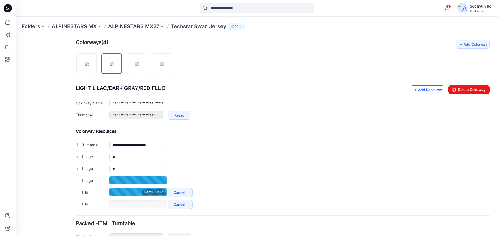
click at [413, 89] on icon at bounding box center [415, 90] width 5 height 8
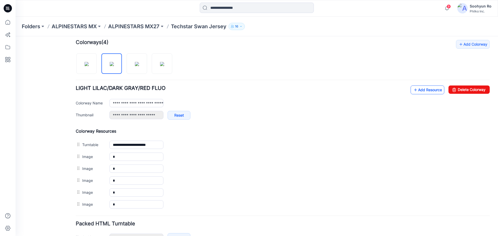
click at [424, 93] on link "Add Resource" at bounding box center [427, 90] width 34 height 9
click at [414, 83] on div "**********" at bounding box center [283, 131] width 414 height 183
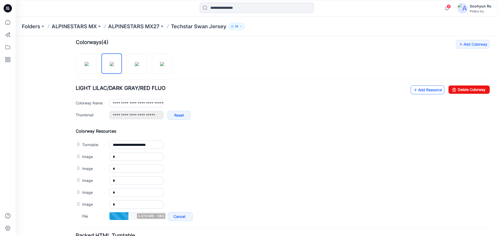
click at [416, 87] on link "Add Resource" at bounding box center [427, 90] width 34 height 9
click at [413, 88] on icon at bounding box center [415, 90] width 5 height 8
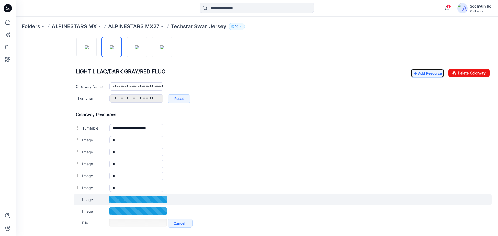
scroll to position [184, 0]
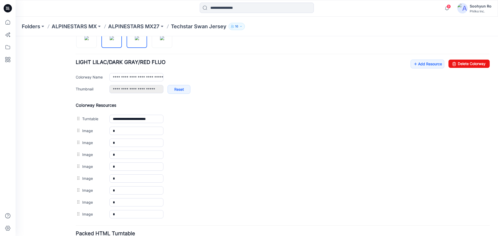
click at [135, 40] on img at bounding box center [137, 38] width 4 height 4
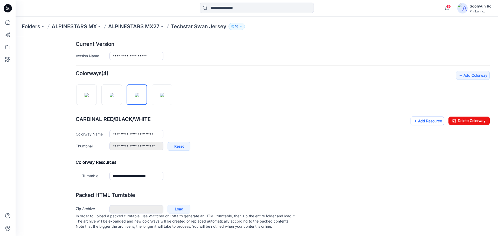
click at [418, 117] on link "Add Resource" at bounding box center [427, 121] width 34 height 9
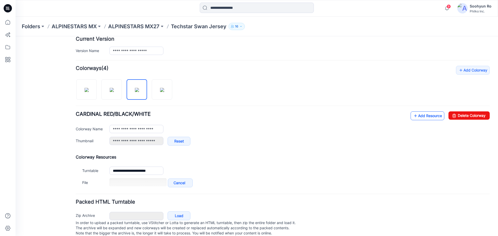
click at [413, 119] on icon at bounding box center [415, 116] width 5 height 8
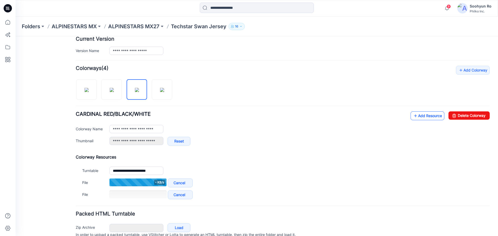
click at [416, 112] on link "Add Resource" at bounding box center [427, 115] width 34 height 9
click at [418, 117] on link "Add Resource" at bounding box center [427, 115] width 34 height 9
click at [416, 115] on link "Add Resource" at bounding box center [427, 115] width 34 height 9
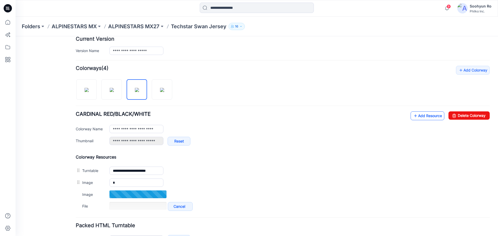
click at [428, 112] on link "Add Resource" at bounding box center [427, 115] width 34 height 9
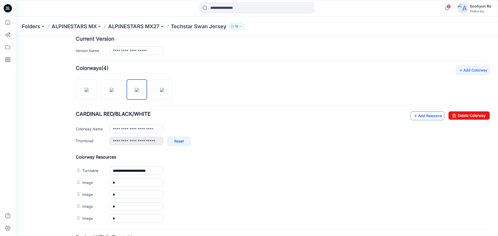
click at [426, 117] on link "Add Resource" at bounding box center [427, 115] width 34 height 9
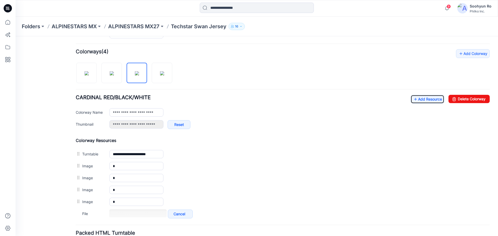
scroll to position [158, 0]
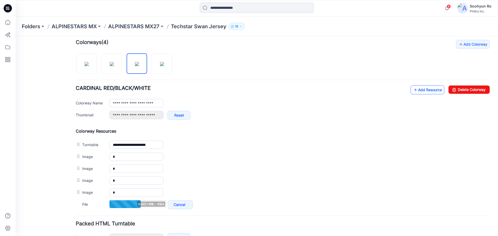
click at [415, 87] on link "Add Resource" at bounding box center [427, 90] width 34 height 9
click at [414, 94] on link "Add Resource" at bounding box center [427, 90] width 34 height 9
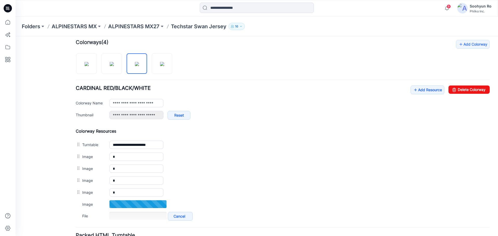
click at [408, 95] on div "**********" at bounding box center [283, 105] width 414 height 39
click at [413, 93] on icon at bounding box center [415, 90] width 5 height 8
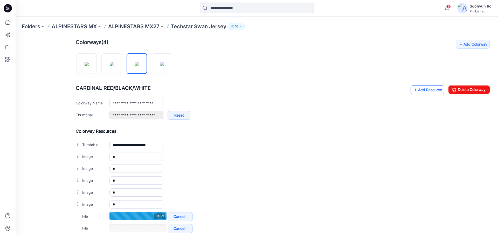
click at [424, 92] on link "Add Resource" at bounding box center [427, 90] width 34 height 9
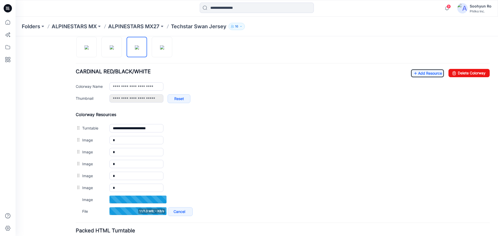
scroll to position [184, 0]
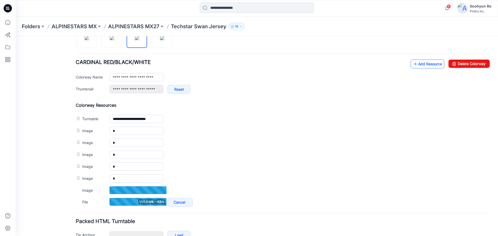
click at [415, 66] on link "Add Resource" at bounding box center [427, 64] width 34 height 9
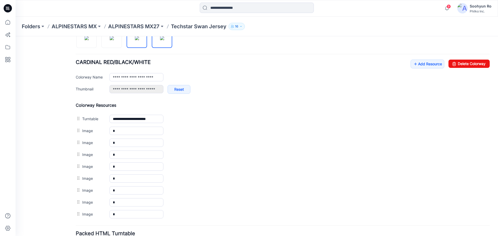
click at [162, 40] on img at bounding box center [162, 38] width 4 height 4
type input "**********"
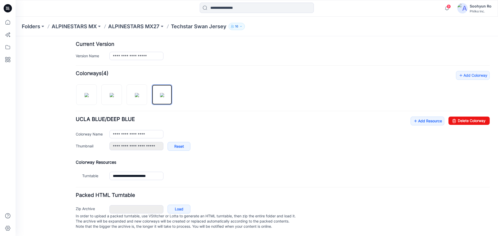
scroll to position [132, 0]
click at [414, 117] on link "Add Resource" at bounding box center [427, 121] width 34 height 9
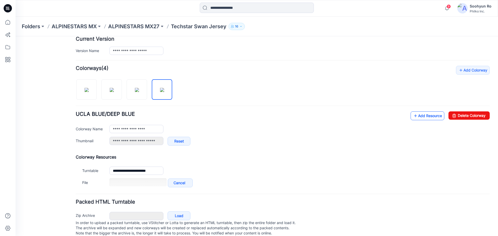
click at [421, 112] on link "Add Resource" at bounding box center [427, 115] width 34 height 9
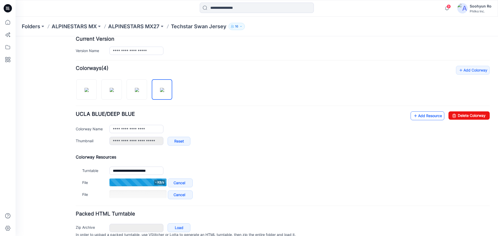
click at [422, 117] on link "Add Resource" at bounding box center [427, 115] width 34 height 9
click at [420, 118] on link "Add Resource" at bounding box center [427, 115] width 34 height 9
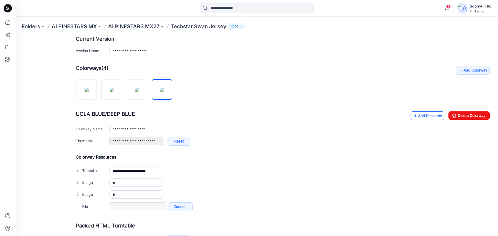
click at [425, 117] on link "Add Resource" at bounding box center [427, 115] width 34 height 9
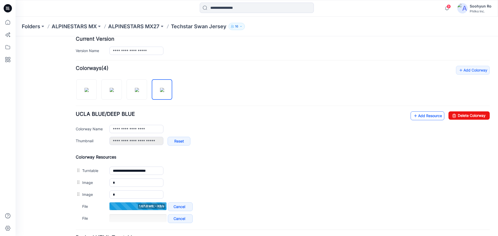
click at [417, 117] on link "Add Resource" at bounding box center [427, 115] width 34 height 9
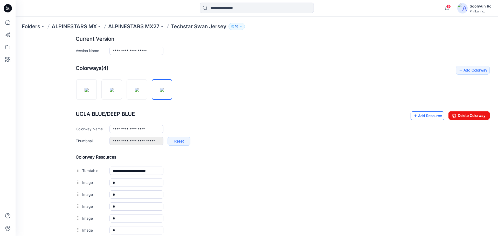
click at [413, 119] on icon at bounding box center [415, 116] width 5 height 8
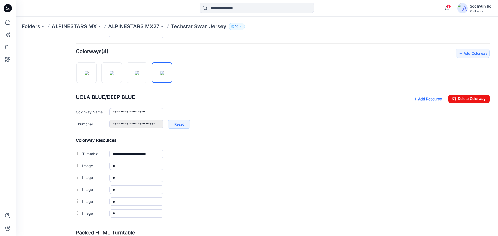
scroll to position [158, 0]
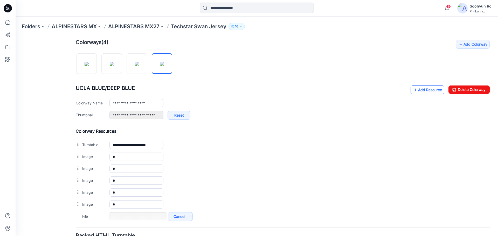
click at [422, 88] on link "Add Resource" at bounding box center [427, 90] width 34 height 9
click at [420, 89] on link "Add Resource" at bounding box center [427, 90] width 34 height 9
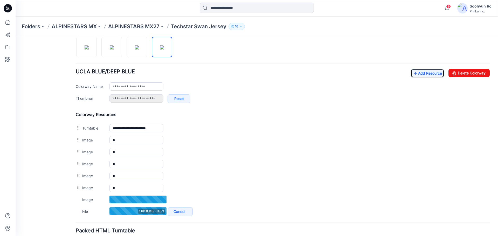
scroll to position [184, 0]
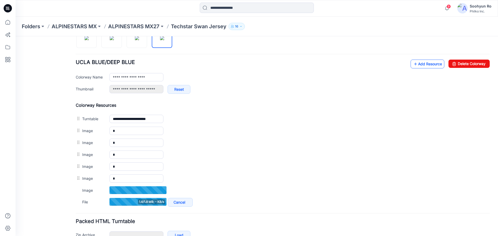
click at [426, 60] on link "Add Resource" at bounding box center [427, 64] width 34 height 9
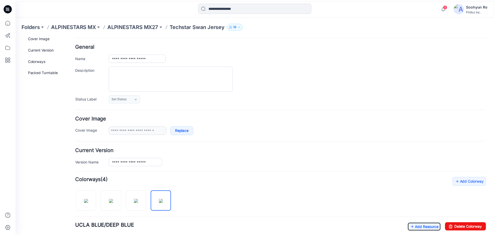
scroll to position [0, 0]
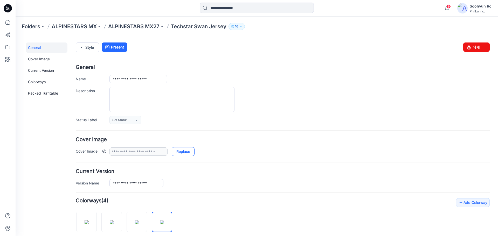
click at [175, 151] on link "Replace" at bounding box center [183, 151] width 23 height 9
type input "**********"
click at [144, 25] on p "ALPINESTARS MX27" at bounding box center [133, 26] width 51 height 7
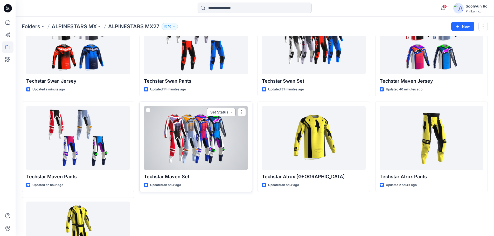
scroll to position [52, 0]
click at [222, 116] on button "Set Status" at bounding box center [221, 112] width 29 height 8
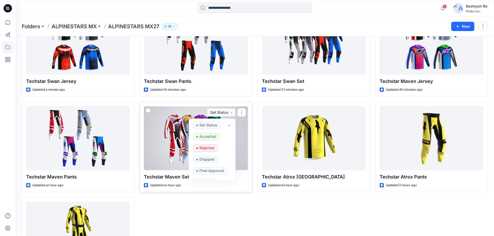
click at [163, 135] on div at bounding box center [196, 138] width 104 height 64
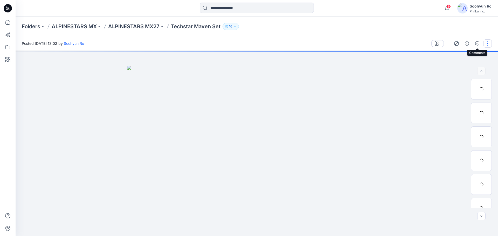
click at [485, 42] on button "button" at bounding box center [487, 43] width 8 height 8
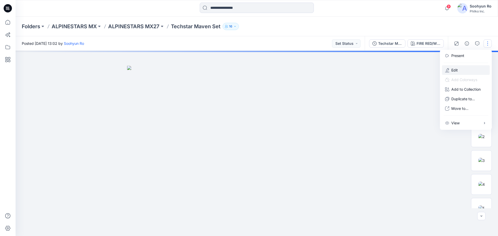
click at [458, 67] on button "Edit" at bounding box center [466, 70] width 48 height 10
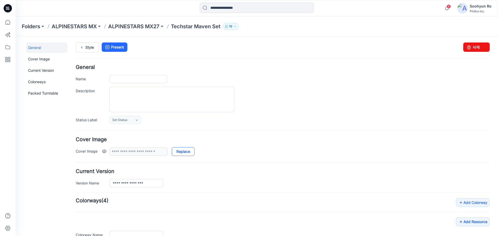
type input "**********"
click at [178, 152] on link "Replace" at bounding box center [183, 151] width 23 height 9
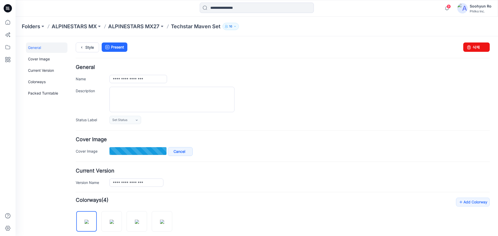
type input "**********"
click at [150, 29] on p "ALPINESTARS MX27" at bounding box center [133, 26] width 51 height 7
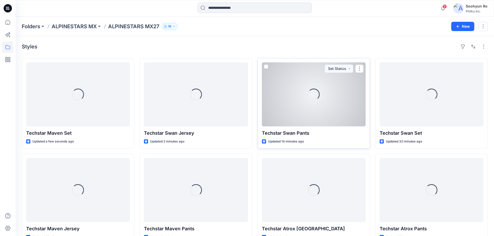
click at [289, 101] on div "Loading..." at bounding box center [314, 94] width 104 height 64
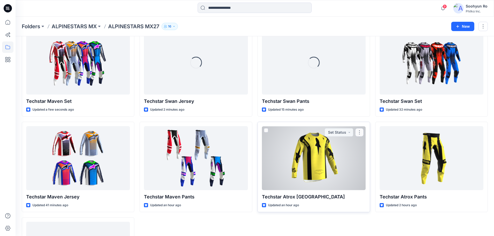
scroll to position [104, 0]
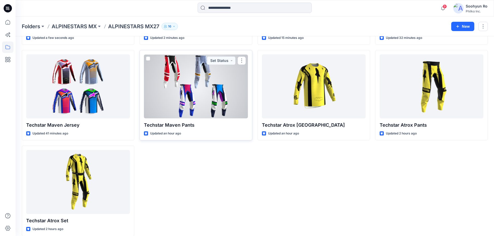
click at [207, 102] on div at bounding box center [196, 86] width 104 height 64
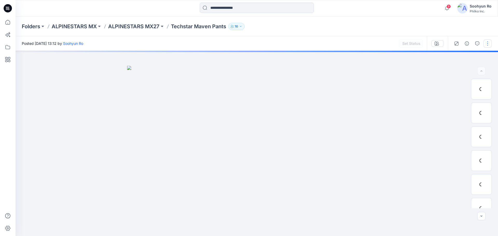
click at [488, 43] on button "button" at bounding box center [487, 43] width 8 height 8
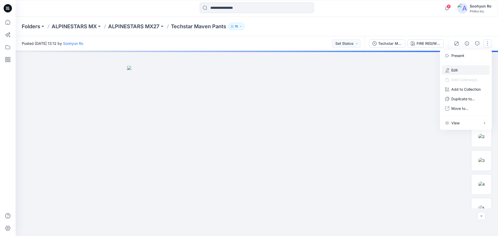
click at [456, 72] on p "Edit" at bounding box center [454, 69] width 6 height 5
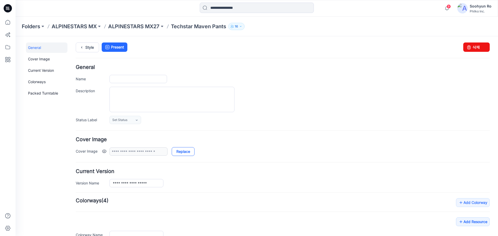
click at [186, 155] on link "Replace" at bounding box center [183, 151] width 23 height 9
type input "**********"
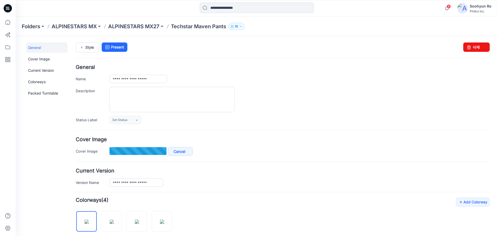
type input "**********"
click at [155, 26] on p "ALPINESTARS MX27" at bounding box center [133, 26] width 51 height 7
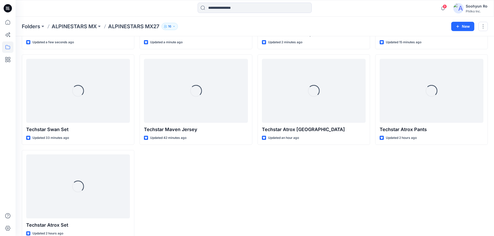
scroll to position [104, 0]
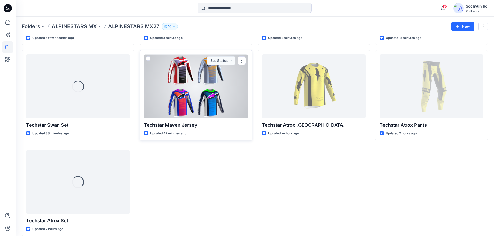
click at [230, 104] on div at bounding box center [196, 86] width 104 height 64
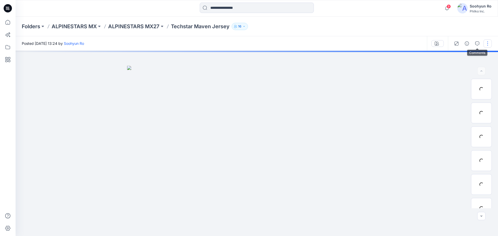
click at [486, 44] on button "button" at bounding box center [487, 43] width 8 height 8
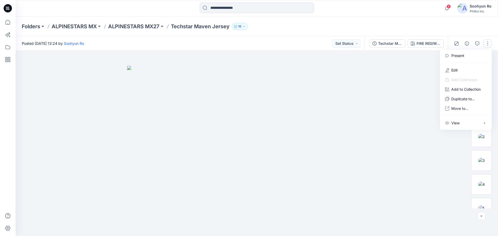
click at [460, 65] on div at bounding box center [466, 62] width 50 height 5
click at [457, 69] on p "Edit" at bounding box center [454, 69] width 6 height 5
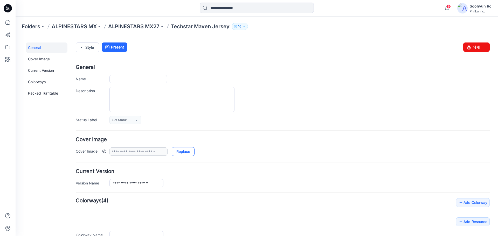
click at [184, 148] on link "Replace" at bounding box center [183, 151] width 23 height 9
type input "**********"
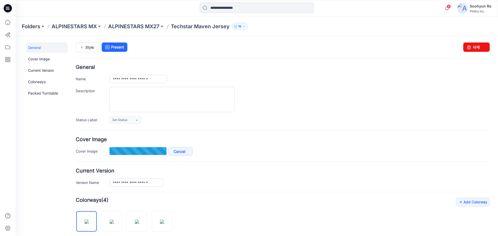
type input "**********"
click at [138, 29] on p "ALPINESTARS MX27" at bounding box center [133, 26] width 51 height 7
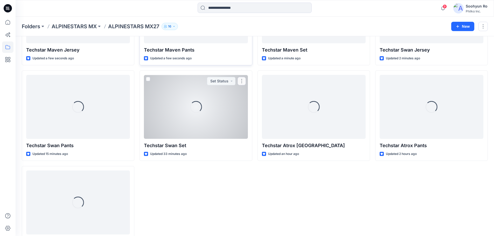
scroll to position [104, 0]
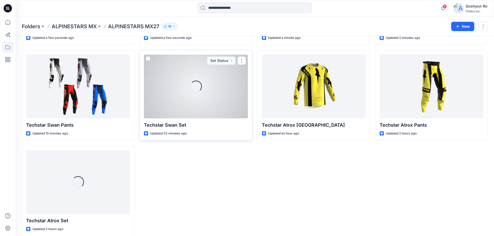
click at [218, 93] on div "Loading..." at bounding box center [196, 86] width 104 height 64
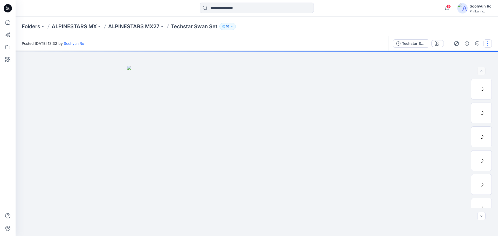
click at [487, 46] on button "button" at bounding box center [487, 43] width 8 height 8
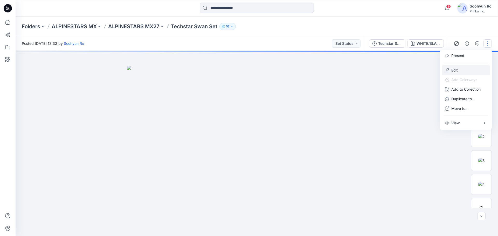
click at [462, 72] on button "Edit" at bounding box center [466, 70] width 48 height 10
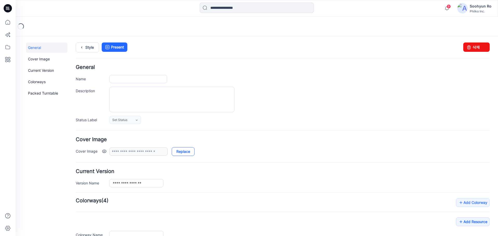
click at [188, 148] on link "Replace" at bounding box center [183, 151] width 23 height 9
type input "**********"
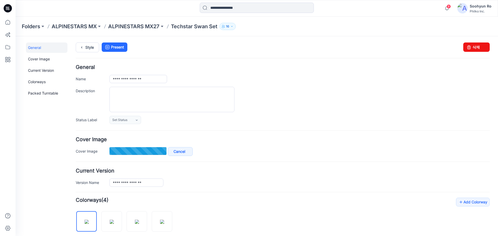
type input "********"
click at [132, 28] on p "ALPINESTARS MX27" at bounding box center [133, 26] width 51 height 7
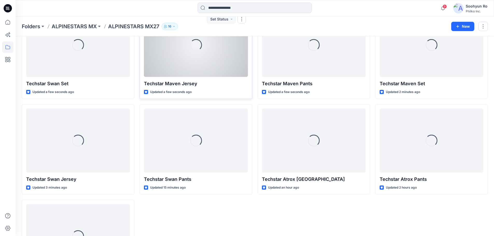
scroll to position [52, 0]
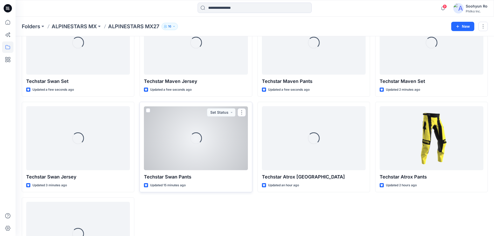
click at [221, 137] on div "Loading..." at bounding box center [196, 138] width 104 height 64
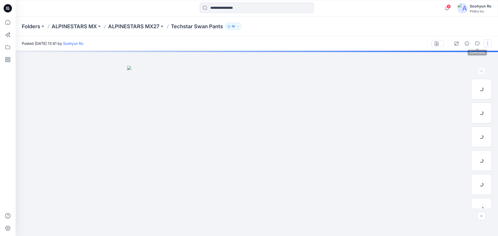
click at [489, 43] on button "button" at bounding box center [487, 43] width 8 height 8
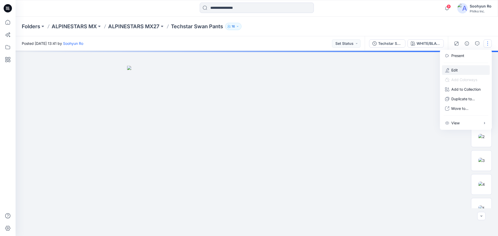
click at [462, 71] on button "Edit" at bounding box center [466, 70] width 48 height 10
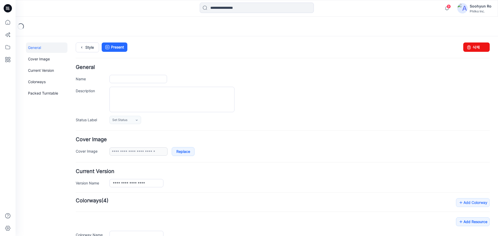
click at [178, 147] on div "**********" at bounding box center [283, 146] width 414 height 19
click at [179, 150] on link "Replace" at bounding box center [183, 151] width 23 height 9
type input "**********"
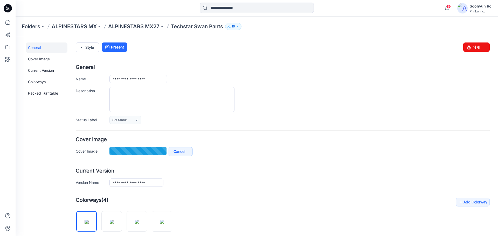
type input "**********"
click at [146, 29] on p "ALPINESTARS MX27" at bounding box center [133, 26] width 51 height 7
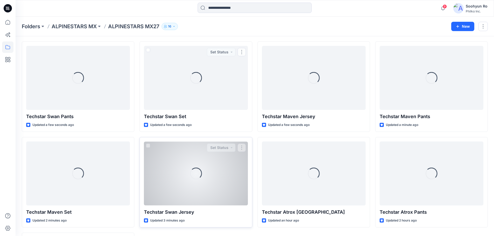
scroll to position [26, 0]
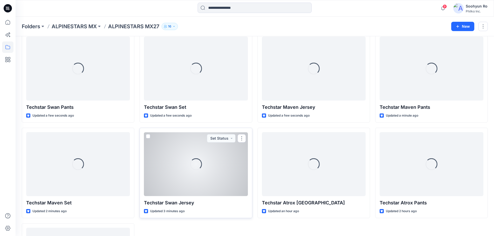
click at [179, 171] on div "Loading..." at bounding box center [196, 164] width 104 height 64
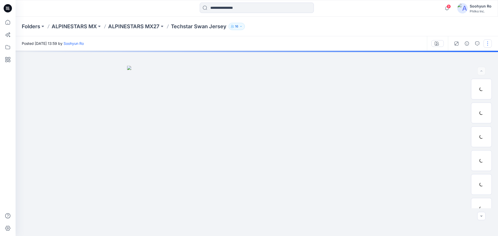
click at [484, 43] on button "button" at bounding box center [487, 43] width 8 height 8
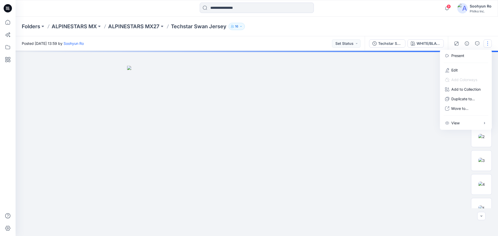
click at [460, 65] on div at bounding box center [466, 62] width 50 height 5
click at [460, 69] on button "Edit" at bounding box center [466, 70] width 48 height 10
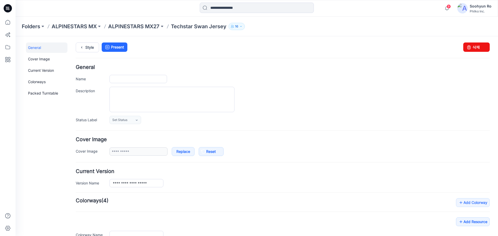
type input "**********"
click at [127, 26] on p "ALPINESTARS MX27" at bounding box center [133, 26] width 51 height 7
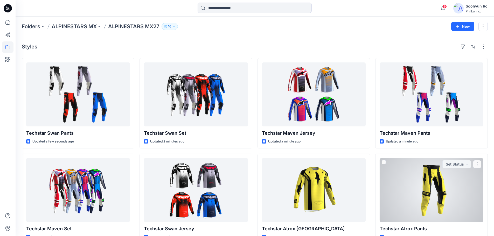
click at [428, 193] on div at bounding box center [432, 190] width 104 height 64
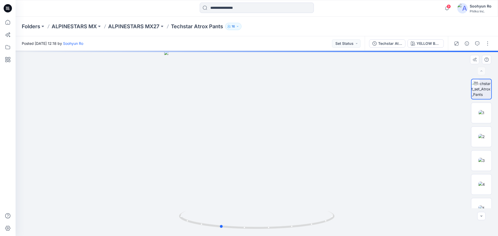
drag, startPoint x: 256, startPoint y: 145, endPoint x: 385, endPoint y: 134, distance: 129.3
click at [382, 135] on div at bounding box center [257, 143] width 482 height 185
drag, startPoint x: 269, startPoint y: 141, endPoint x: 239, endPoint y: 150, distance: 31.3
click at [239, 150] on div at bounding box center [257, 143] width 482 height 185
drag, startPoint x: 266, startPoint y: 76, endPoint x: 261, endPoint y: 194, distance: 117.3
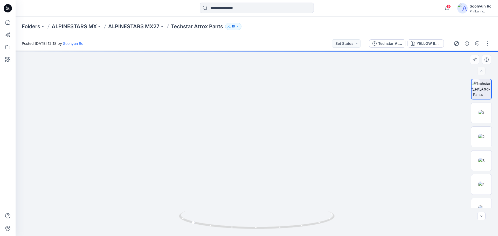
click at [261, 194] on img at bounding box center [252, 124] width 506 height 226
drag, startPoint x: 250, startPoint y: 132, endPoint x: 233, endPoint y: 134, distance: 16.7
click at [233, 134] on div at bounding box center [257, 143] width 482 height 185
drag, startPoint x: 271, startPoint y: 118, endPoint x: 269, endPoint y: 121, distance: 3.8
click at [269, 121] on div at bounding box center [257, 143] width 482 height 185
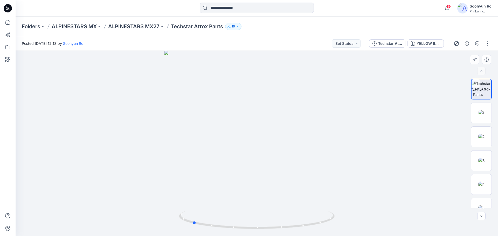
drag, startPoint x: 260, startPoint y: 108, endPoint x: 289, endPoint y: 108, distance: 28.8
click at [289, 108] on div at bounding box center [257, 143] width 482 height 185
click at [484, 187] on img at bounding box center [481, 184] width 6 height 5
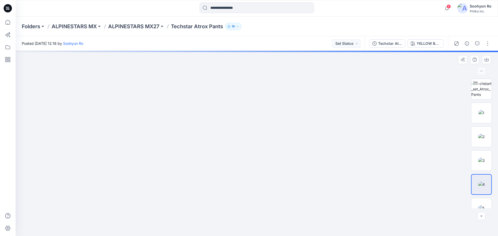
drag, startPoint x: 261, startPoint y: 87, endPoint x: 267, endPoint y: 188, distance: 101.8
click at [267, 188] on img at bounding box center [256, 120] width 395 height 232
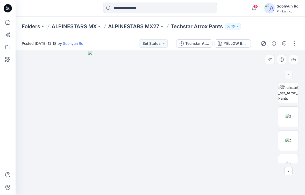
drag, startPoint x: 179, startPoint y: 140, endPoint x: 149, endPoint y: 140, distance: 30.6
click at [149, 140] on img at bounding box center [160, 123] width 144 height 144
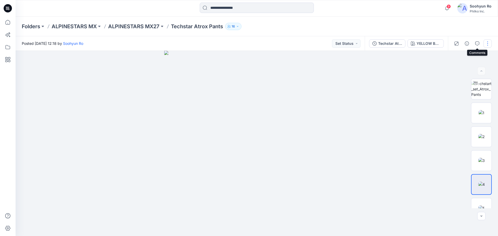
click at [485, 45] on button "button" at bounding box center [487, 43] width 8 height 8
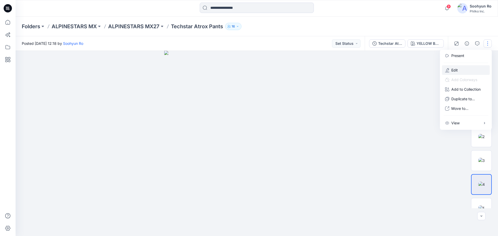
click at [458, 67] on button "Edit" at bounding box center [466, 70] width 48 height 10
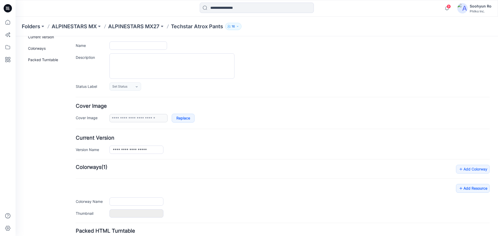
scroll to position [74, 0]
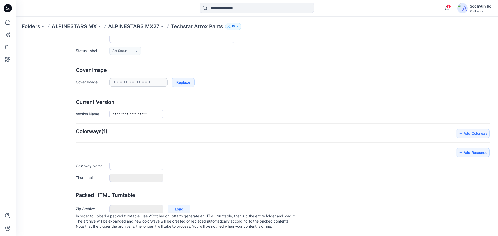
type input "**********"
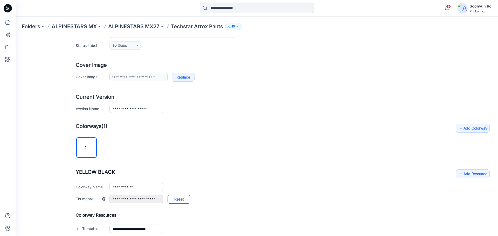
click at [183, 201] on link "Reset" at bounding box center [178, 199] width 23 height 9
type input "**********"
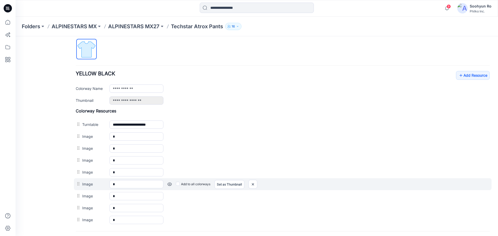
scroll to position [222, 0]
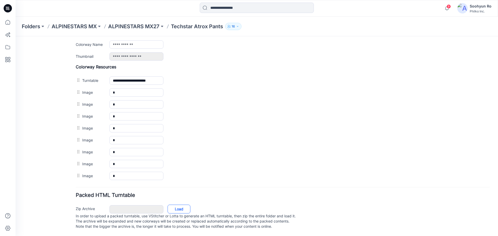
click at [184, 205] on link "Load" at bounding box center [178, 209] width 23 height 9
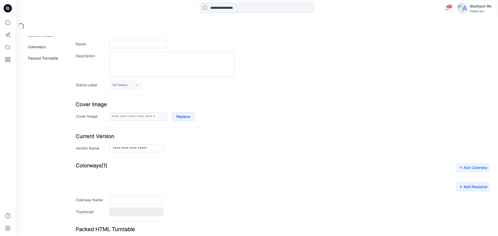
type input "**********"
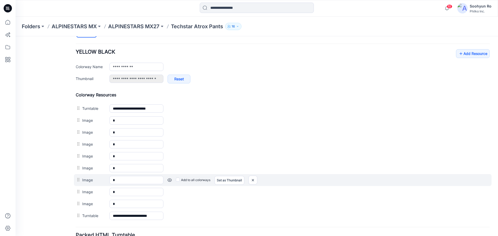
scroll to position [204, 0]
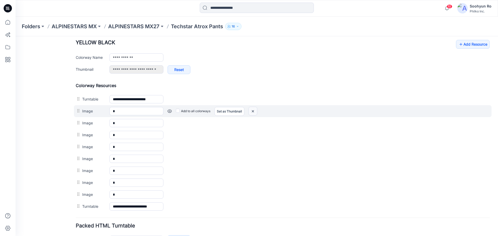
click at [256, 110] on img at bounding box center [253, 111] width 8 height 9
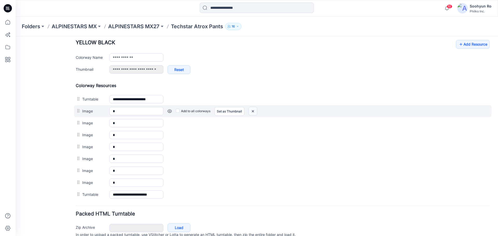
drag, startPoint x: 251, startPoint y: 111, endPoint x: 292, endPoint y: 53, distance: 71.3
click at [251, 111] on img at bounding box center [253, 111] width 8 height 9
click at [252, 112] on img at bounding box center [253, 111] width 8 height 9
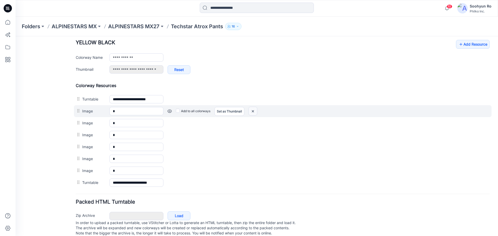
click at [251, 109] on img at bounding box center [253, 111] width 8 height 9
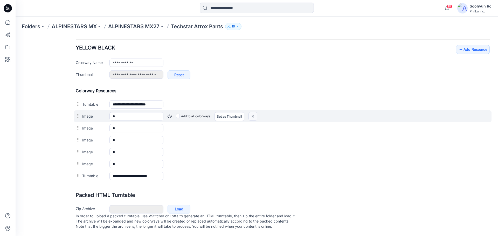
drag, startPoint x: 253, startPoint y: 111, endPoint x: 295, endPoint y: 54, distance: 70.1
click at [253, 112] on img at bounding box center [253, 116] width 8 height 9
click at [251, 112] on img at bounding box center [253, 116] width 8 height 9
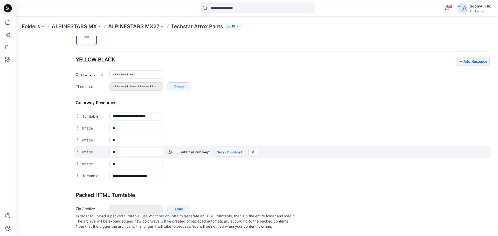
scroll to position [192, 0]
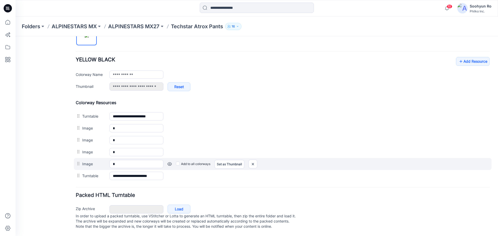
click at [253, 158] on div "Image * Cancel Add to all colorways Set as Thumbnail Unset as Thumbnail" at bounding box center [282, 164] width 417 height 12
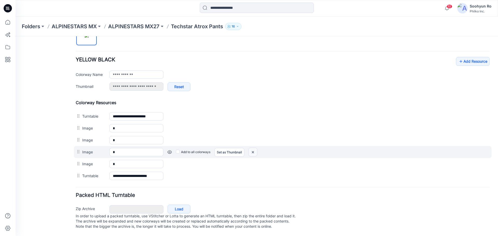
click at [256, 149] on img at bounding box center [253, 152] width 8 height 9
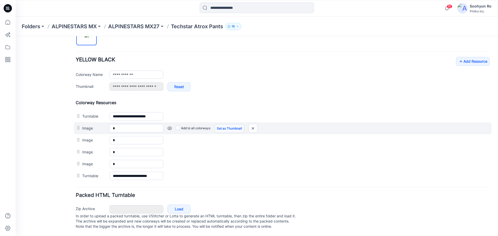
scroll to position [180, 0]
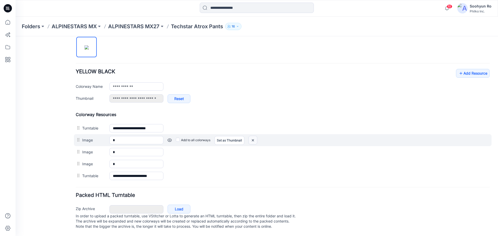
drag, startPoint x: 289, startPoint y: 57, endPoint x: 254, endPoint y: 134, distance: 84.7
click at [254, 136] on img at bounding box center [253, 140] width 8 height 9
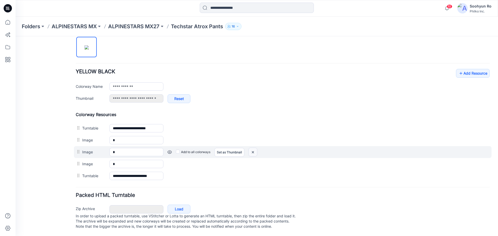
drag, startPoint x: 253, startPoint y: 146, endPoint x: 293, endPoint y: 55, distance: 99.5
click at [253, 148] on img at bounding box center [253, 152] width 8 height 9
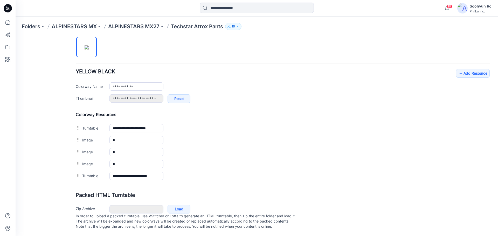
scroll to position [168, 0]
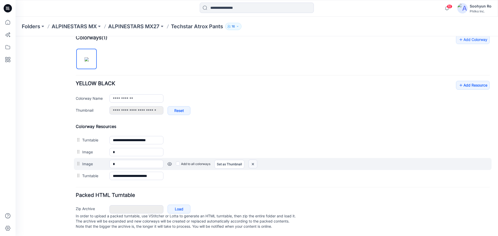
drag, startPoint x: 255, startPoint y: 157, endPoint x: 290, endPoint y: 55, distance: 108.2
click at [255, 160] on img at bounding box center [253, 164] width 8 height 9
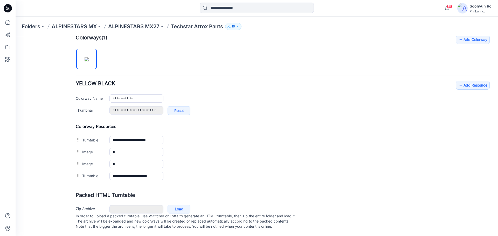
scroll to position [156, 0]
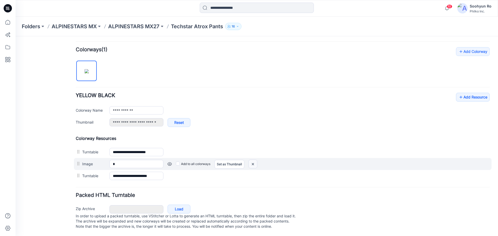
click at [251, 160] on img at bounding box center [253, 164] width 8 height 9
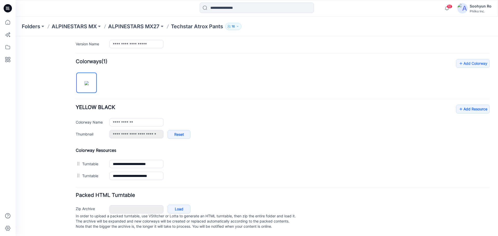
scroll to position [144, 0]
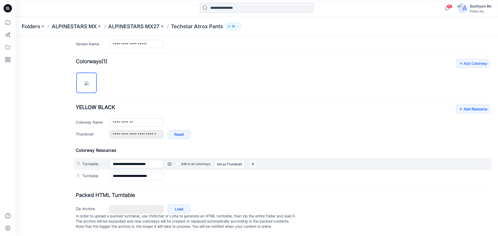
drag, startPoint x: 254, startPoint y: 158, endPoint x: 289, endPoint y: 54, distance: 110.1
click at [254, 160] on img at bounding box center [253, 164] width 8 height 9
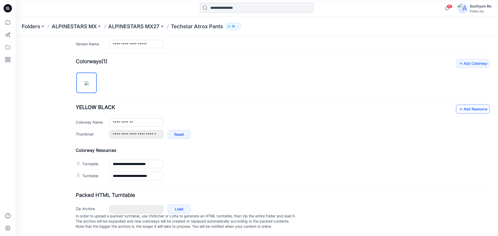
click at [459, 105] on icon at bounding box center [460, 109] width 5 height 8
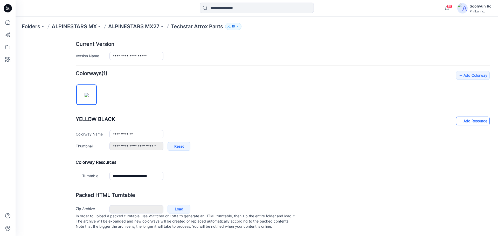
click at [472, 117] on link "Add Resource" at bounding box center [473, 121] width 34 height 9
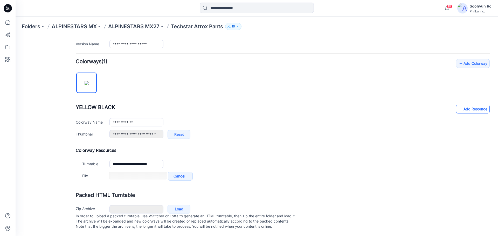
click at [473, 105] on link "Add Resource" at bounding box center [473, 109] width 34 height 9
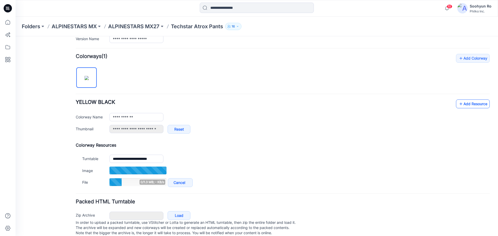
click at [460, 106] on link "Add Resource" at bounding box center [473, 104] width 34 height 9
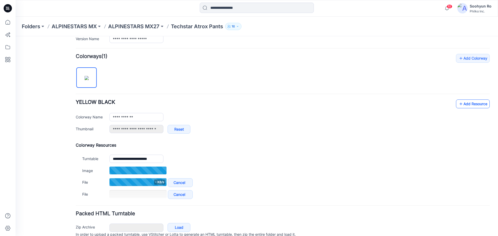
click at [463, 106] on link "Add Resource" at bounding box center [473, 104] width 34 height 9
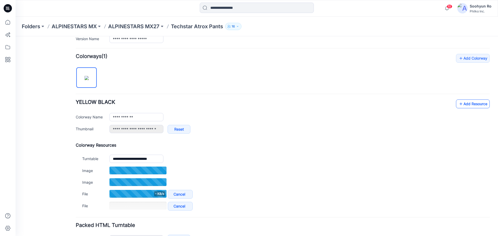
click at [463, 105] on link "Add Resource" at bounding box center [473, 104] width 34 height 9
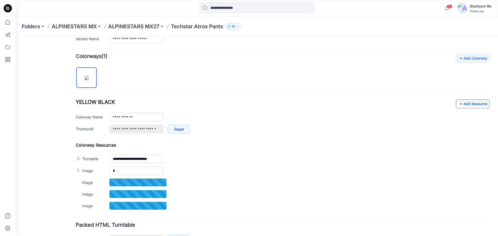
click at [460, 105] on link "Add Resource" at bounding box center [473, 104] width 34 height 9
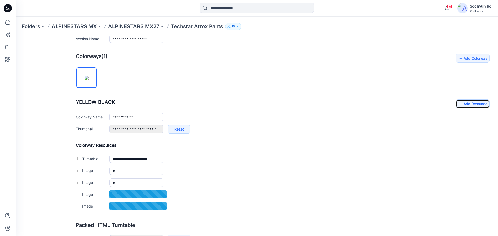
click at [469, 99] on div "**********" at bounding box center [283, 133] width 414 height 158
click at [468, 106] on link "Add Resource" at bounding box center [473, 104] width 34 height 9
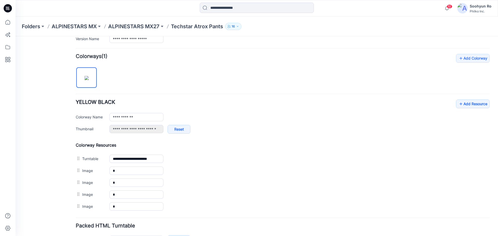
click at [447, 116] on div "**********" at bounding box center [299, 117] width 380 height 8
click at [467, 104] on link "Add Resource" at bounding box center [473, 104] width 34 height 9
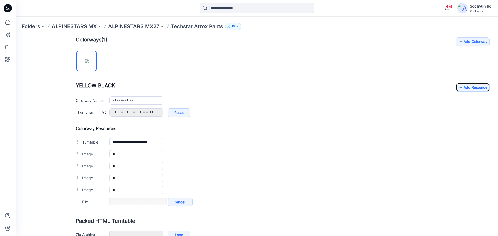
scroll to position [170, 0]
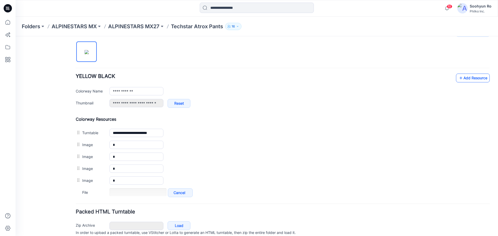
click at [462, 81] on link "Add Resource" at bounding box center [473, 78] width 34 height 9
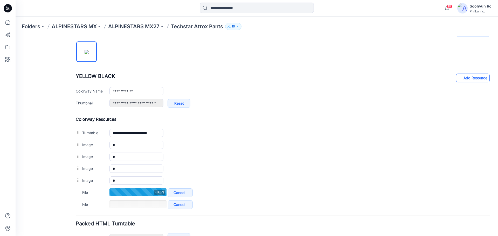
click at [459, 81] on link "Add Resource" at bounding box center [473, 78] width 34 height 9
click at [466, 77] on link "Add Resource" at bounding box center [473, 78] width 34 height 9
click at [475, 80] on link "Add Resource" at bounding box center [473, 78] width 34 height 9
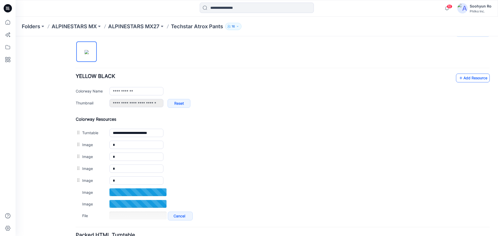
click at [468, 78] on link "Add Resource" at bounding box center [473, 78] width 34 height 9
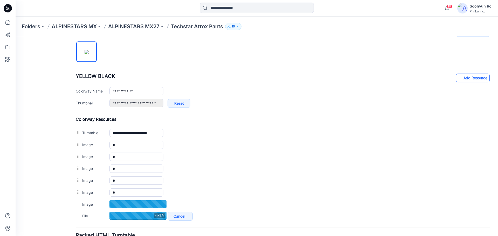
click at [466, 80] on link "Add Resource" at bounding box center [473, 78] width 34 height 9
click at [458, 75] on icon at bounding box center [460, 78] width 5 height 8
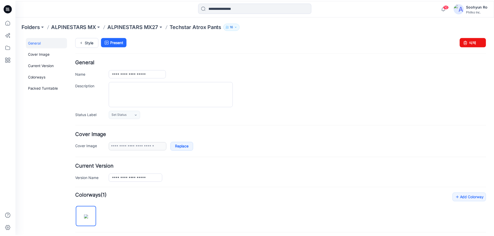
scroll to position [0, 0]
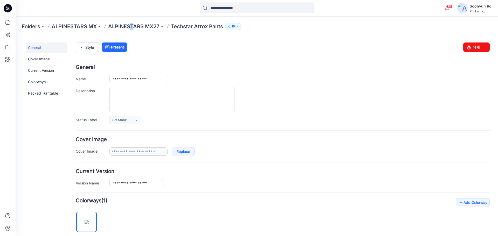
click at [131, 32] on div "Folders ALPINESTARS MX ALPINESTARS MX27 Techstar Atrox Pants 16" at bounding box center [257, 27] width 482 height 20
click at [132, 29] on p "ALPINESTARS MX27" at bounding box center [133, 26] width 51 height 7
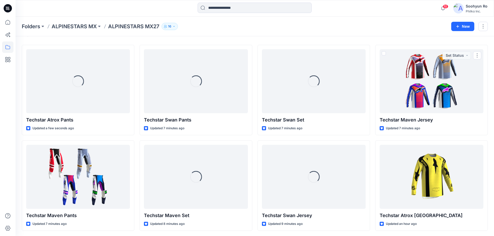
scroll to position [26, 0]
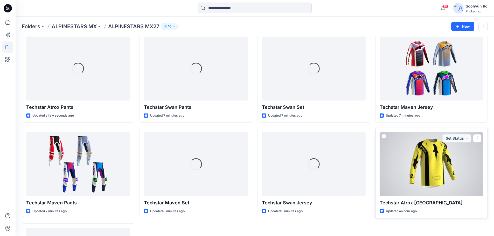
click at [414, 160] on div at bounding box center [432, 164] width 104 height 64
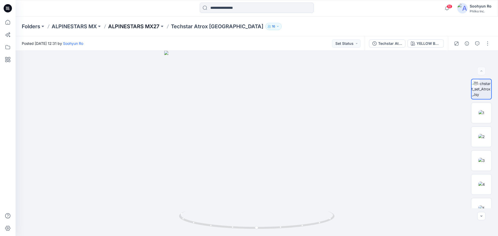
click at [143, 23] on p "ALPINESTARS MX27" at bounding box center [133, 26] width 51 height 7
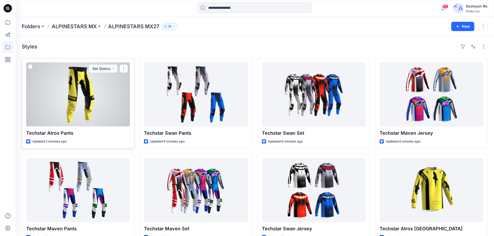
click at [99, 103] on div at bounding box center [78, 94] width 104 height 64
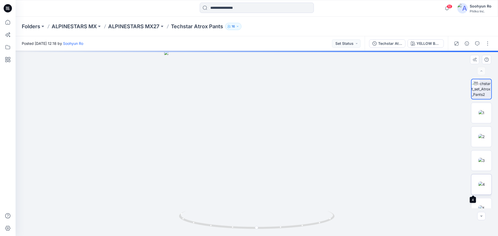
click at [479, 182] on img at bounding box center [481, 184] width 6 height 5
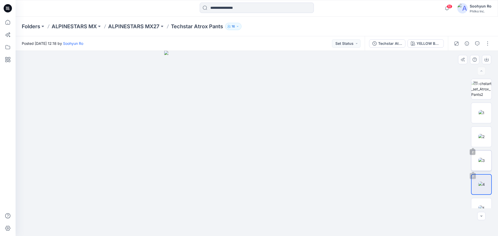
click at [479, 158] on img at bounding box center [481, 160] width 6 height 5
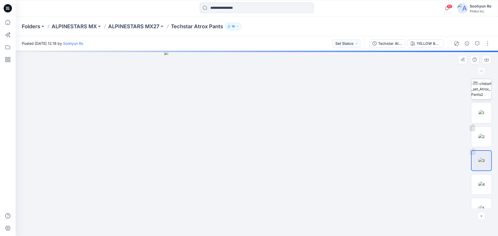
click at [477, 90] on img at bounding box center [481, 89] width 20 height 16
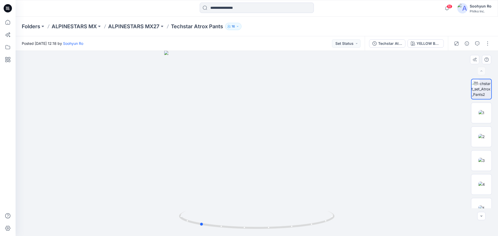
drag, startPoint x: 300, startPoint y: 138, endPoint x: 347, endPoint y: 132, distance: 47.0
click at [352, 134] on div at bounding box center [257, 143] width 482 height 185
drag, startPoint x: 267, startPoint y: 121, endPoint x: 279, endPoint y: 204, distance: 84.5
click at [279, 204] on img at bounding box center [256, 96] width 447 height 280
click at [469, 187] on div at bounding box center [481, 144] width 33 height 130
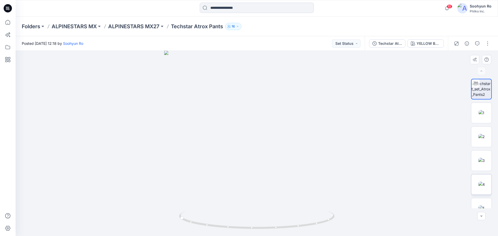
click at [478, 185] on img at bounding box center [481, 184] width 6 height 5
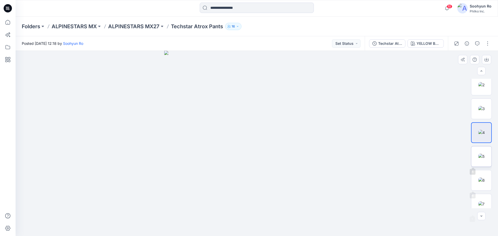
click at [482, 157] on img at bounding box center [481, 156] width 6 height 5
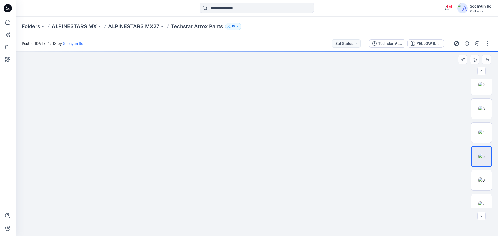
drag, startPoint x: 257, startPoint y: 89, endPoint x: 272, endPoint y: 201, distance: 113.7
click at [272, 201] on img at bounding box center [256, 85] width 420 height 303
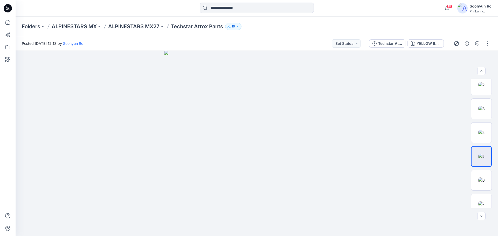
click at [131, 36] on div "Folders ALPINESTARS MX ALPINESTARS MX27 Techstar Atrox Pants 16" at bounding box center [257, 27] width 482 height 20
click at [137, 29] on p "ALPINESTARS MX27" at bounding box center [133, 26] width 51 height 7
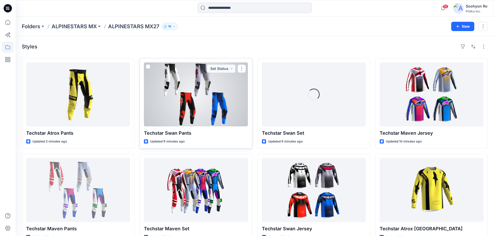
click at [187, 104] on div at bounding box center [196, 94] width 104 height 64
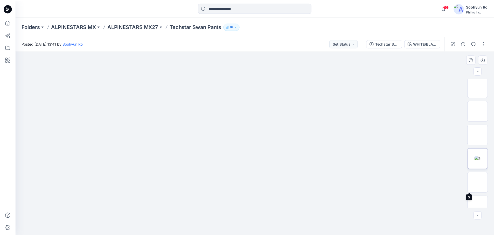
scroll to position [26, 0]
click at [482, 90] on img at bounding box center [481, 86] width 6 height 5
click at [116, 24] on p "ALPINESTARS MX27" at bounding box center [133, 26] width 51 height 7
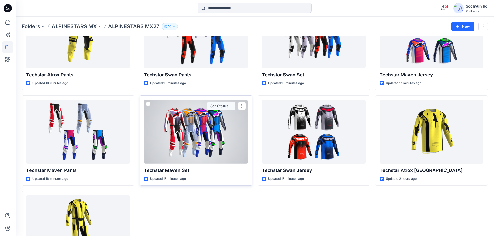
scroll to position [84, 0]
